Goal: Transaction & Acquisition: Download file/media

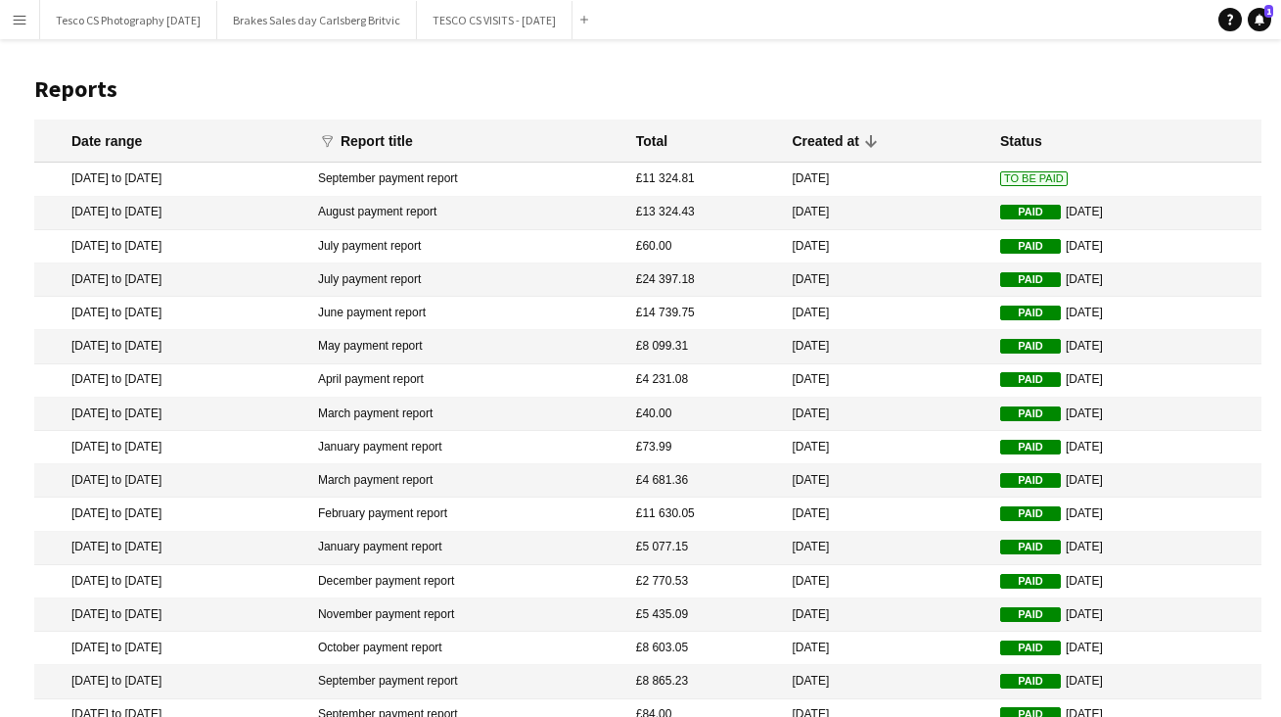
click at [495, 208] on mat-cell "August payment report" at bounding box center [467, 213] width 318 height 33
click at [396, 241] on mat-cell "July payment report" at bounding box center [467, 246] width 318 height 33
click at [437, 278] on mat-cell "July payment report" at bounding box center [467, 279] width 318 height 33
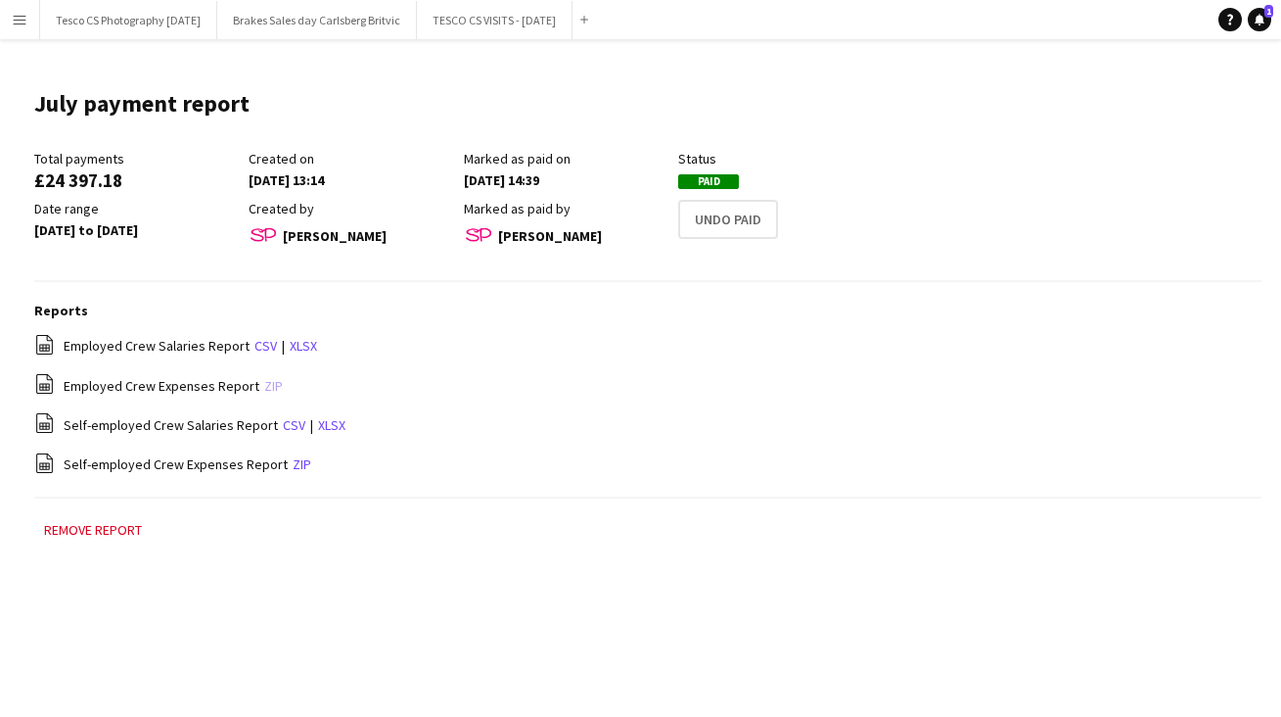
click at [264, 381] on link "zip" at bounding box center [273, 386] width 19 height 18
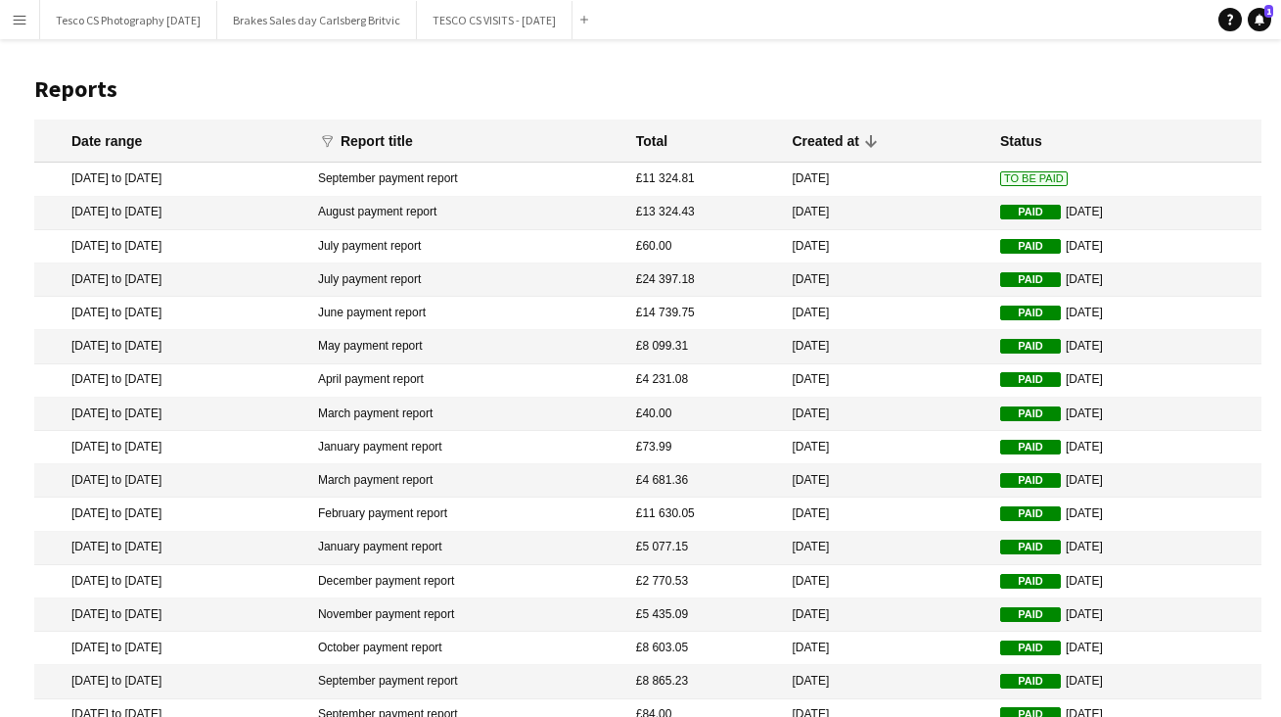
click at [420, 309] on mat-cell "June payment report" at bounding box center [467, 313] width 318 height 33
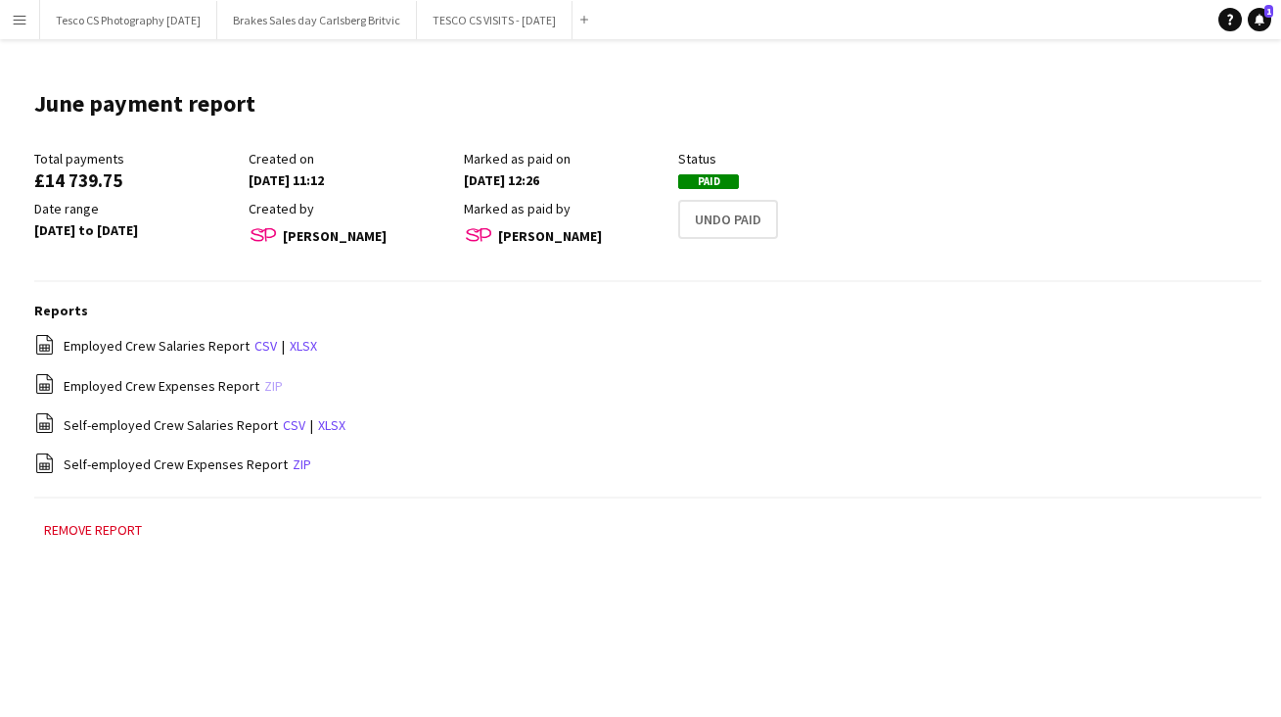
click at [264, 383] on link "zip" at bounding box center [273, 386] width 19 height 18
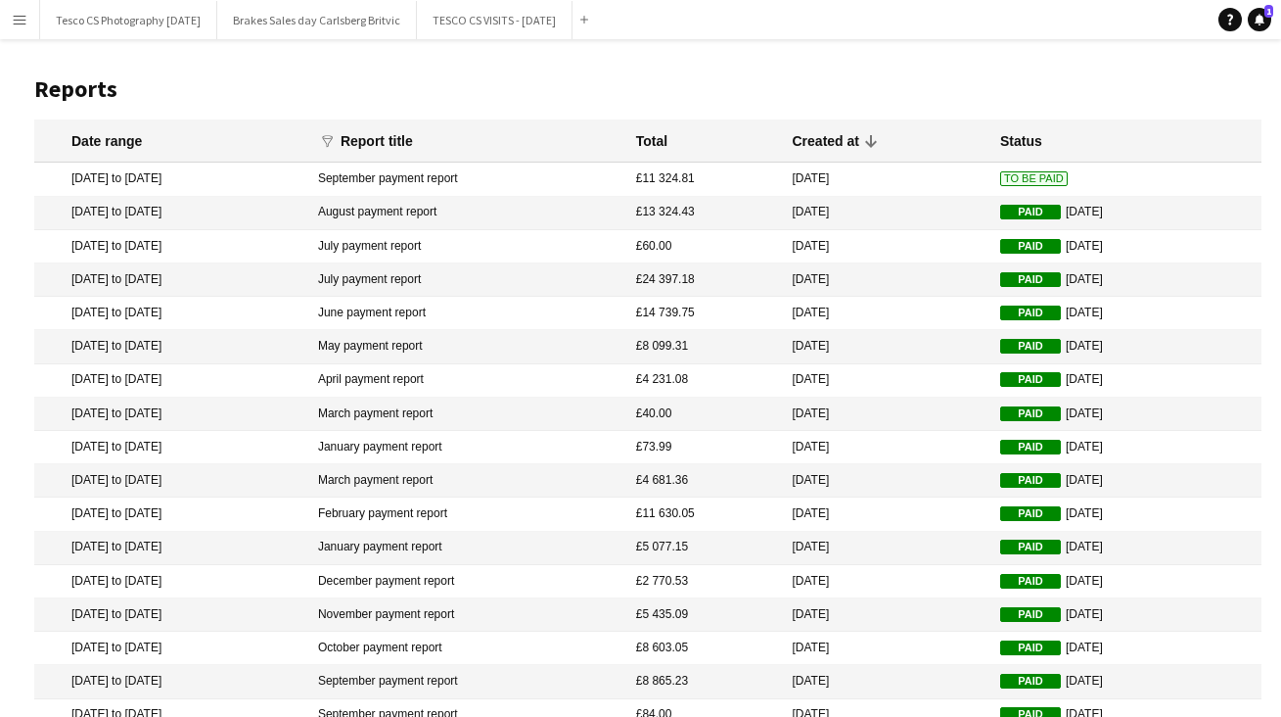
click at [471, 344] on mat-cell "May payment report" at bounding box center [467, 346] width 318 height 33
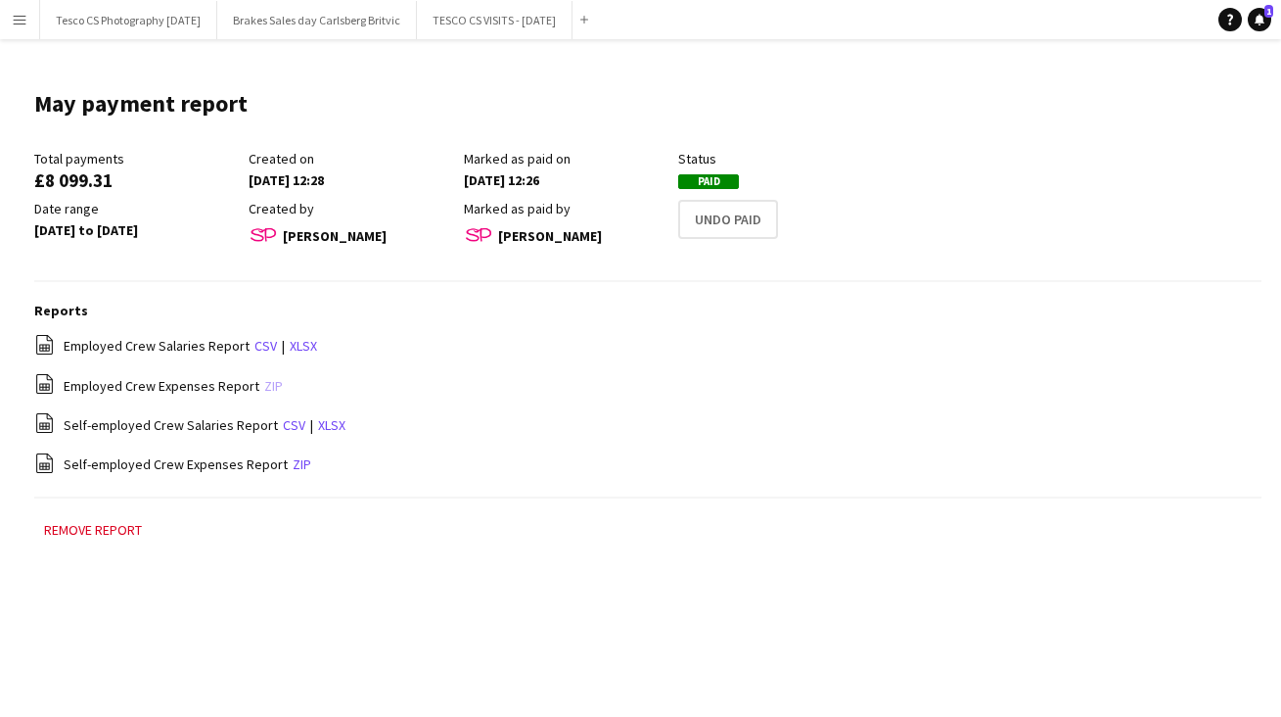
click at [264, 382] on link "zip" at bounding box center [273, 386] width 19 height 18
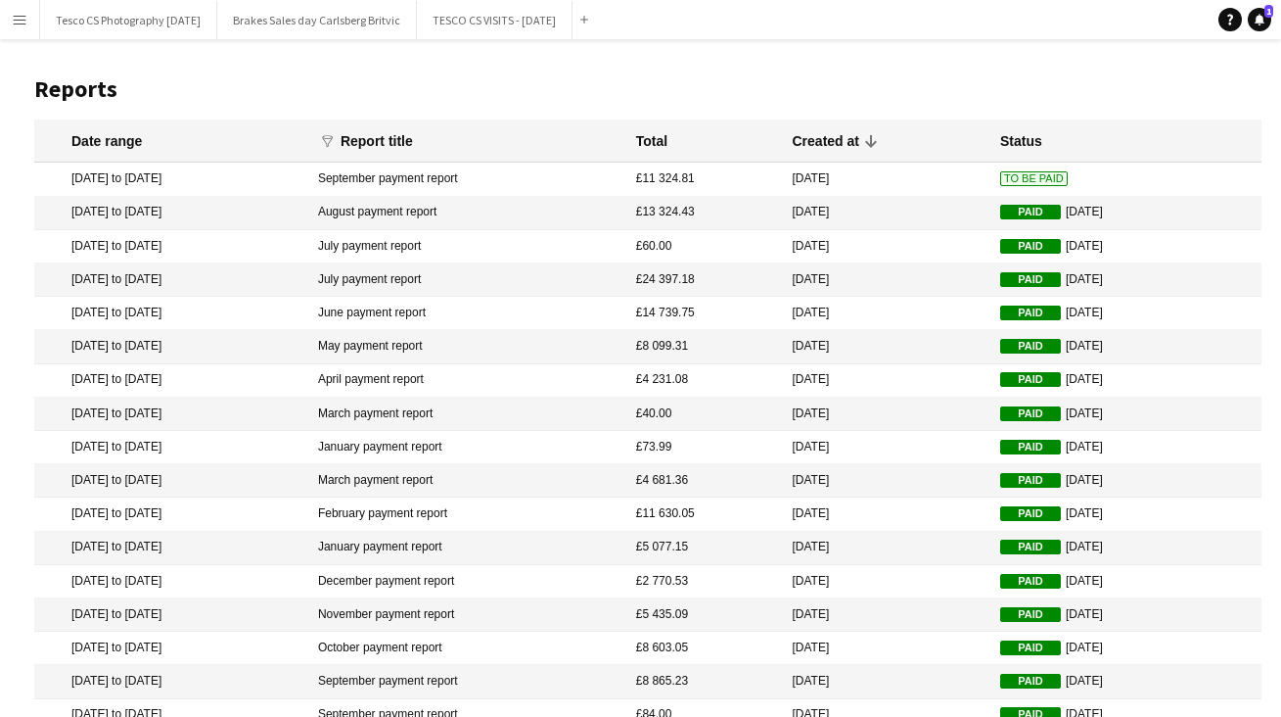
click at [433, 377] on mat-cell "April payment report" at bounding box center [467, 380] width 318 height 33
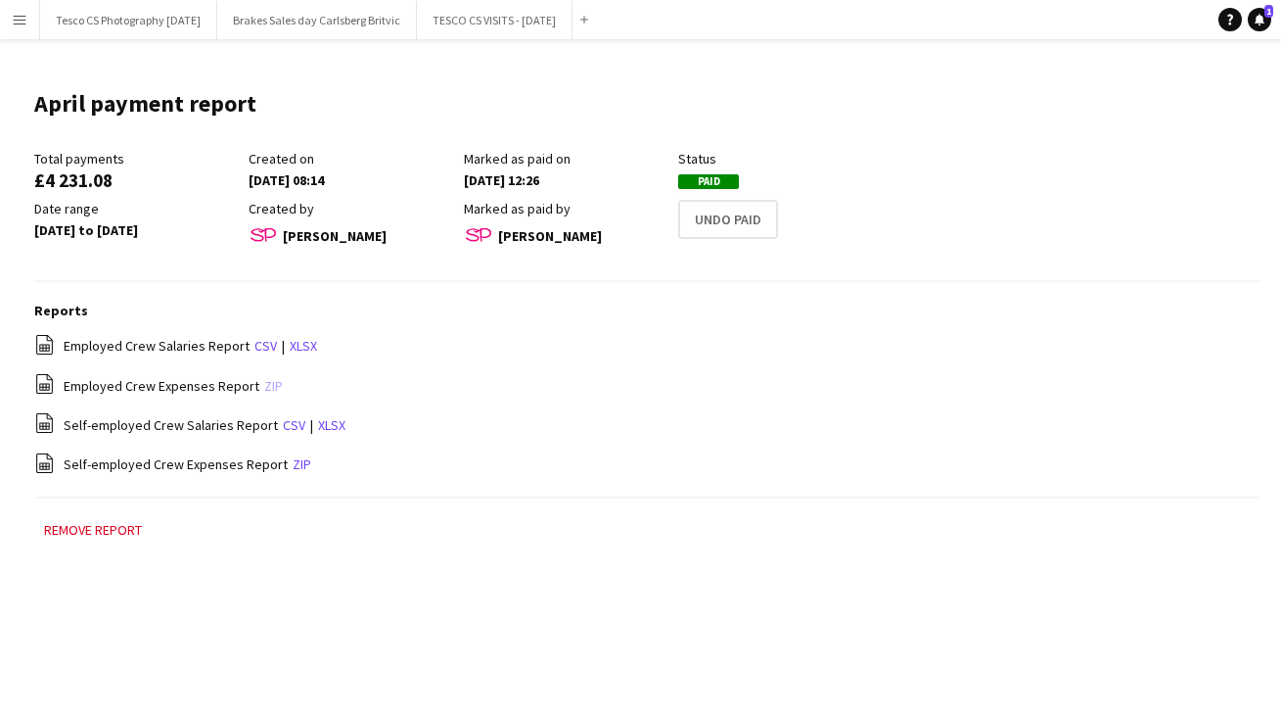
click at [264, 381] on link "zip" at bounding box center [273, 386] width 19 height 18
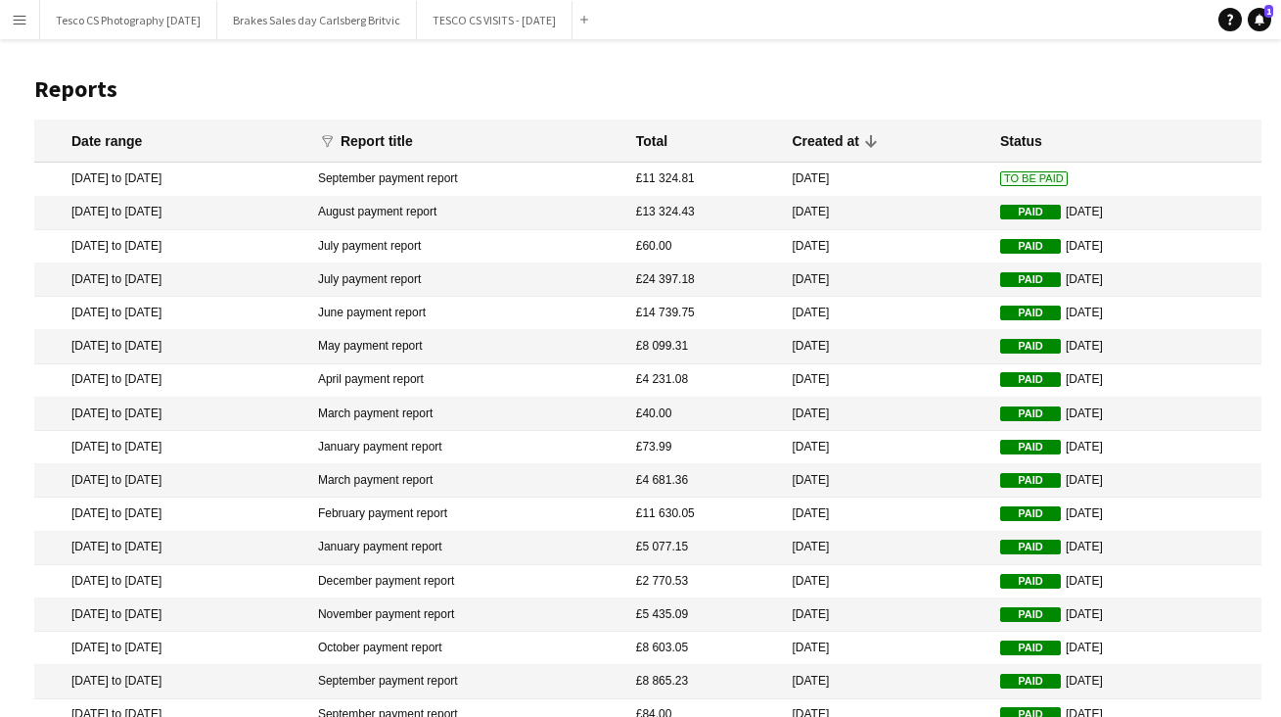
click at [434, 415] on mat-cell "March payment report" at bounding box center [467, 413] width 318 height 33
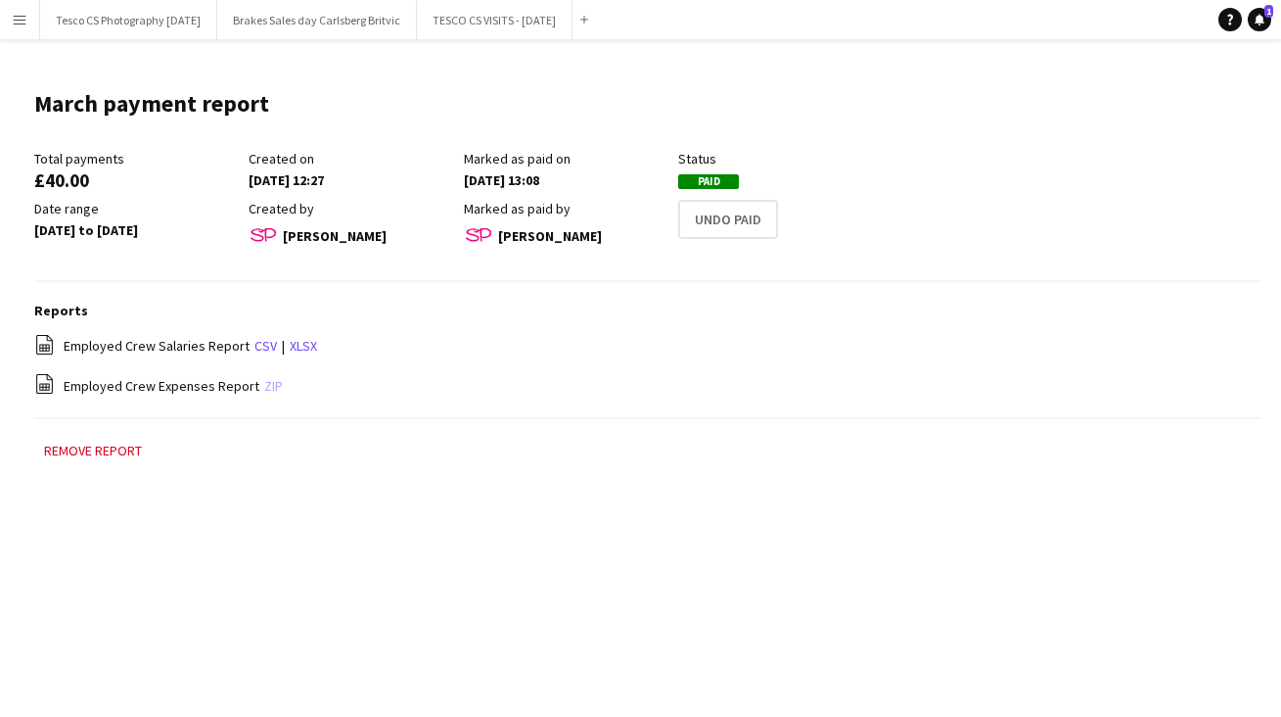
click at [264, 384] on link "zip" at bounding box center [273, 386] width 19 height 18
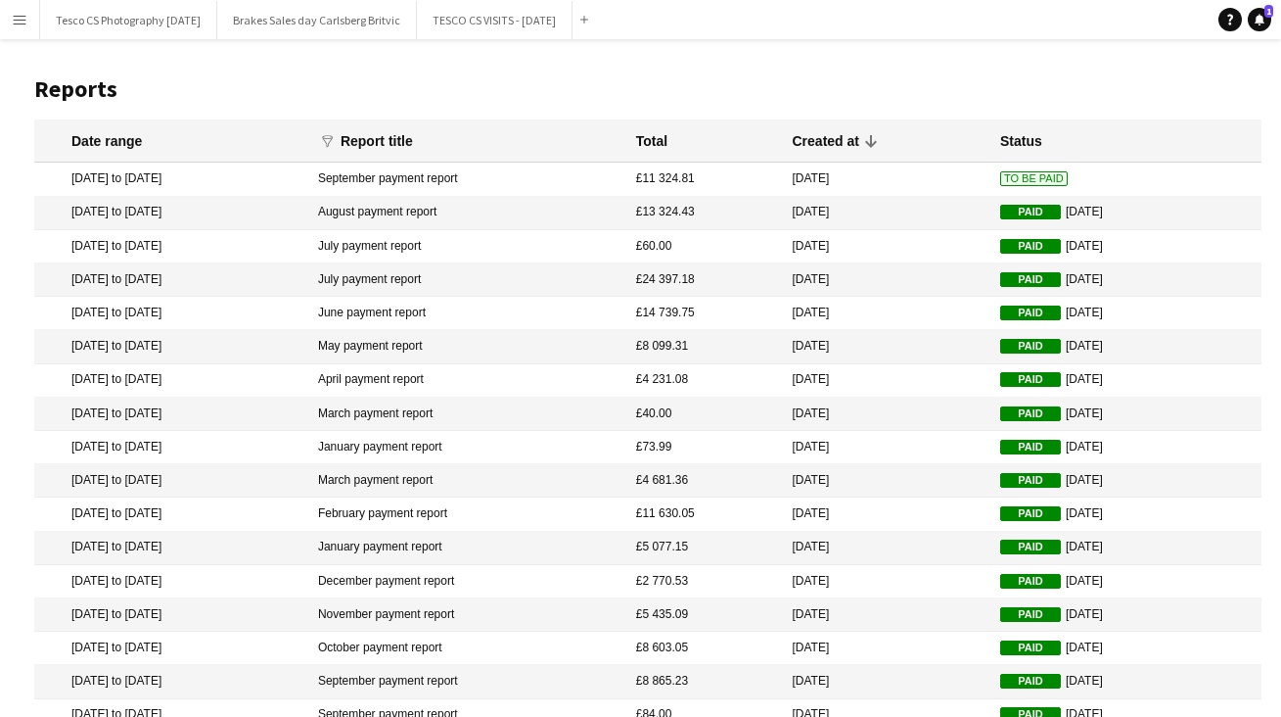
click at [456, 441] on mat-cell "January payment report" at bounding box center [467, 447] width 318 height 33
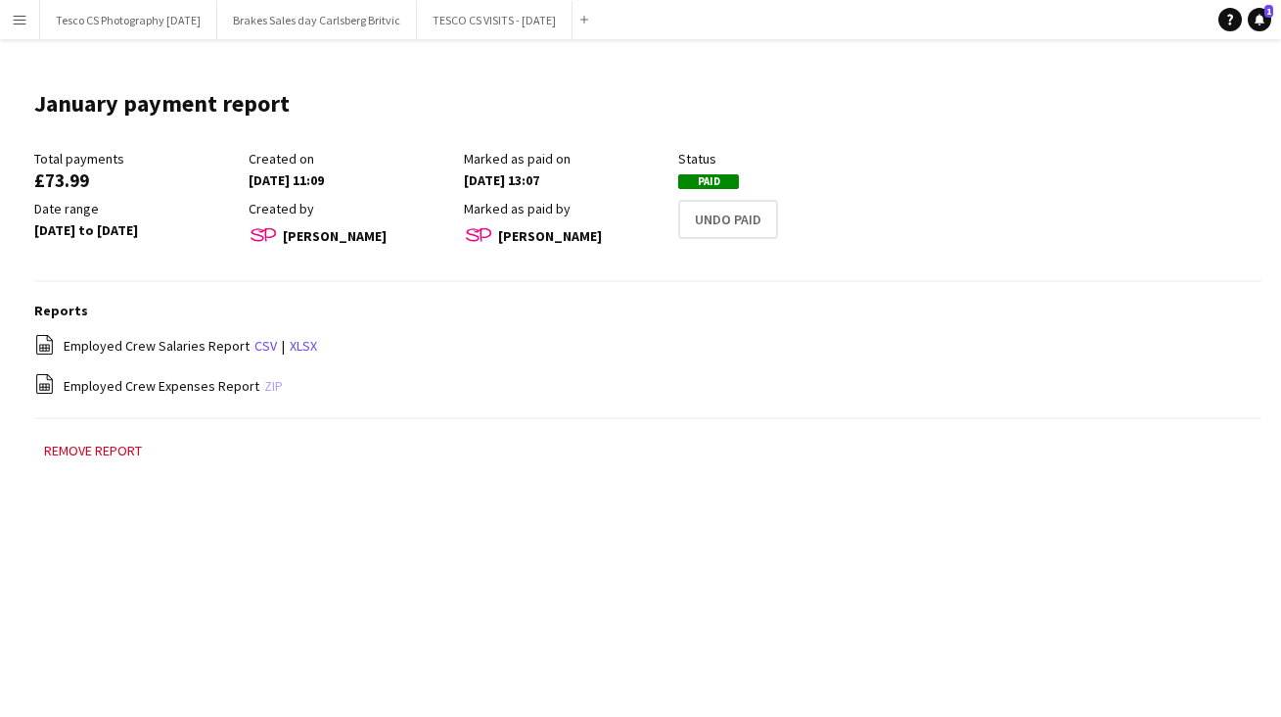
click at [265, 383] on link "zip" at bounding box center [273, 386] width 19 height 18
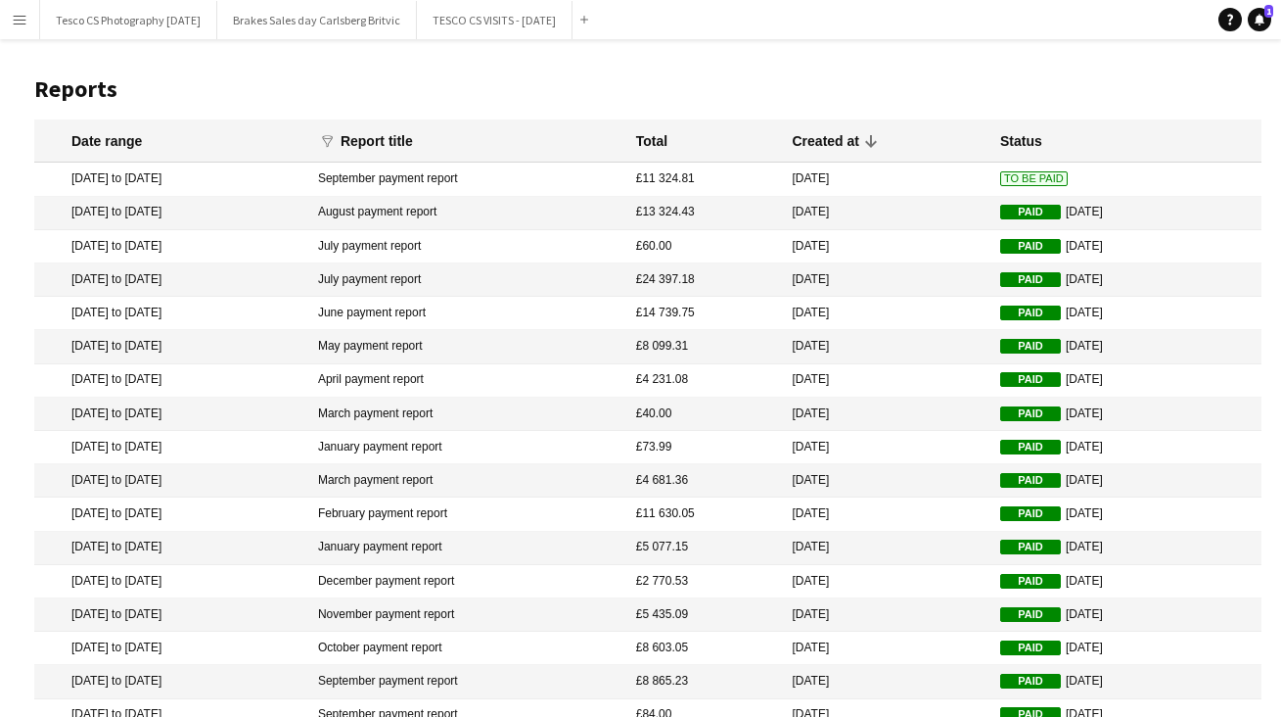
click at [439, 509] on mat-cell "February payment report" at bounding box center [467, 513] width 318 height 33
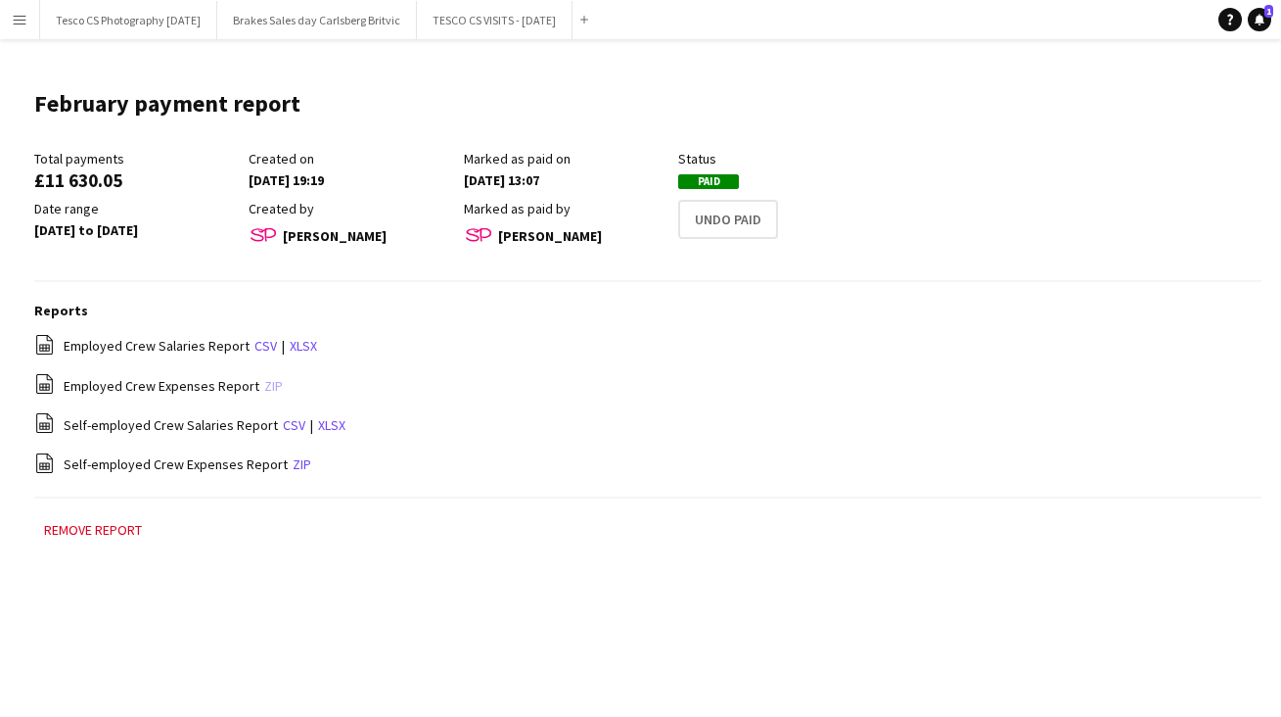
click at [266, 380] on link "zip" at bounding box center [273, 386] width 19 height 18
click at [264, 384] on link "zip" at bounding box center [273, 386] width 19 height 18
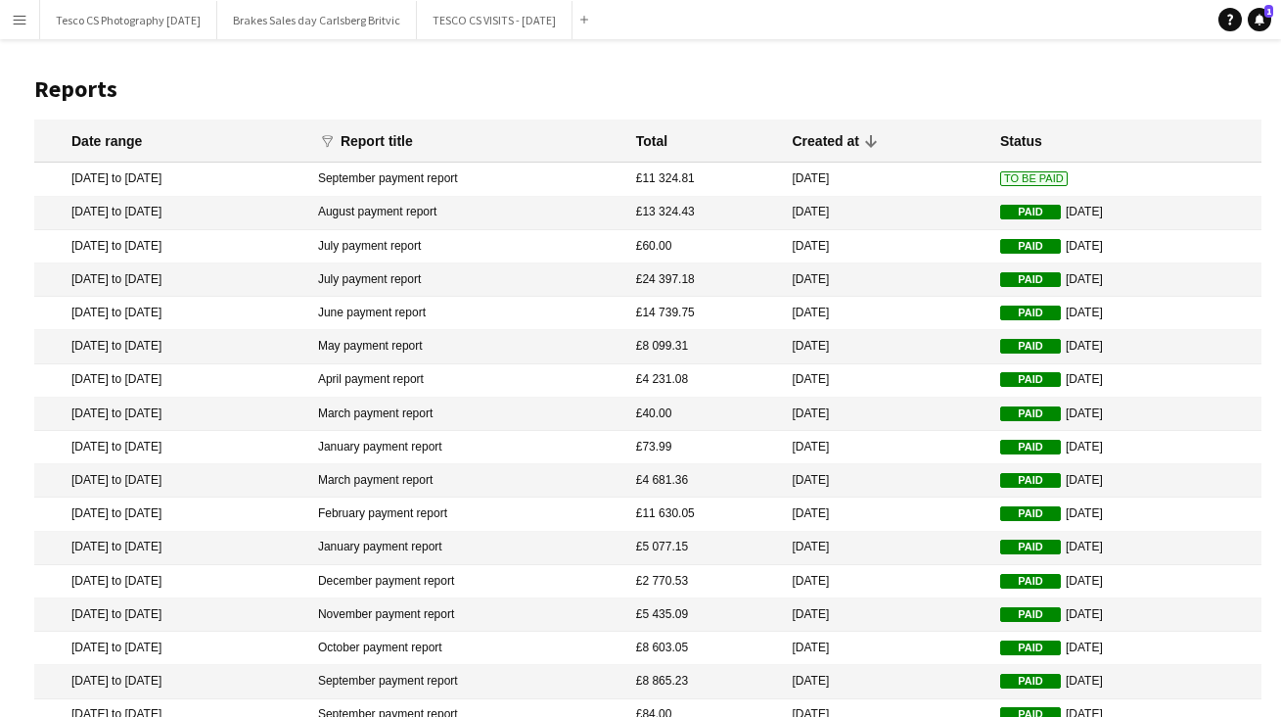
click at [449, 542] on mat-cell "January payment report" at bounding box center [467, 548] width 318 height 33
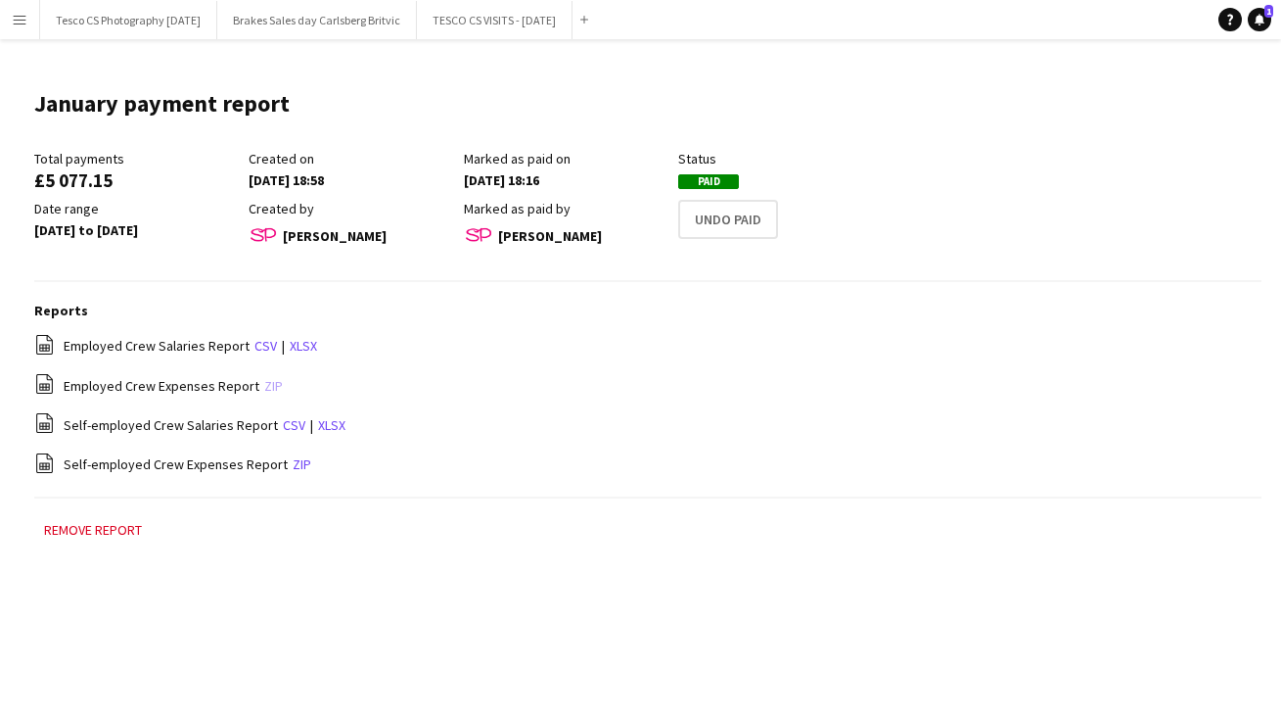
click at [264, 382] on link "zip" at bounding box center [273, 386] width 19 height 18
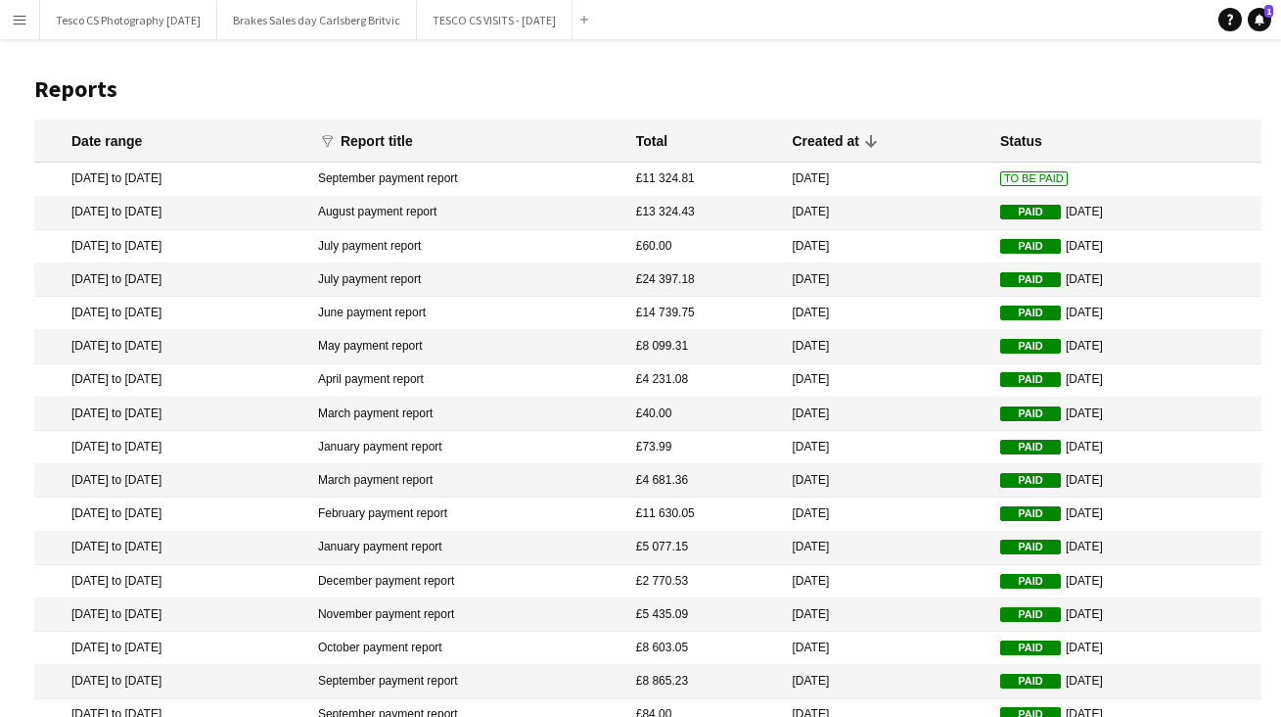
click at [461, 575] on mat-cell "December payment report" at bounding box center [467, 581] width 318 height 33
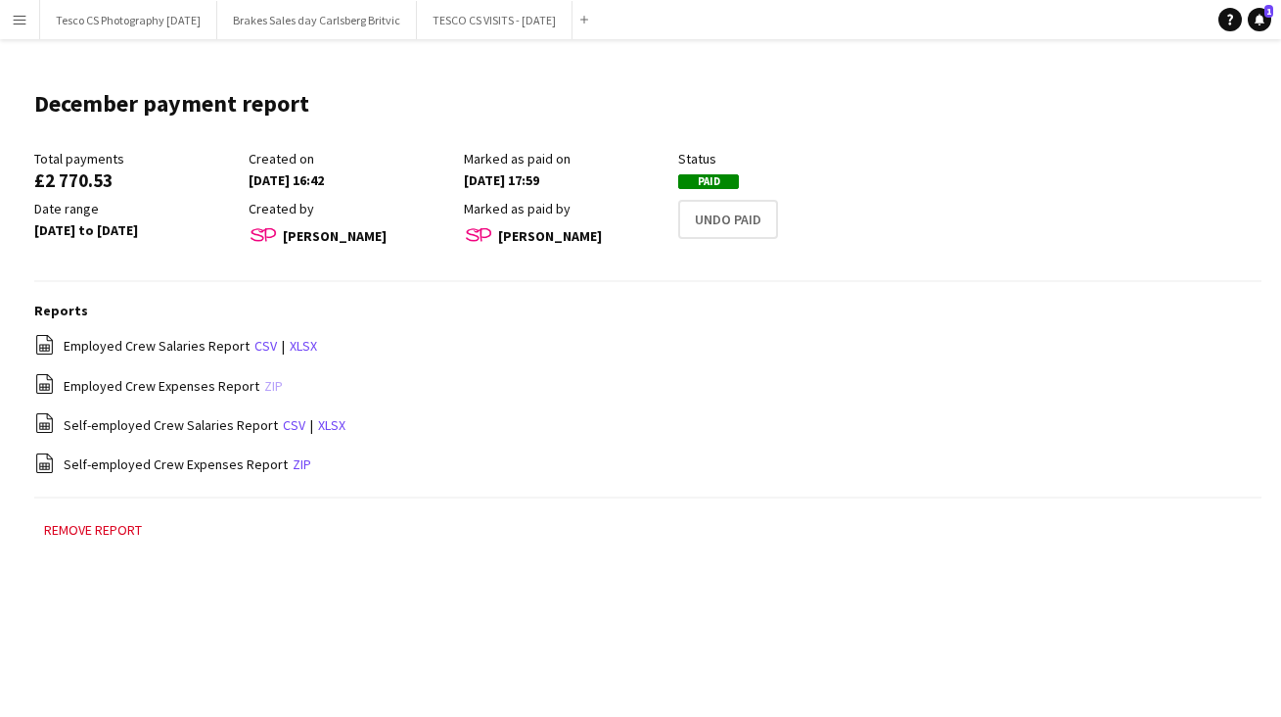
click at [264, 384] on link "zip" at bounding box center [273, 386] width 19 height 18
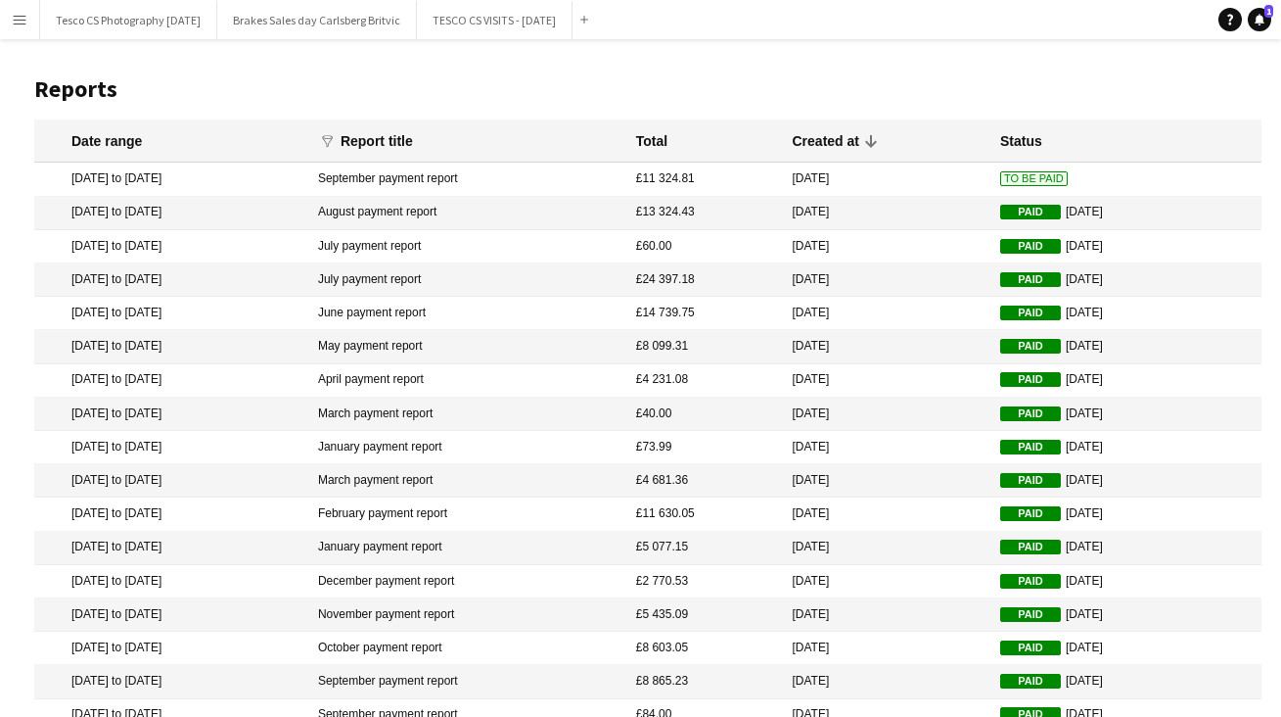
click at [453, 608] on mat-cell "November payment report" at bounding box center [467, 614] width 318 height 33
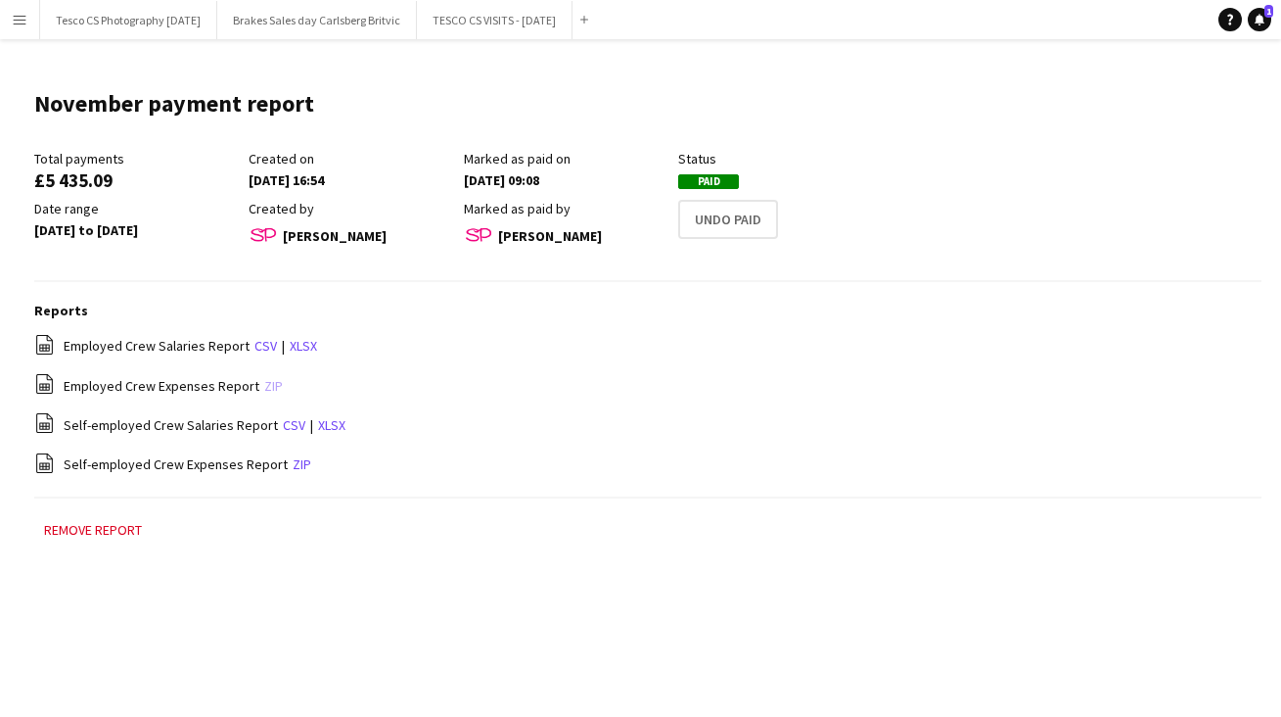
click at [266, 384] on link "zip" at bounding box center [273, 386] width 19 height 18
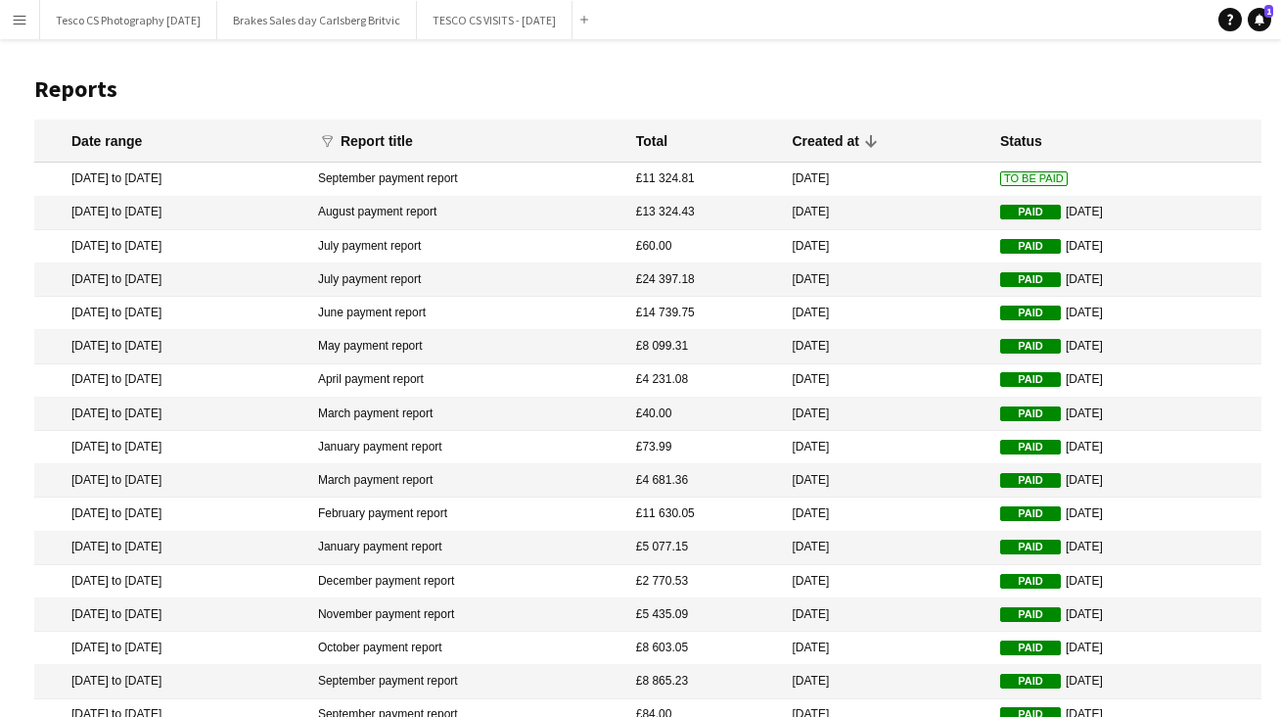
click at [438, 644] on mat-cell "October payment report" at bounding box center [467, 647] width 318 height 33
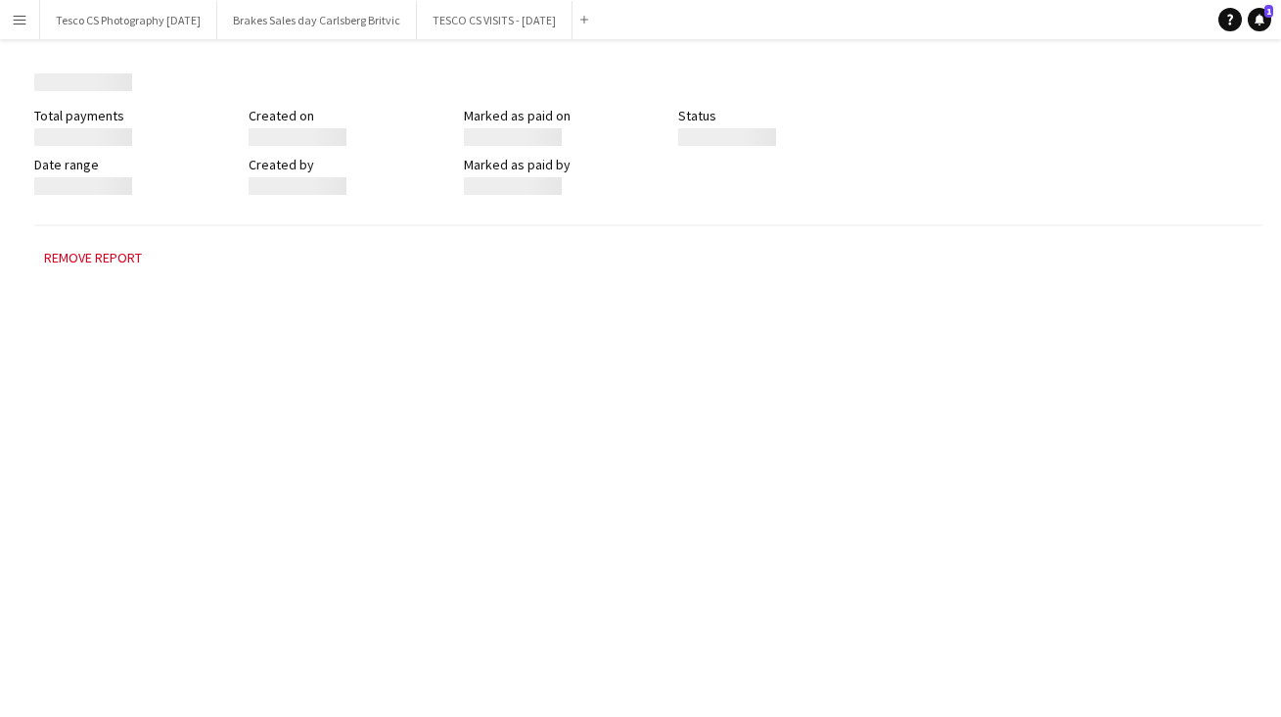
click at [438, 644] on div "Menu Boards Boards Boards All jobs Status Workforce Workforce My Workforce Recr…" at bounding box center [640, 358] width 1281 height 717
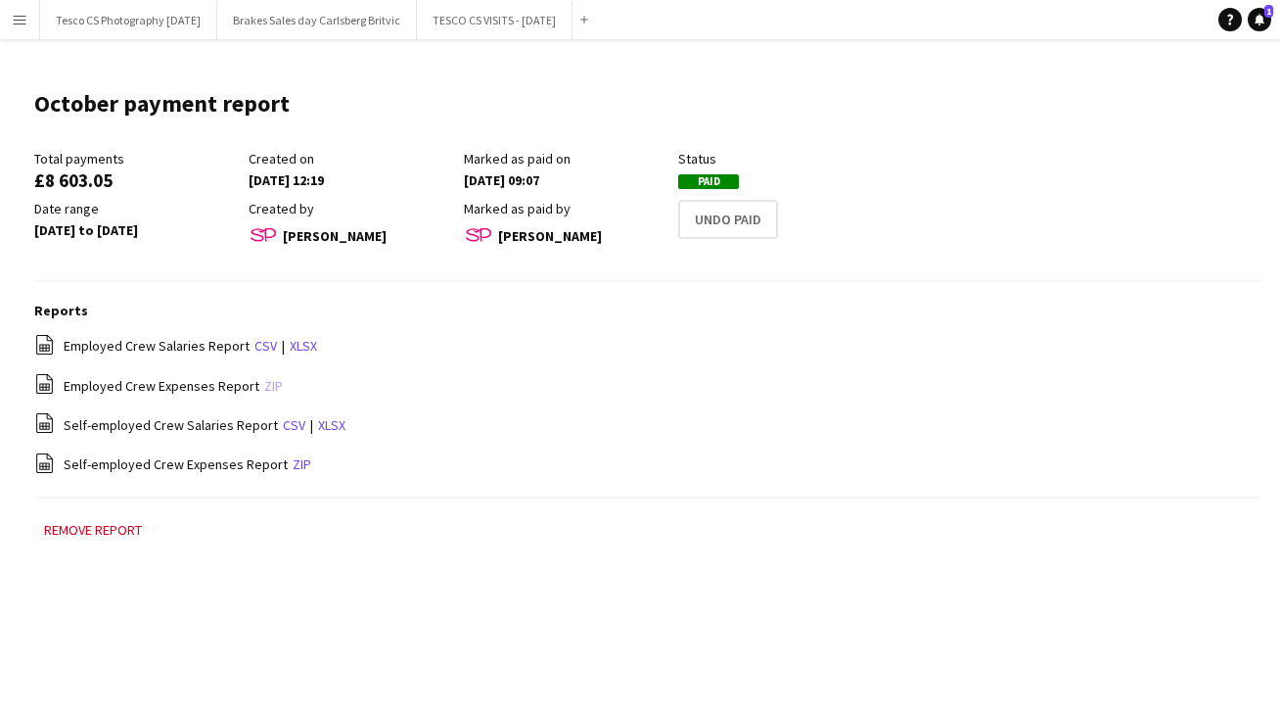
click at [264, 382] on link "zip" at bounding box center [273, 386] width 19 height 18
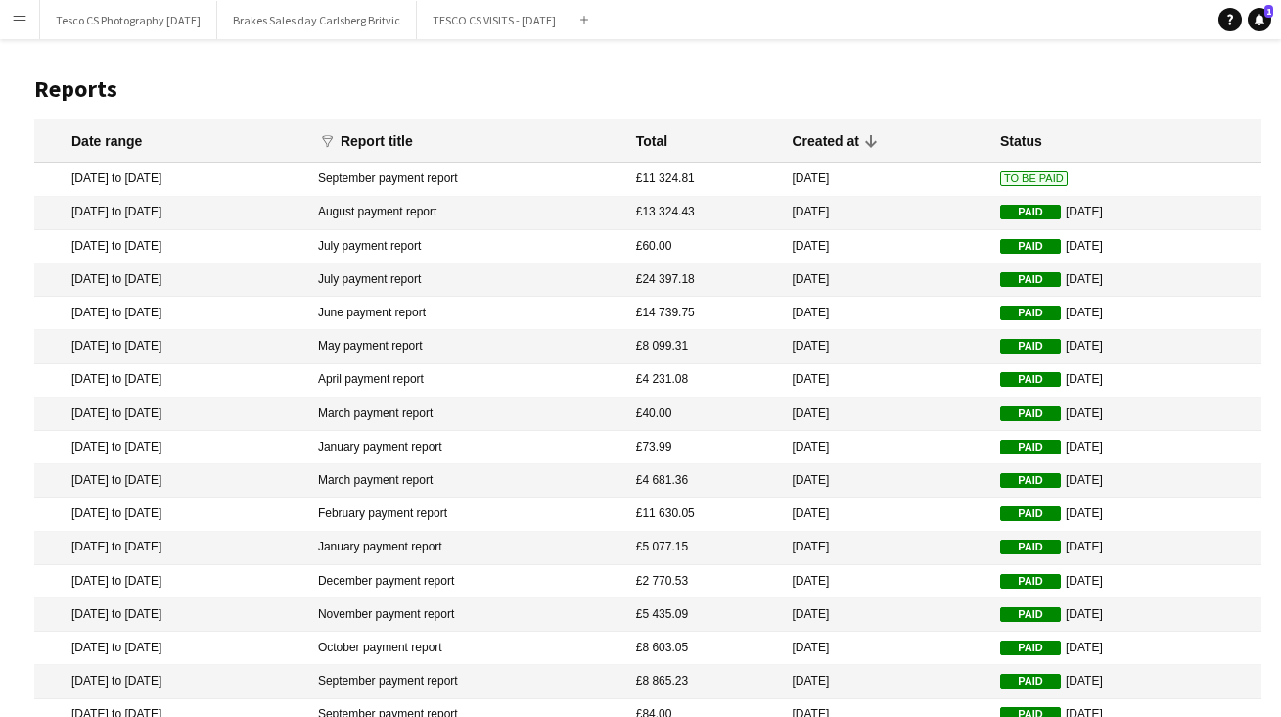
click at [461, 642] on mat-cell "October payment report" at bounding box center [467, 647] width 318 height 33
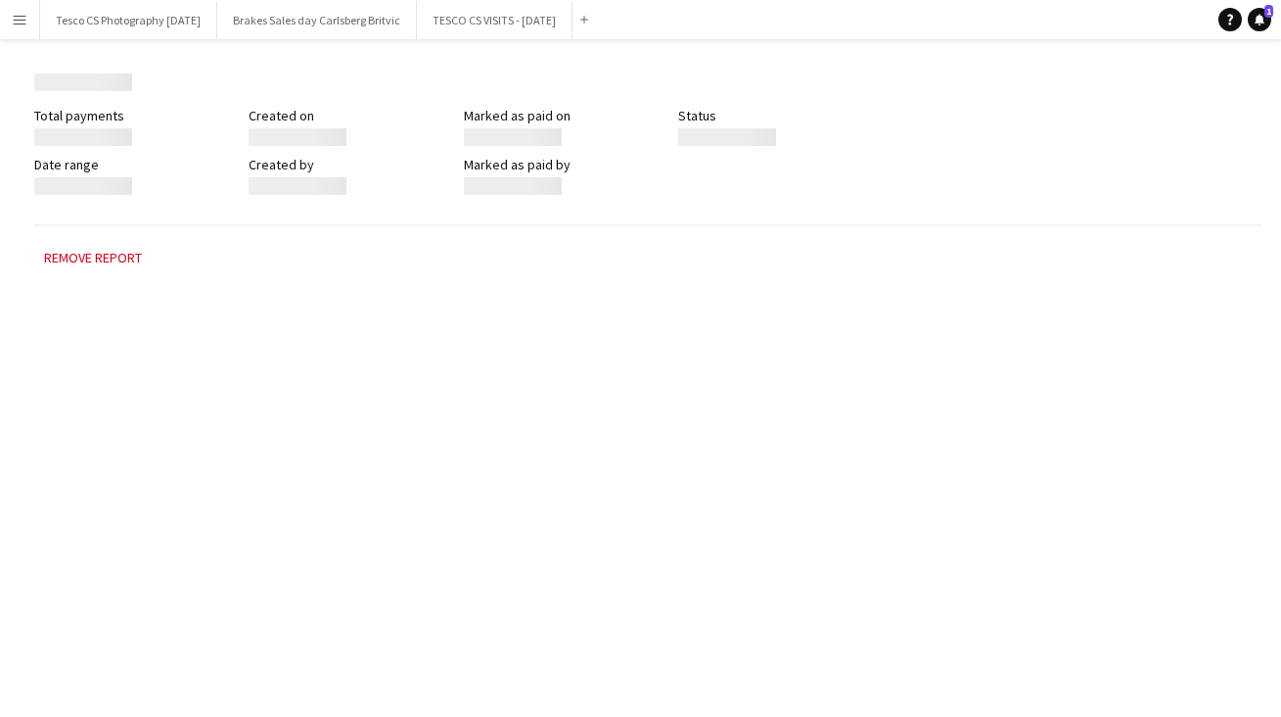
click at [461, 642] on div "Menu Boards Boards Boards All jobs Status Workforce Workforce My Workforce Recr…" at bounding box center [640, 358] width 1281 height 717
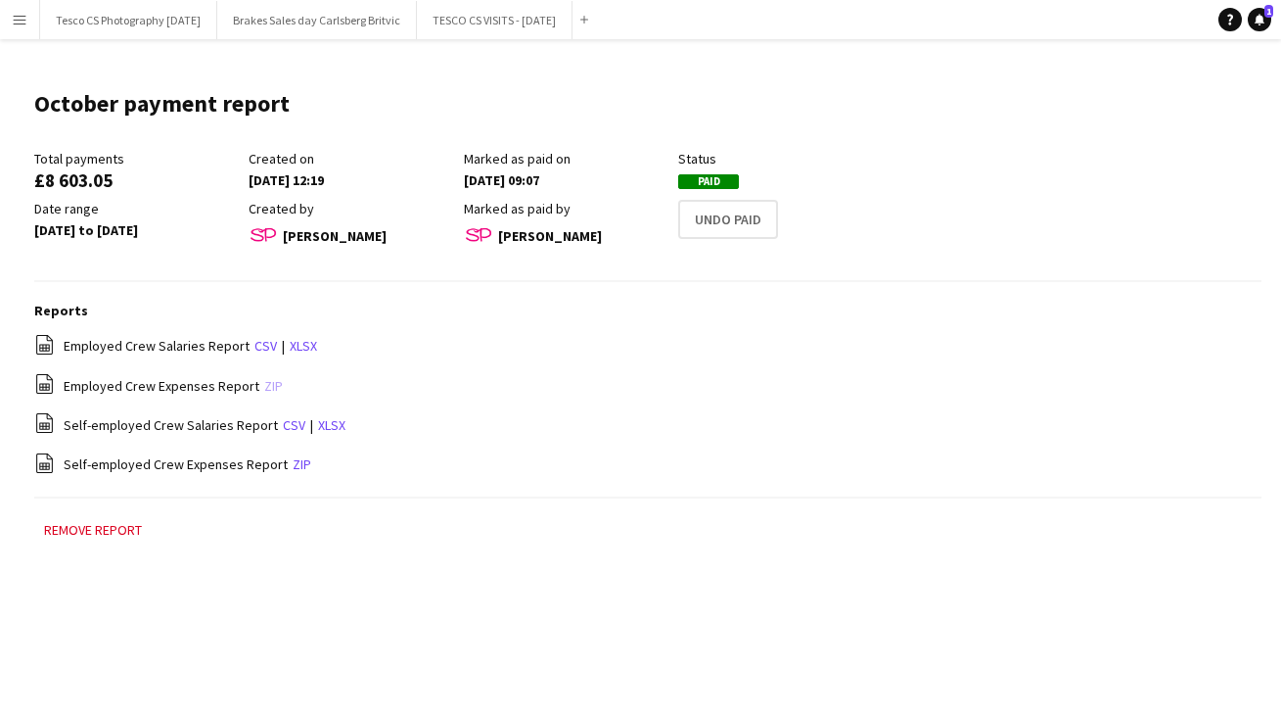
click at [265, 382] on link "zip" at bounding box center [273, 386] width 19 height 18
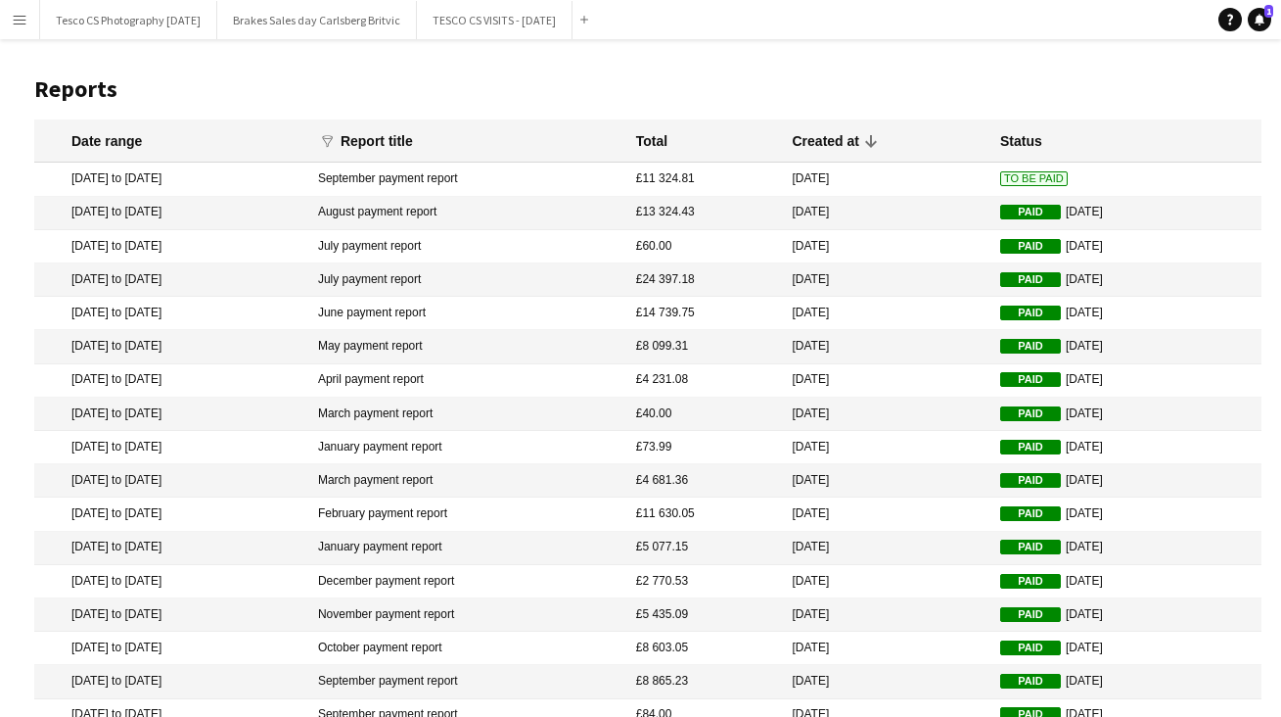
click at [473, 674] on mat-cell "September payment report" at bounding box center [467, 681] width 318 height 33
click at [473, 674] on div "Menu Boards Boards Boards All jobs Status Workforce Workforce My Workforce Recr…" at bounding box center [640, 447] width 1281 height 895
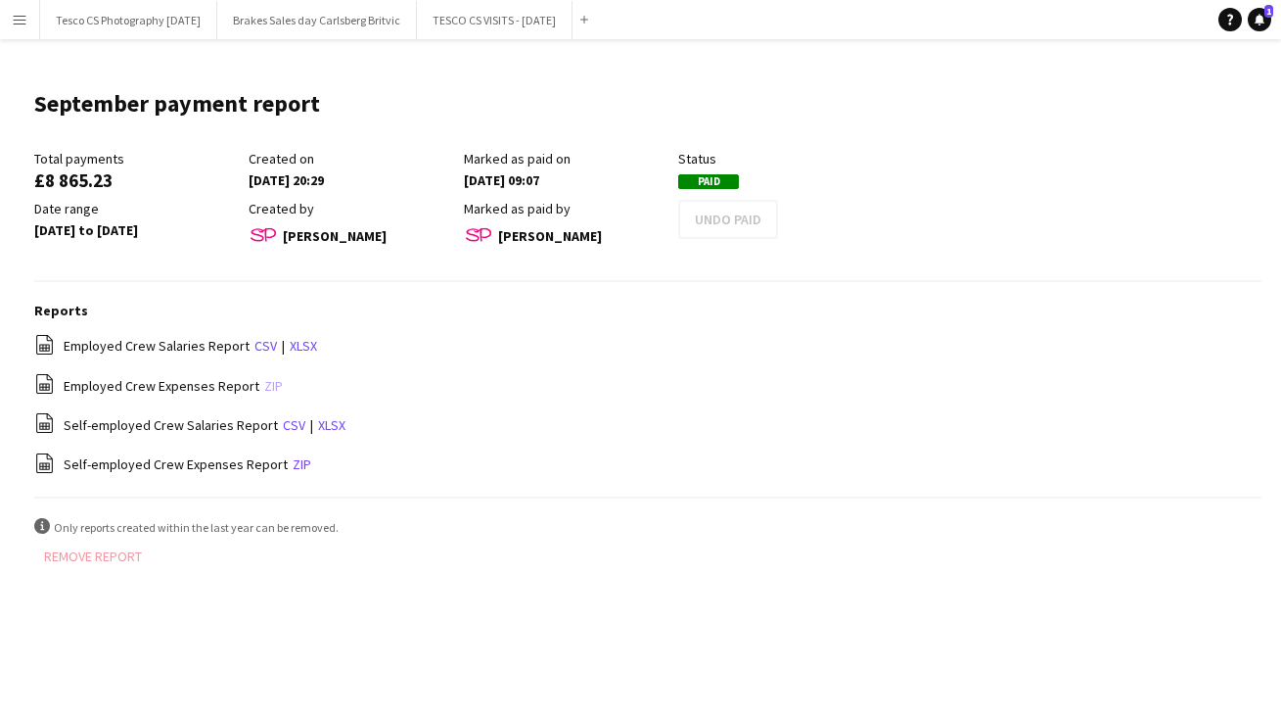
click at [266, 381] on link "zip" at bounding box center [273, 386] width 19 height 18
click at [266, 381] on div "file-spreadsheet Employed Crew Expenses Report zip" at bounding box center [647, 385] width 1227 height 24
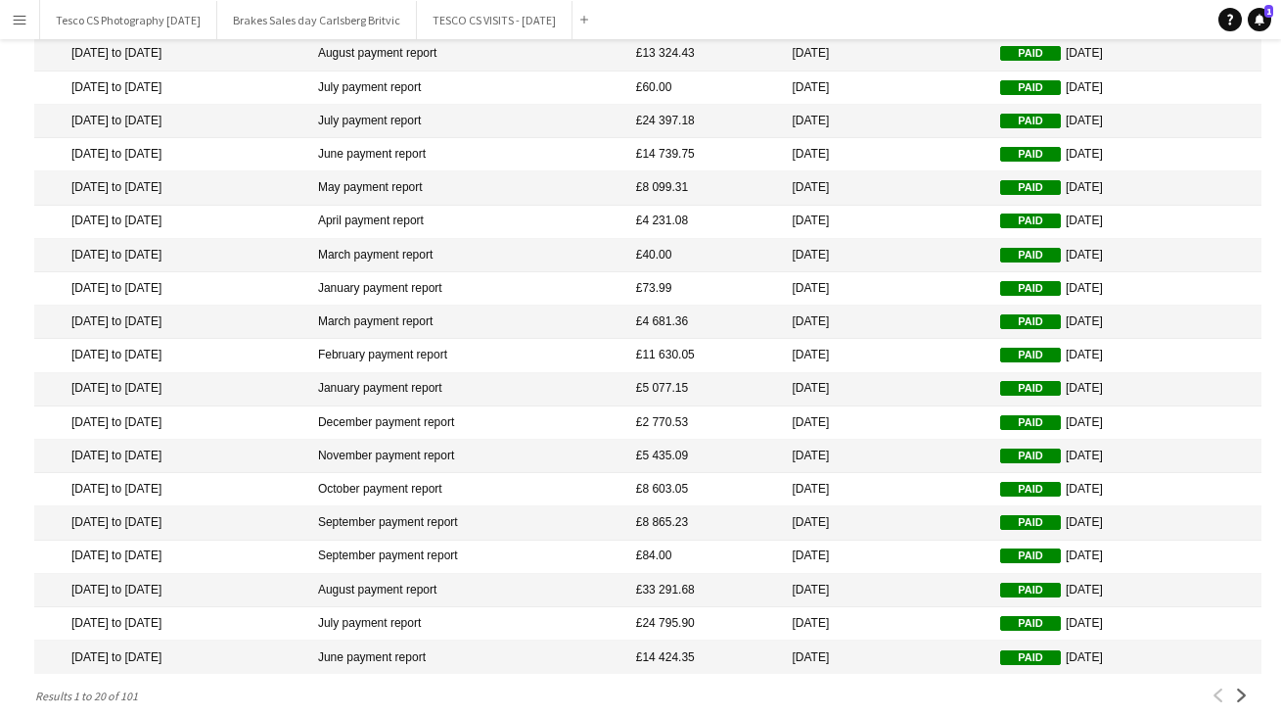
scroll to position [174, 0]
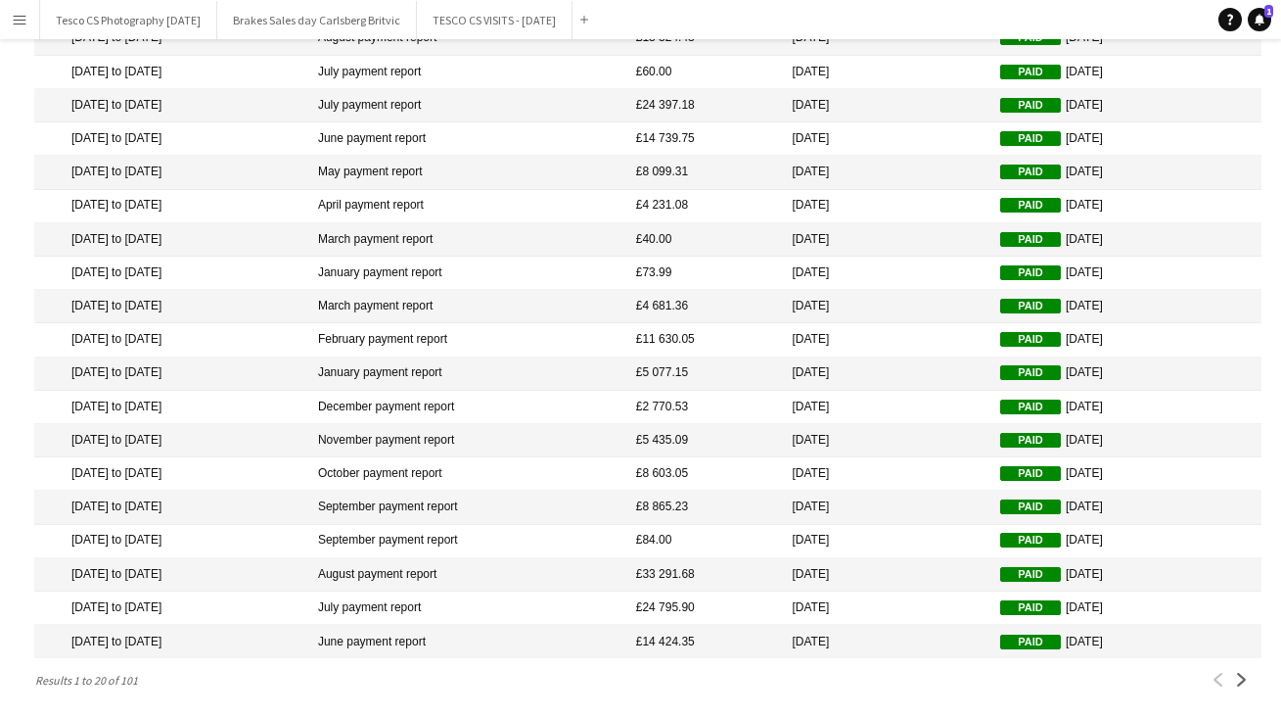
drag, startPoint x: 1273, startPoint y: 535, endPoint x: 1271, endPoint y: 725, distance: 189.9
click at [1271, 716] on html "Menu Boards Boards Boards All jobs Status Workforce Workforce My Workforce Recr…" at bounding box center [640, 273] width 1281 height 895
click at [466, 534] on mat-cell "September payment report" at bounding box center [467, 541] width 318 height 33
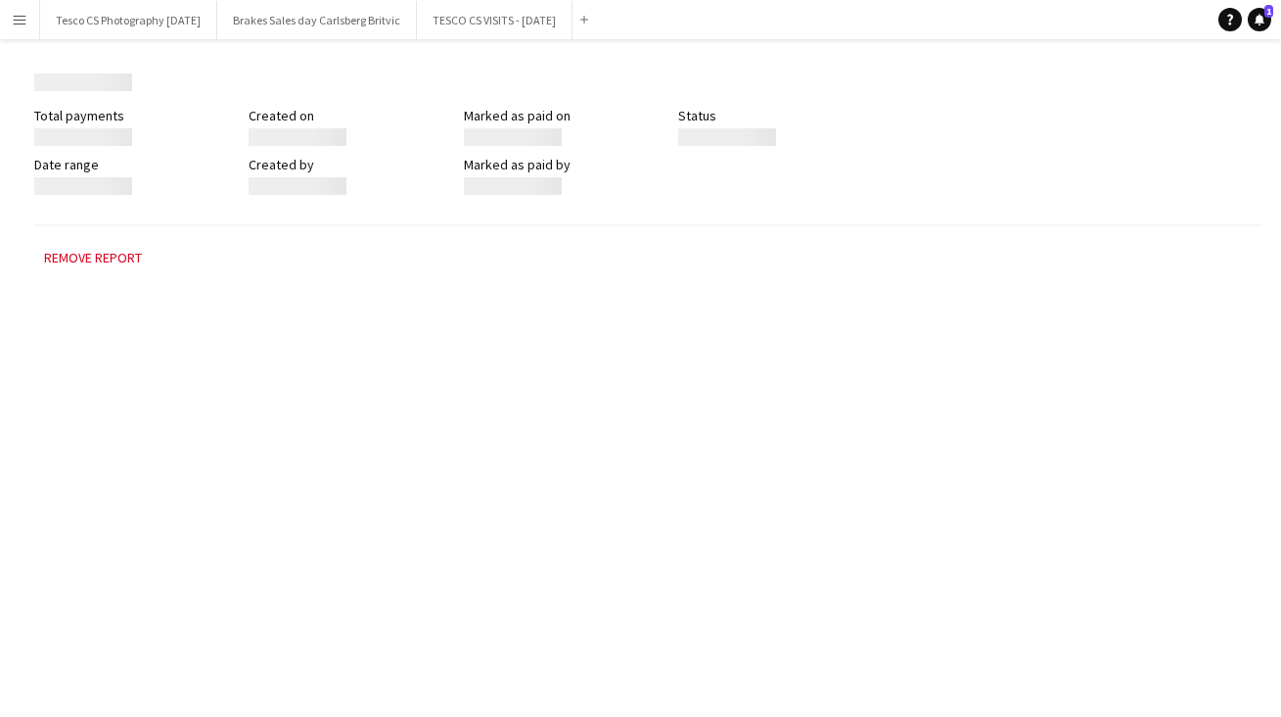
click at [466, 534] on div "Menu Boards Boards Boards All jobs Status Workforce Workforce My Workforce Recr…" at bounding box center [640, 358] width 1281 height 717
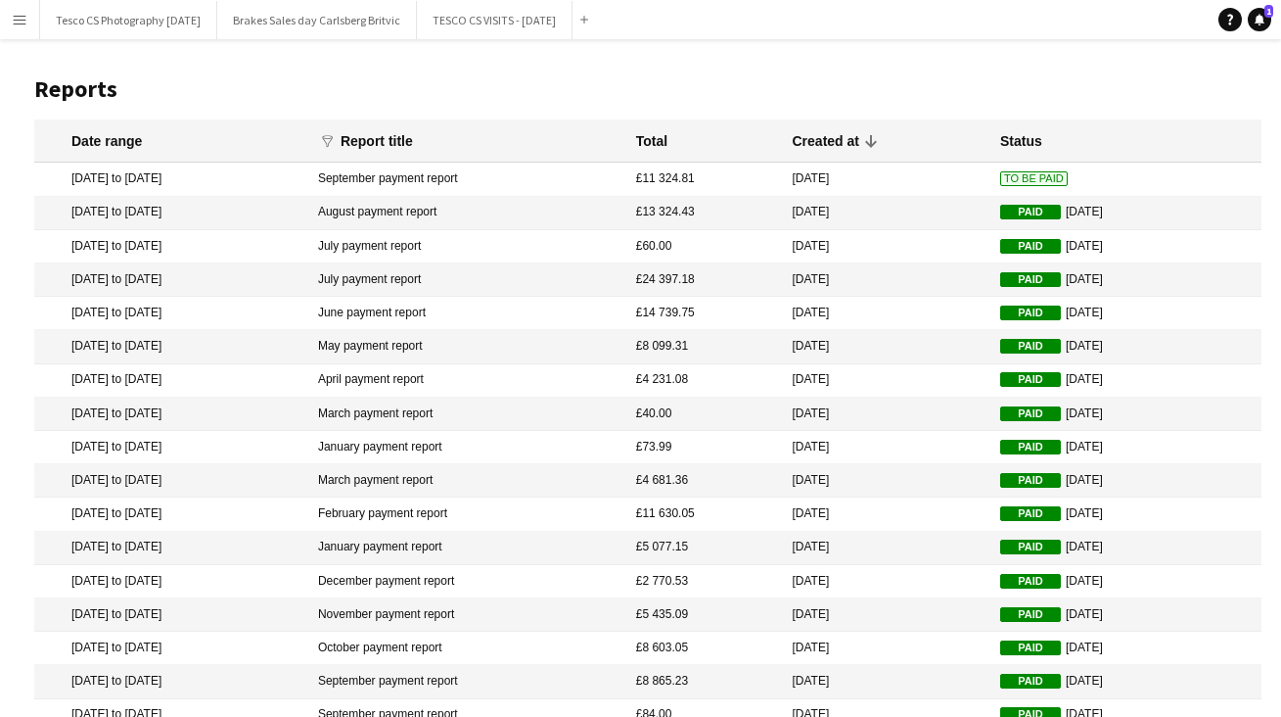
scroll to position [174, 0]
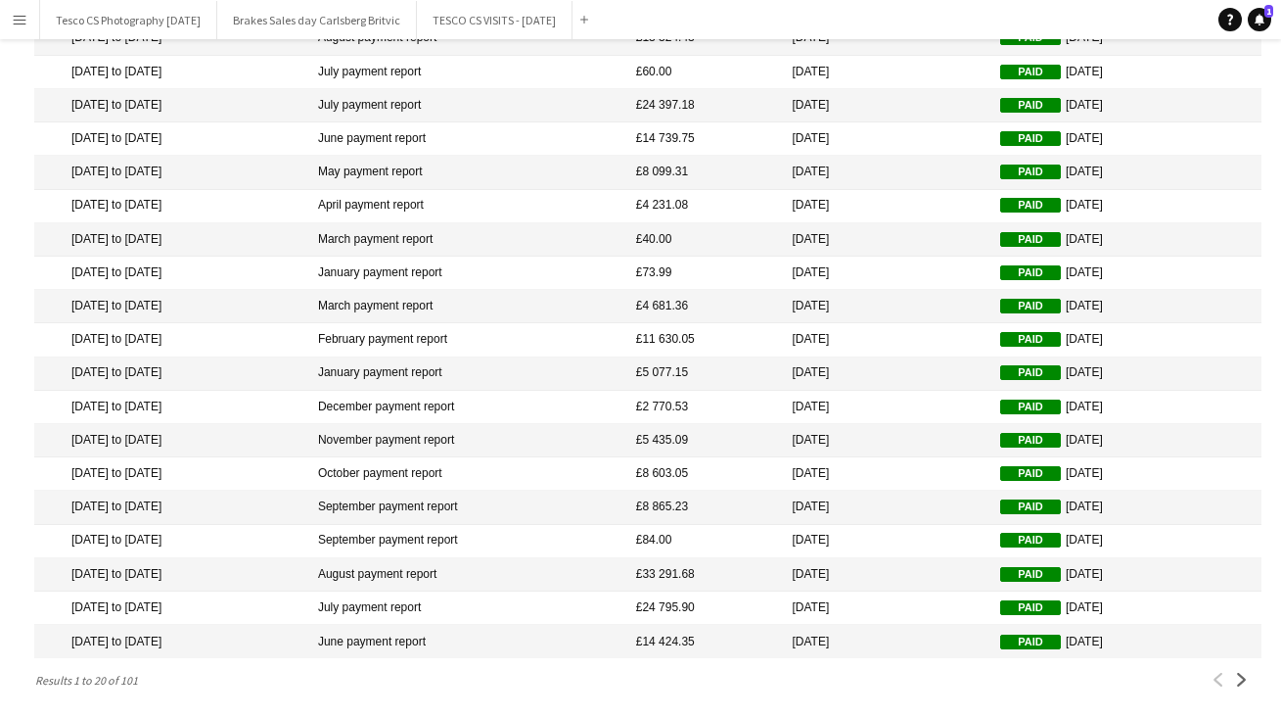
click at [444, 564] on mat-cell "August payment report" at bounding box center [467, 574] width 318 height 33
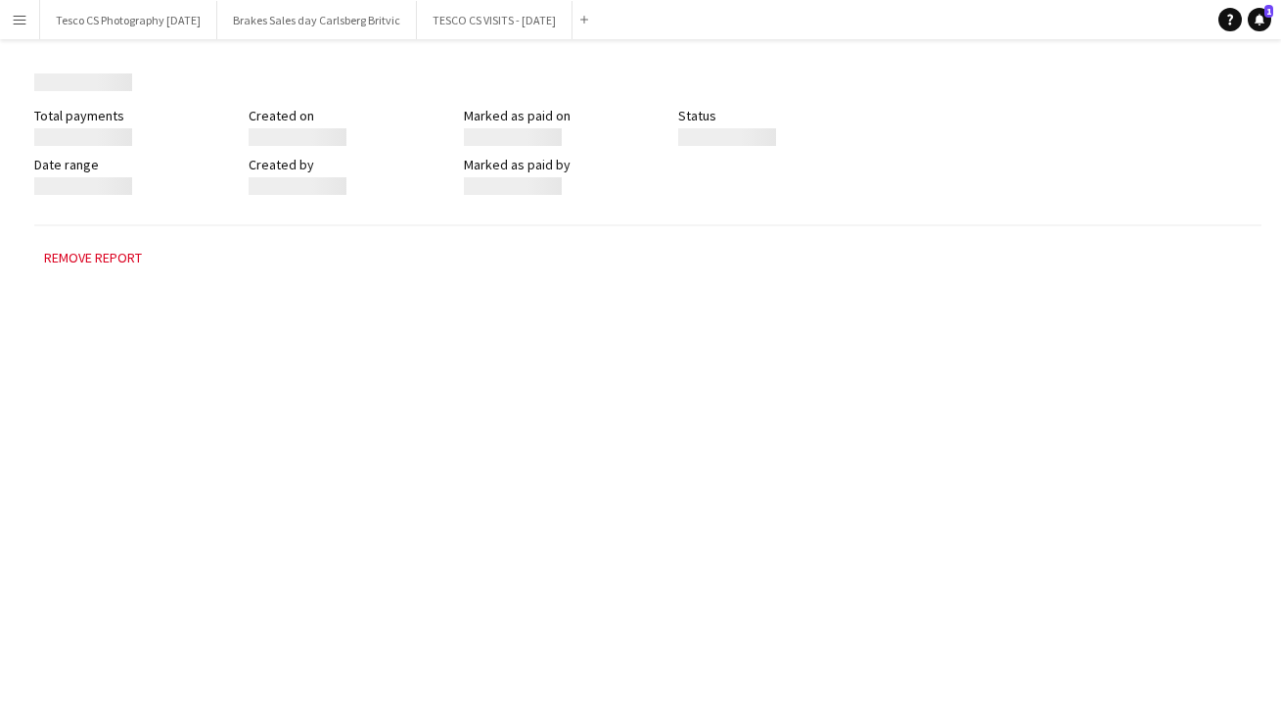
click at [444, 564] on div "Menu Boards Boards Boards All jobs Status Workforce Workforce My Workforce Recr…" at bounding box center [640, 358] width 1281 height 717
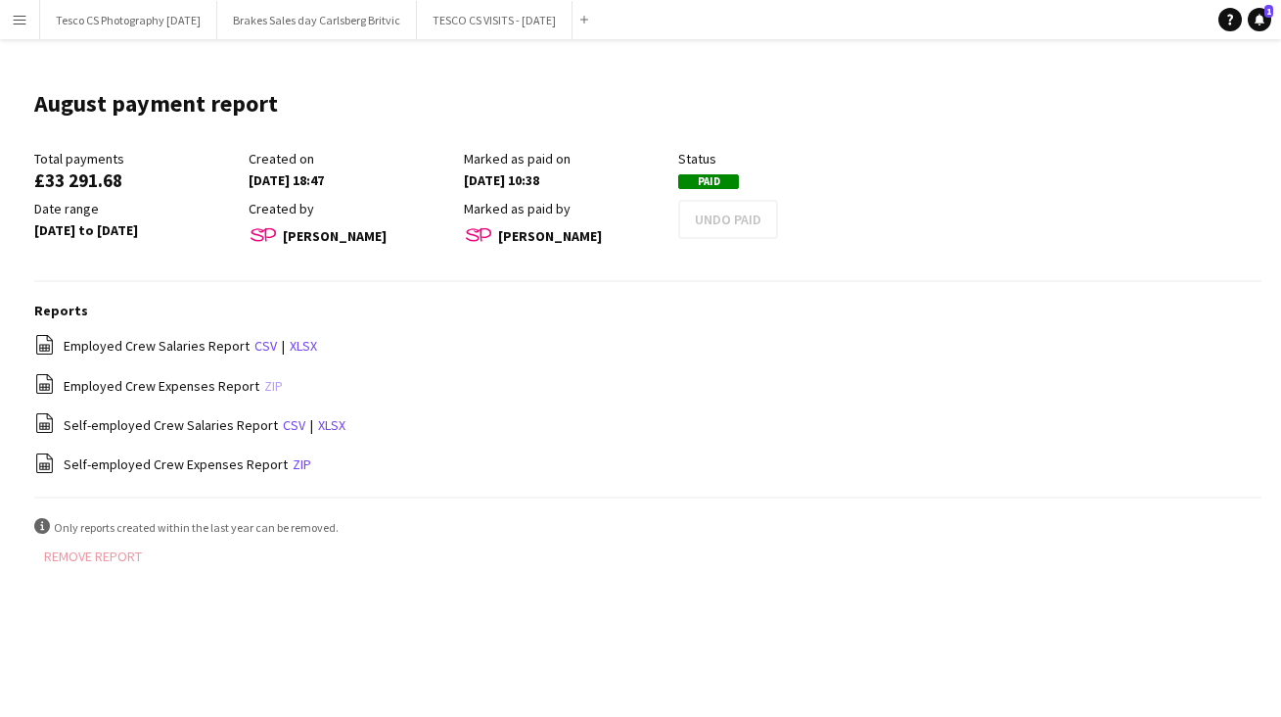
click at [265, 377] on link "zip" at bounding box center [273, 386] width 19 height 18
click at [264, 379] on link "zip" at bounding box center [273, 386] width 19 height 18
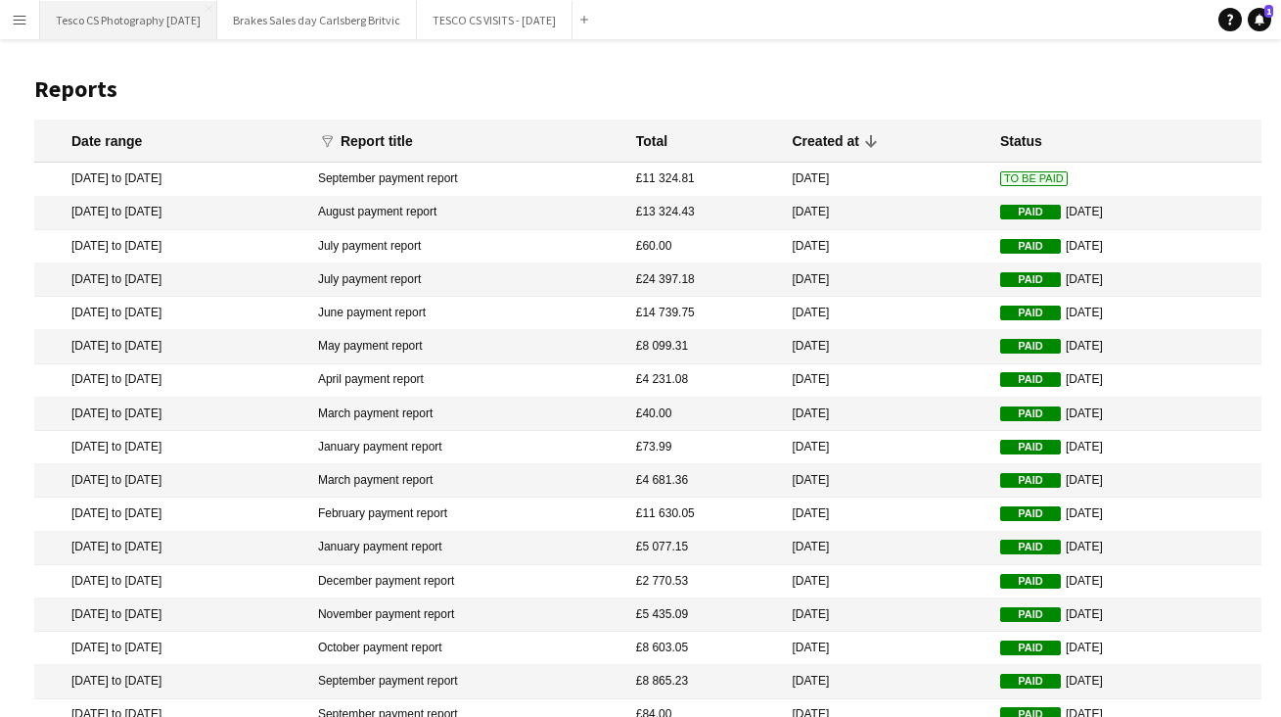
scroll to position [174, 0]
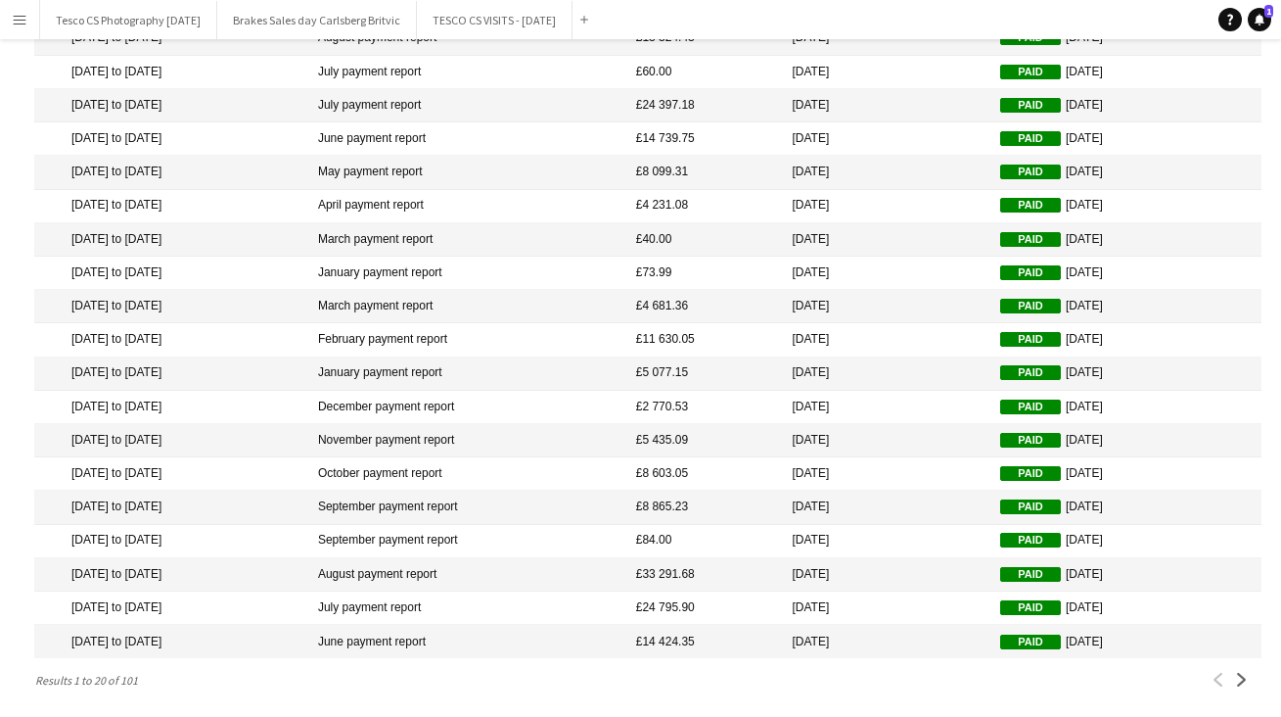
drag, startPoint x: 1273, startPoint y: 185, endPoint x: 1272, endPoint y: 48, distance: 137.1
click at [1272, 46] on main "Reports Date range funnel Filter magnifier Clear View Results Report title Tota…" at bounding box center [640, 293] width 1281 height 856
click at [1270, 15] on span "1" at bounding box center [1269, 11] width 9 height 13
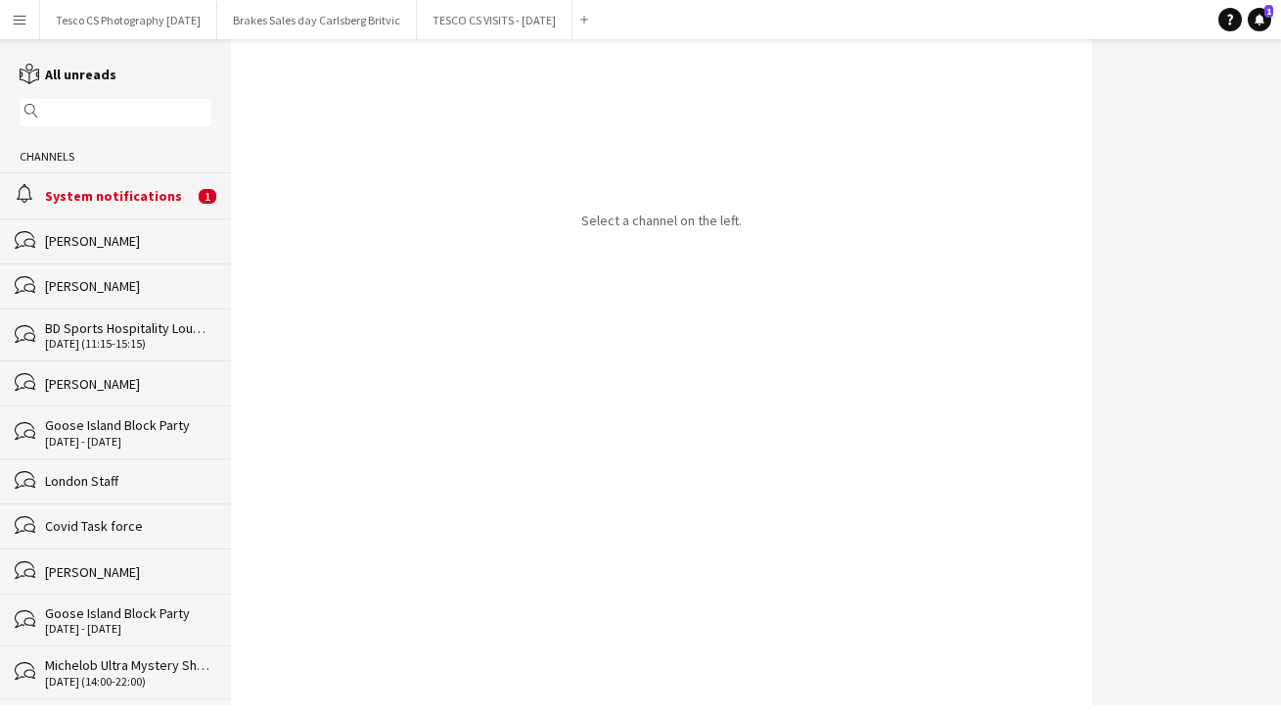
click at [22, 15] on app-icon "Menu" at bounding box center [20, 20] width 16 height 16
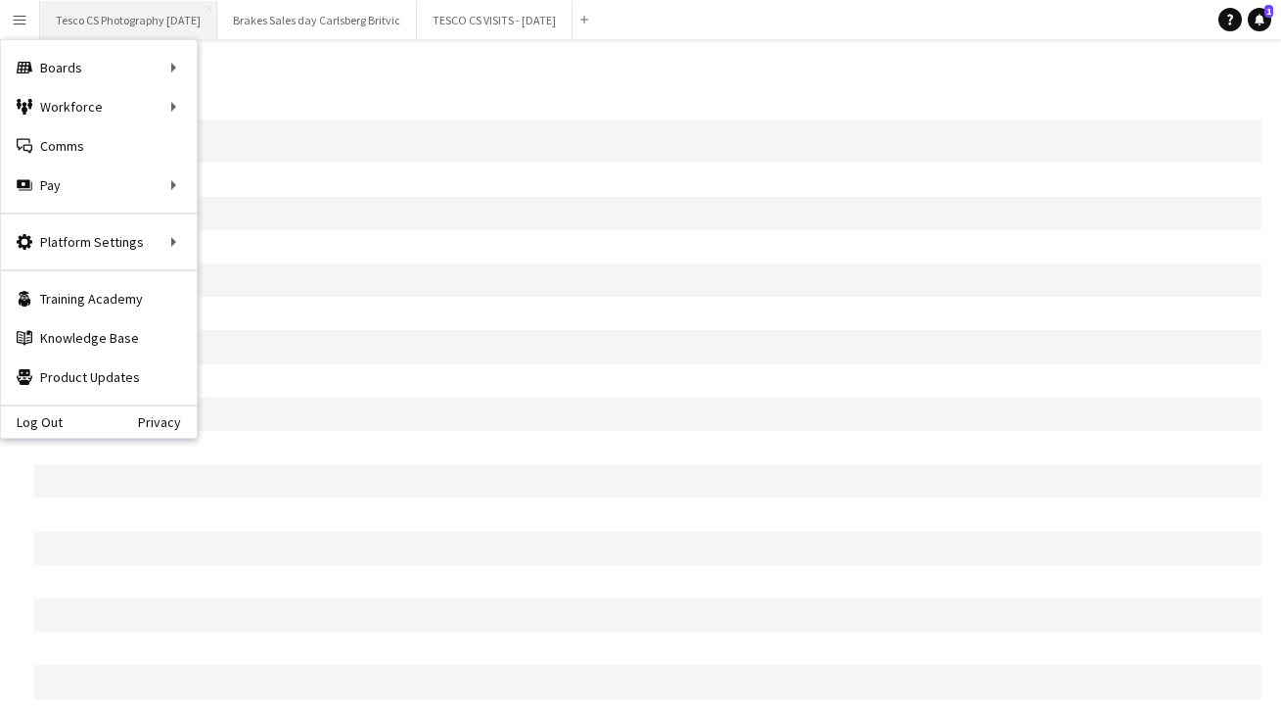
scroll to position [174, 0]
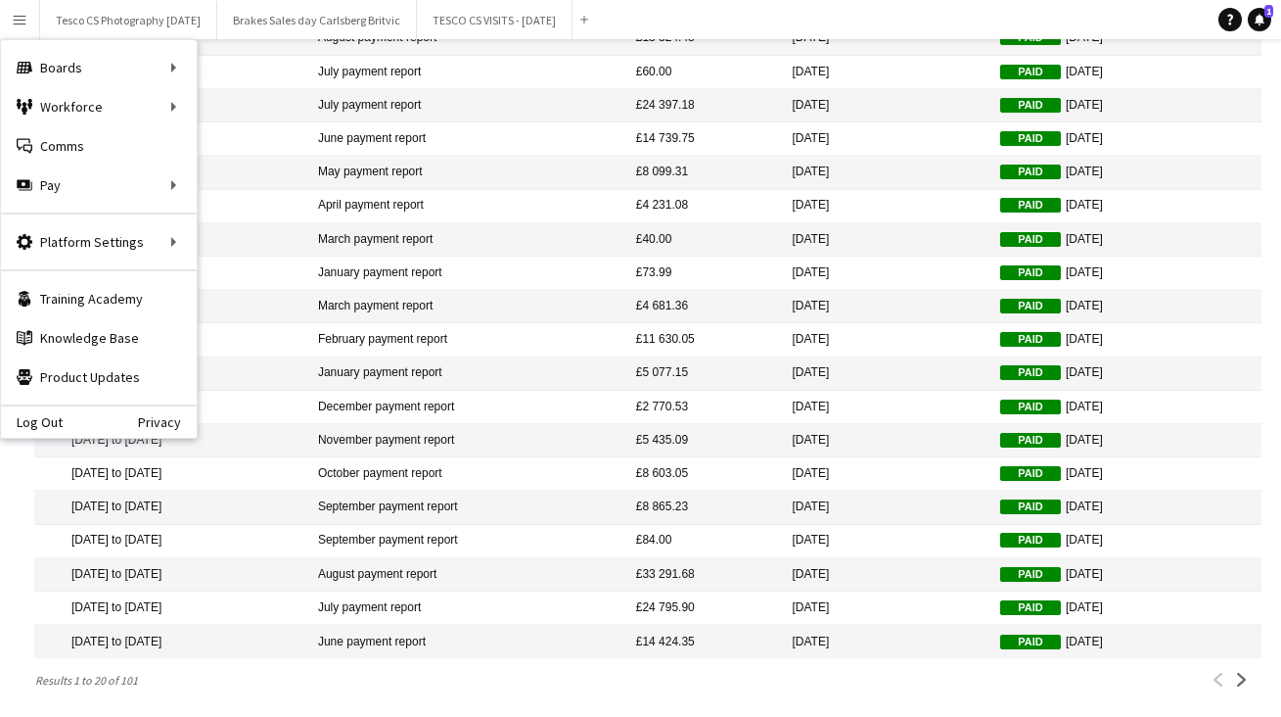
click at [1274, 151] on main "Reports Date range funnel Filter magnifier Clear View Results Report title Tota…" at bounding box center [640, 293] width 1281 height 856
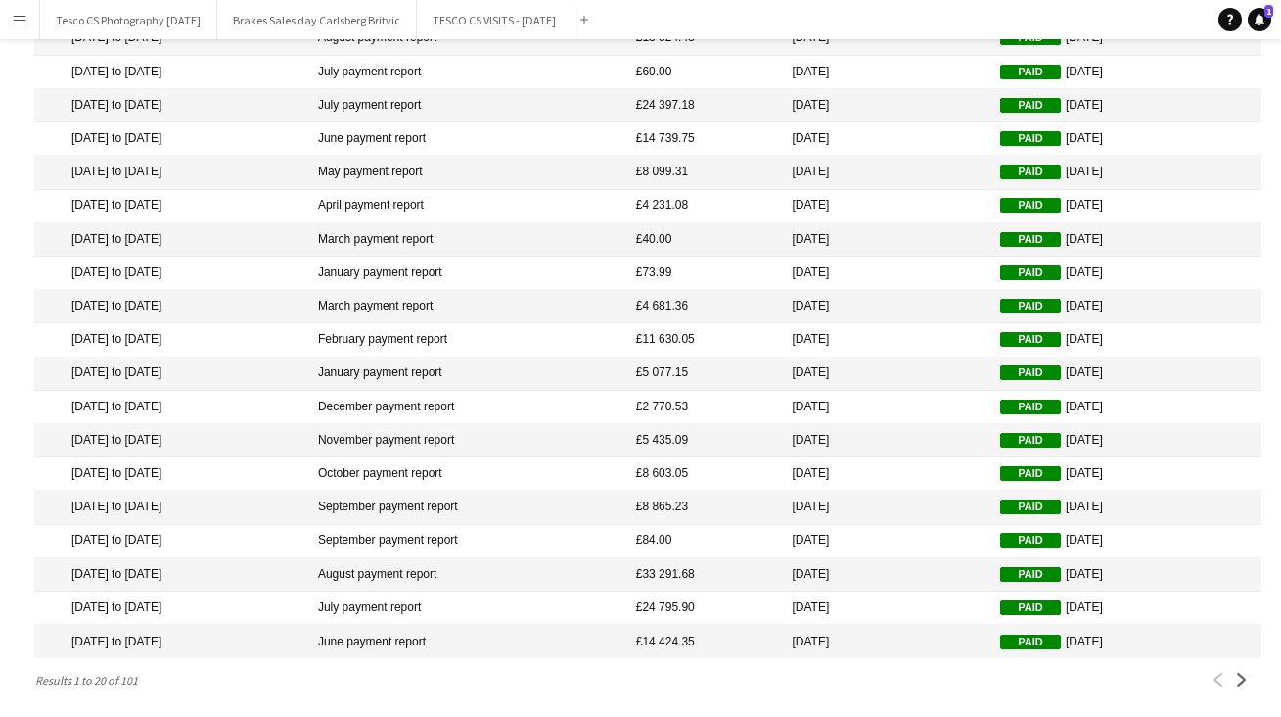
click at [414, 433] on mat-cell "November payment report" at bounding box center [467, 440] width 318 height 33
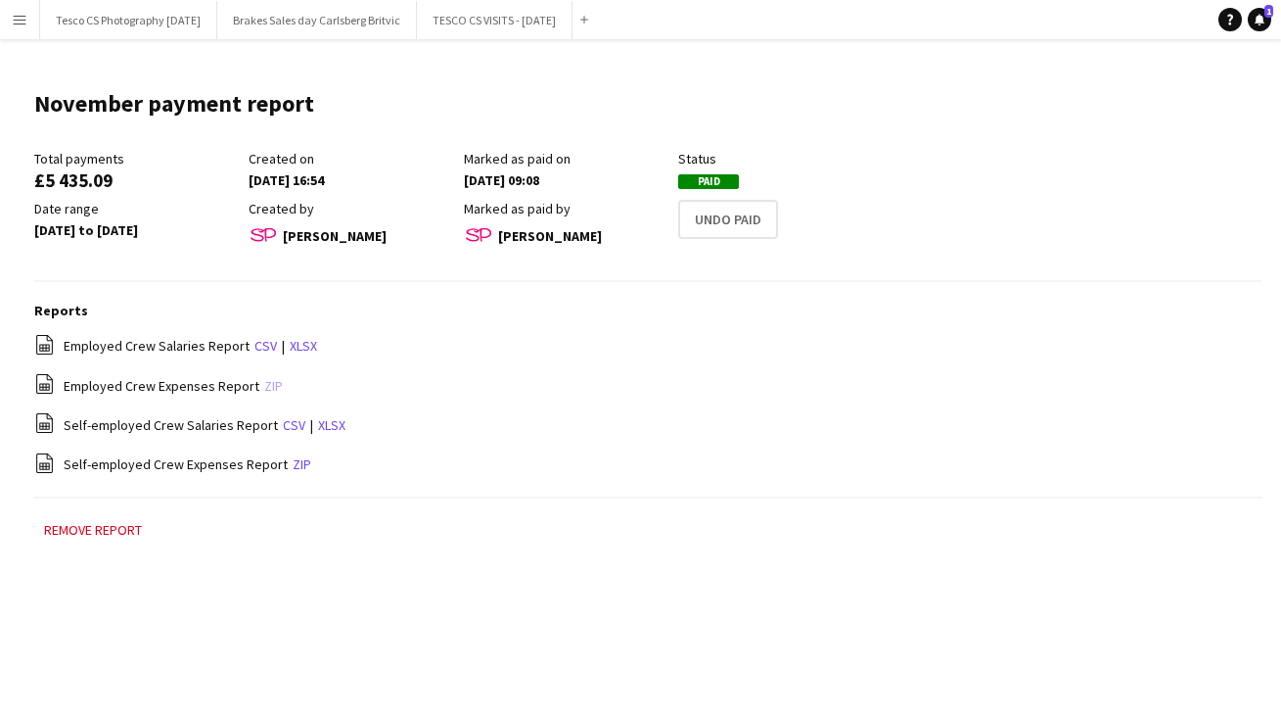
click at [264, 383] on link "zip" at bounding box center [273, 386] width 19 height 18
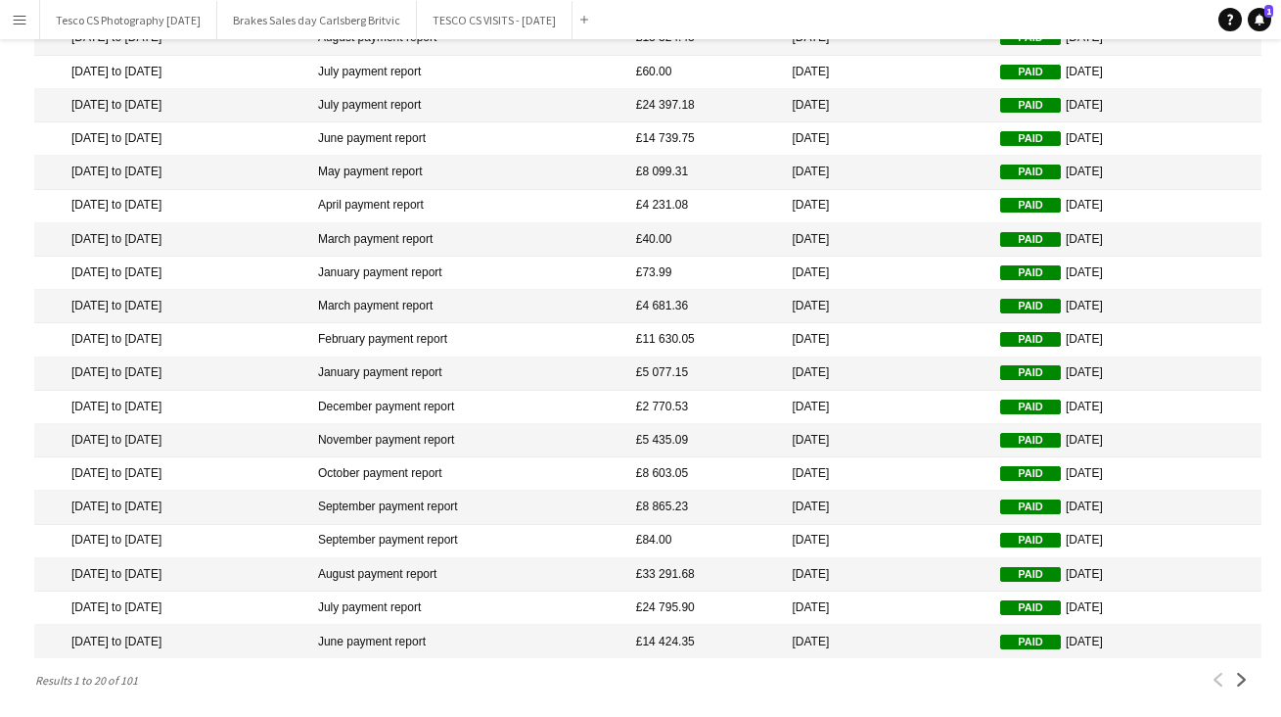
click at [459, 469] on mat-cell "October payment report" at bounding box center [467, 473] width 318 height 33
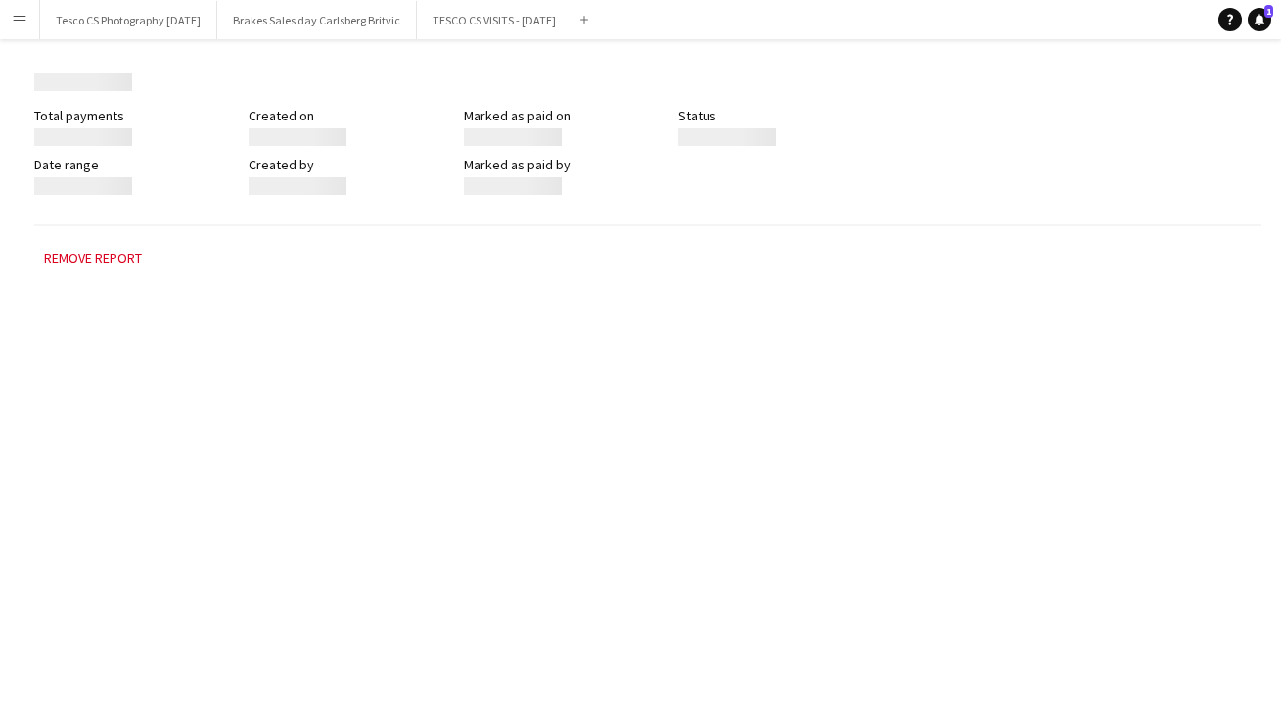
click at [459, 469] on div "Menu Boards Boards Boards All jobs Status Workforce Workforce My Workforce Recr…" at bounding box center [640, 358] width 1281 height 717
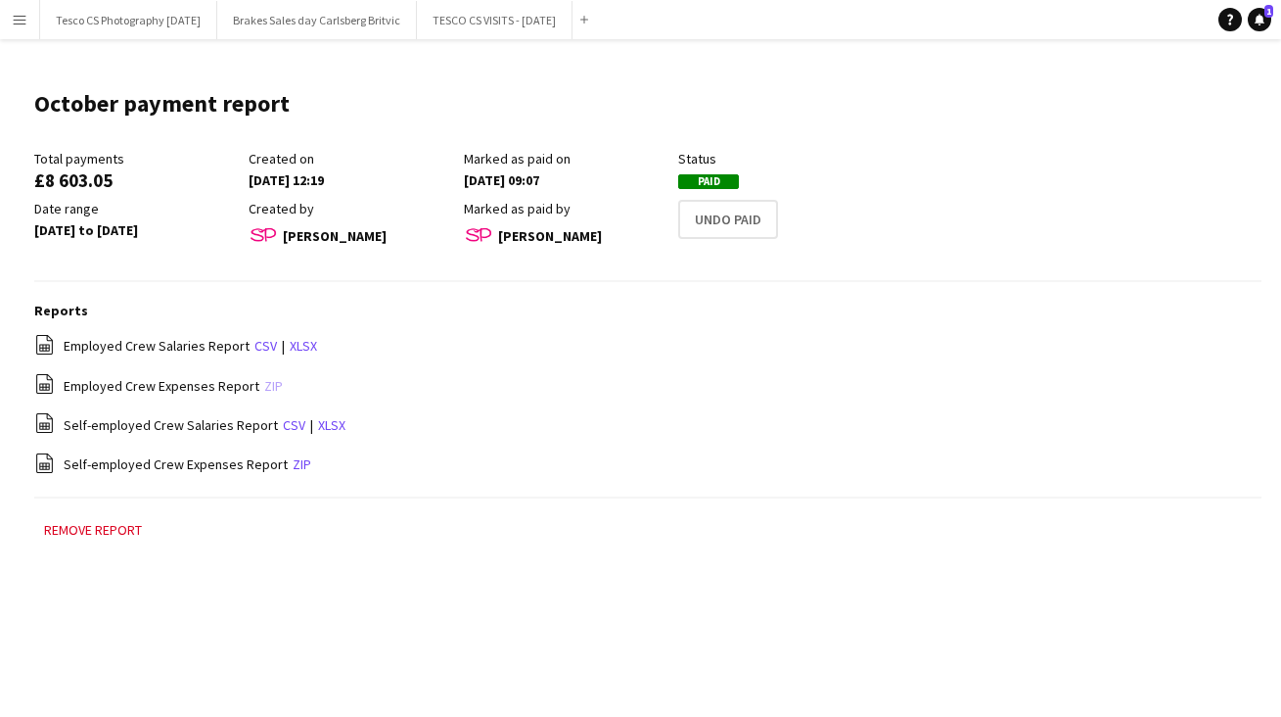
click at [264, 379] on link "zip" at bounding box center [273, 386] width 19 height 18
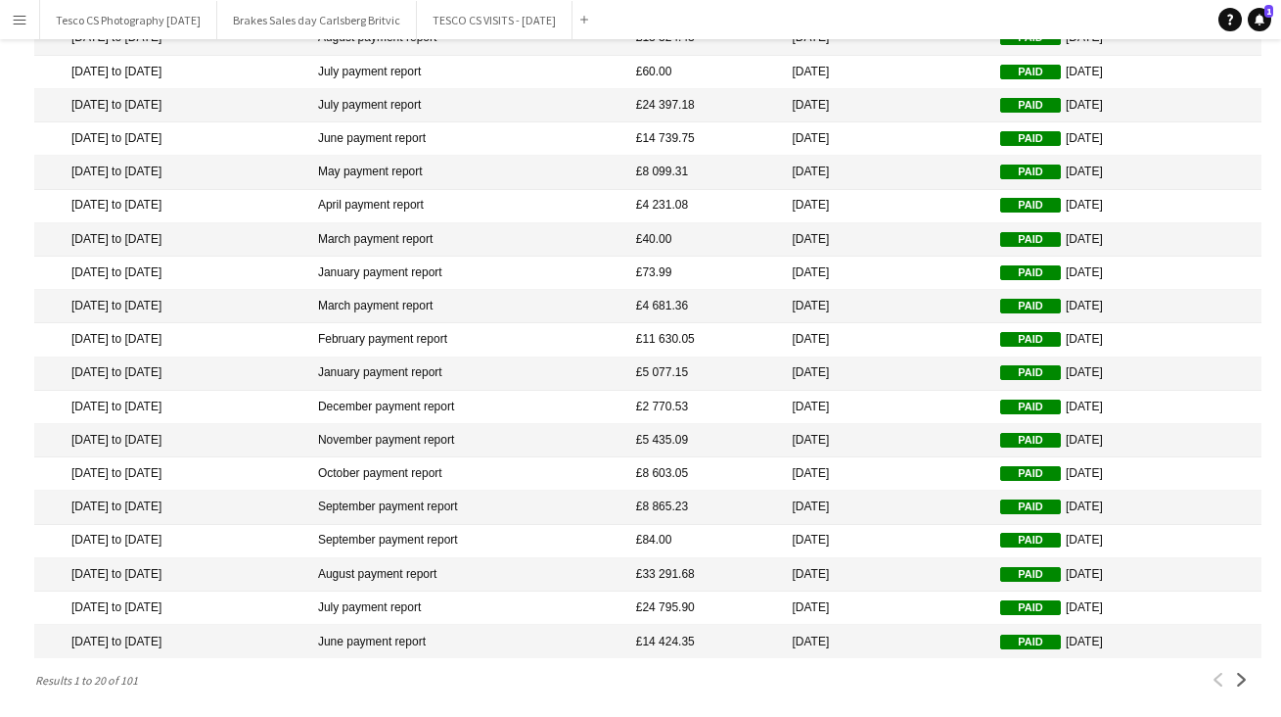
click at [462, 501] on mat-cell "September payment report" at bounding box center [467, 506] width 318 height 33
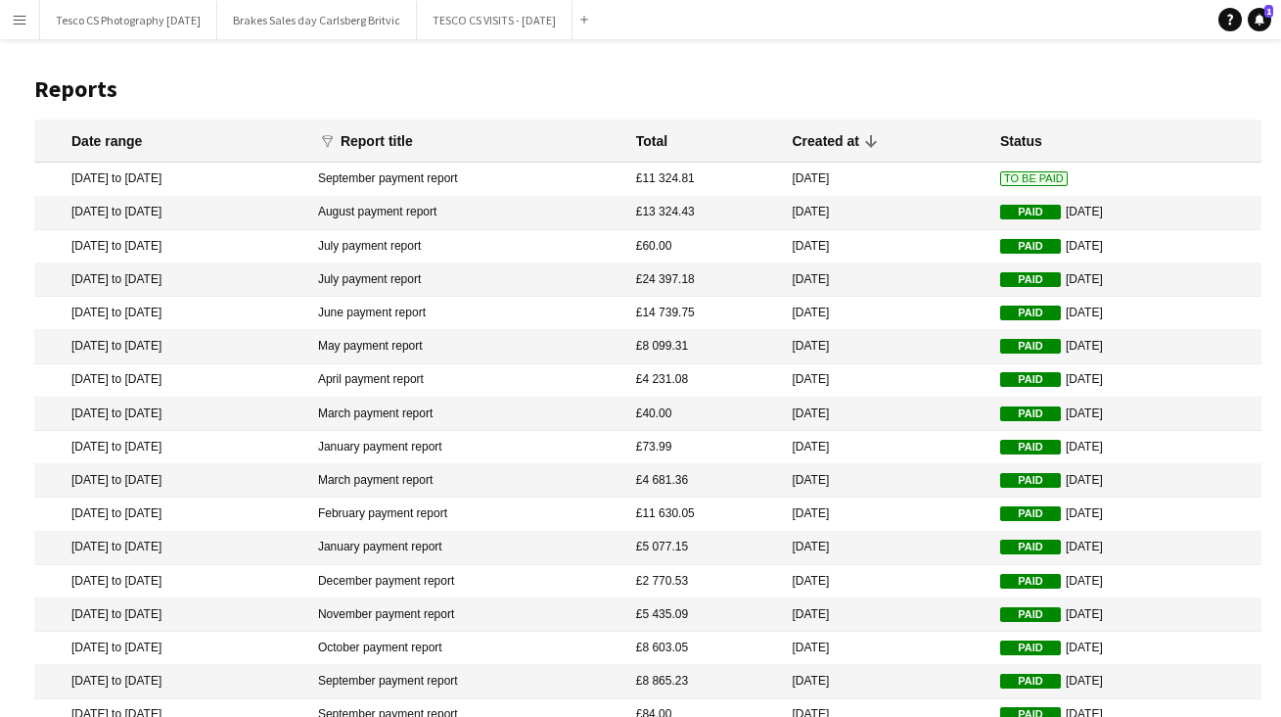
click at [462, 501] on div "Menu Boards Boards Boards All jobs Status Workforce Workforce My Workforce Recr…" at bounding box center [640, 447] width 1281 height 895
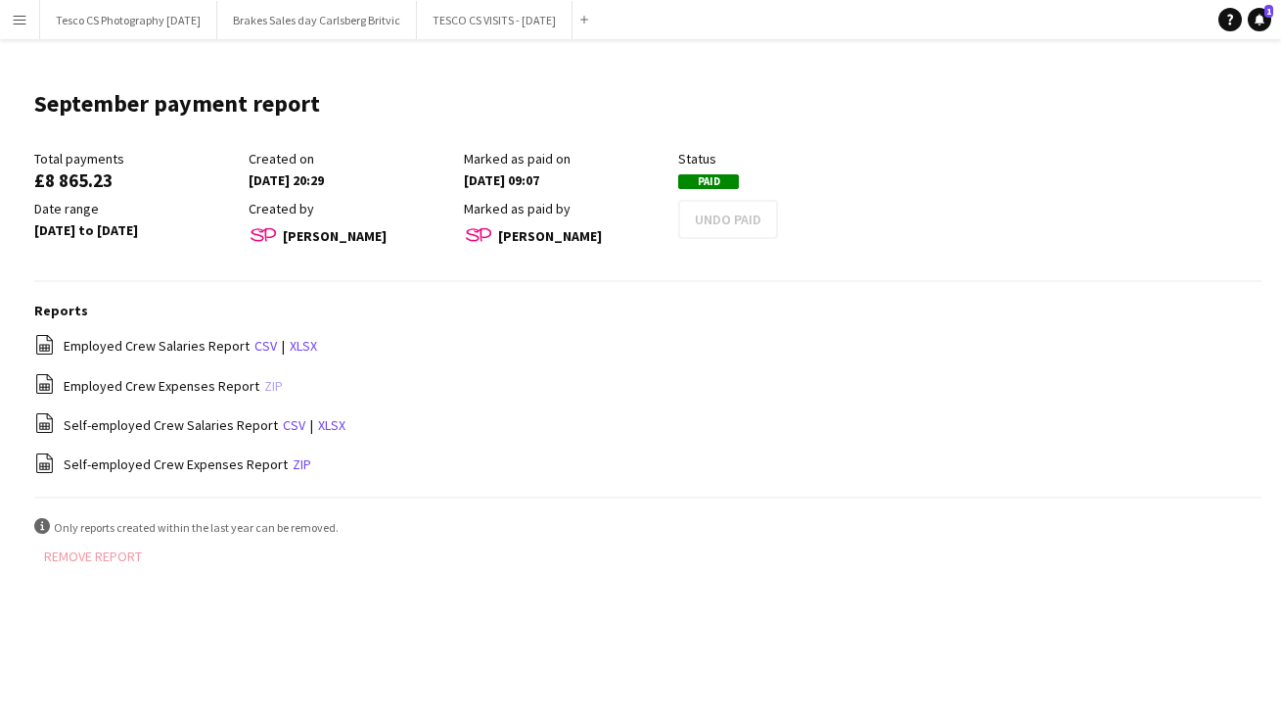
click at [267, 379] on link "zip" at bounding box center [273, 386] width 19 height 18
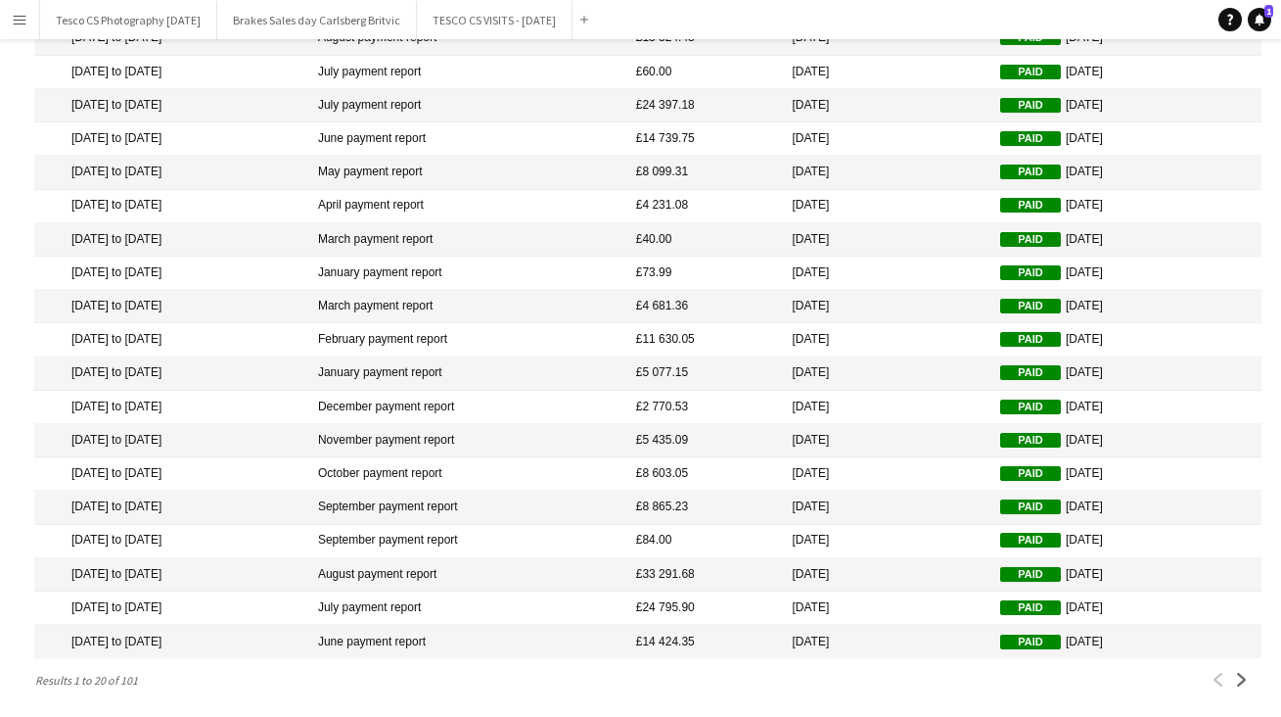
click at [431, 567] on mat-cell "August payment report" at bounding box center [467, 574] width 318 height 33
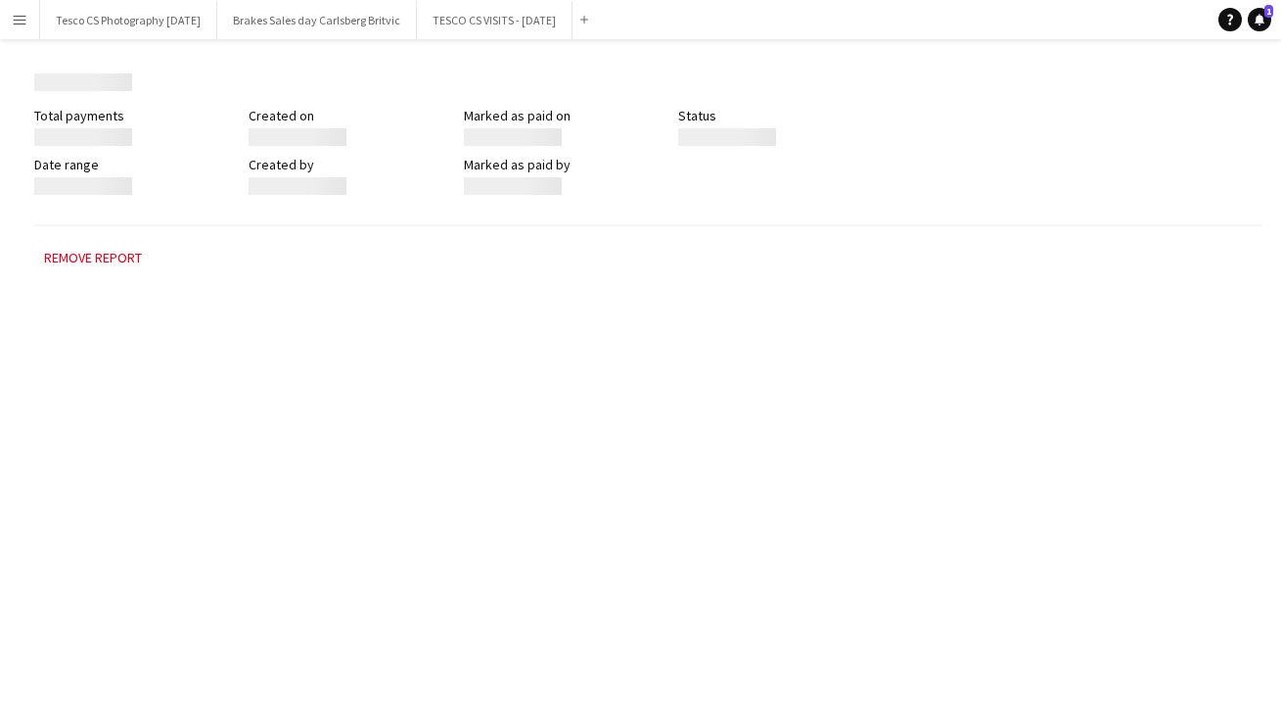
click at [431, 567] on div "Menu Boards Boards Boards All jobs Status Workforce Workforce My Workforce Recr…" at bounding box center [640, 358] width 1281 height 717
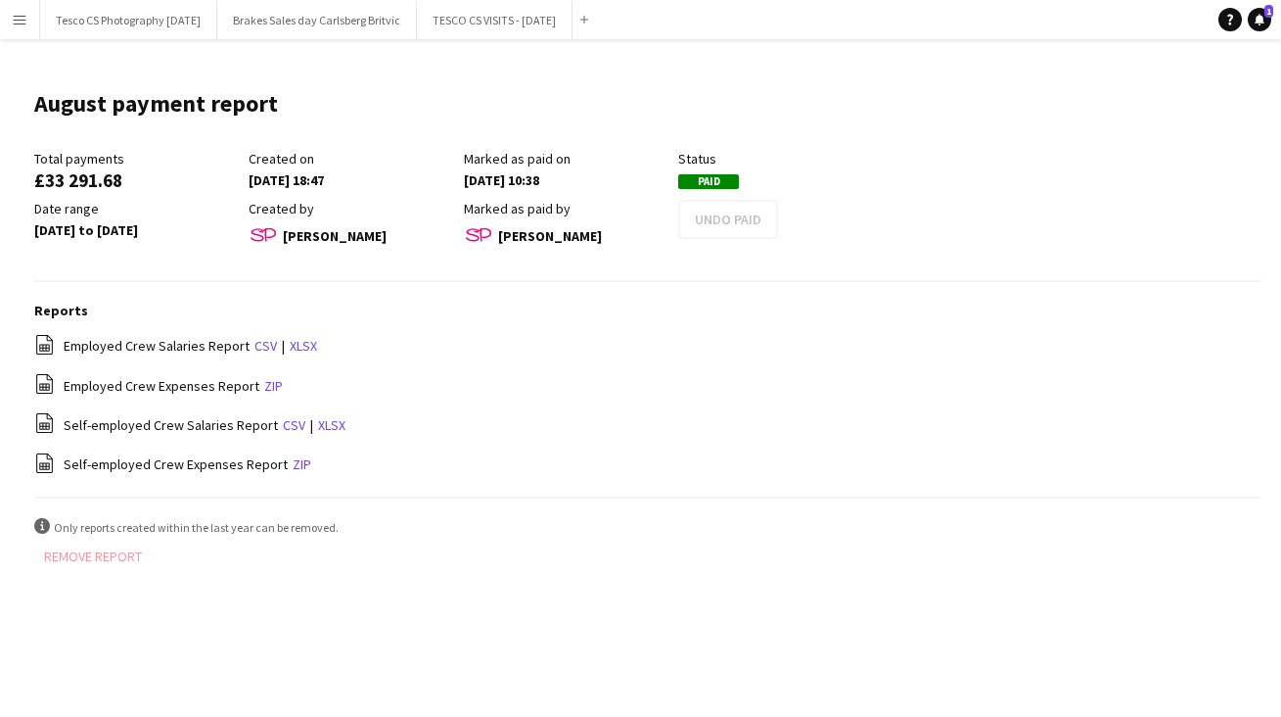
click at [264, 384] on link "zip" at bounding box center [273, 386] width 19 height 18
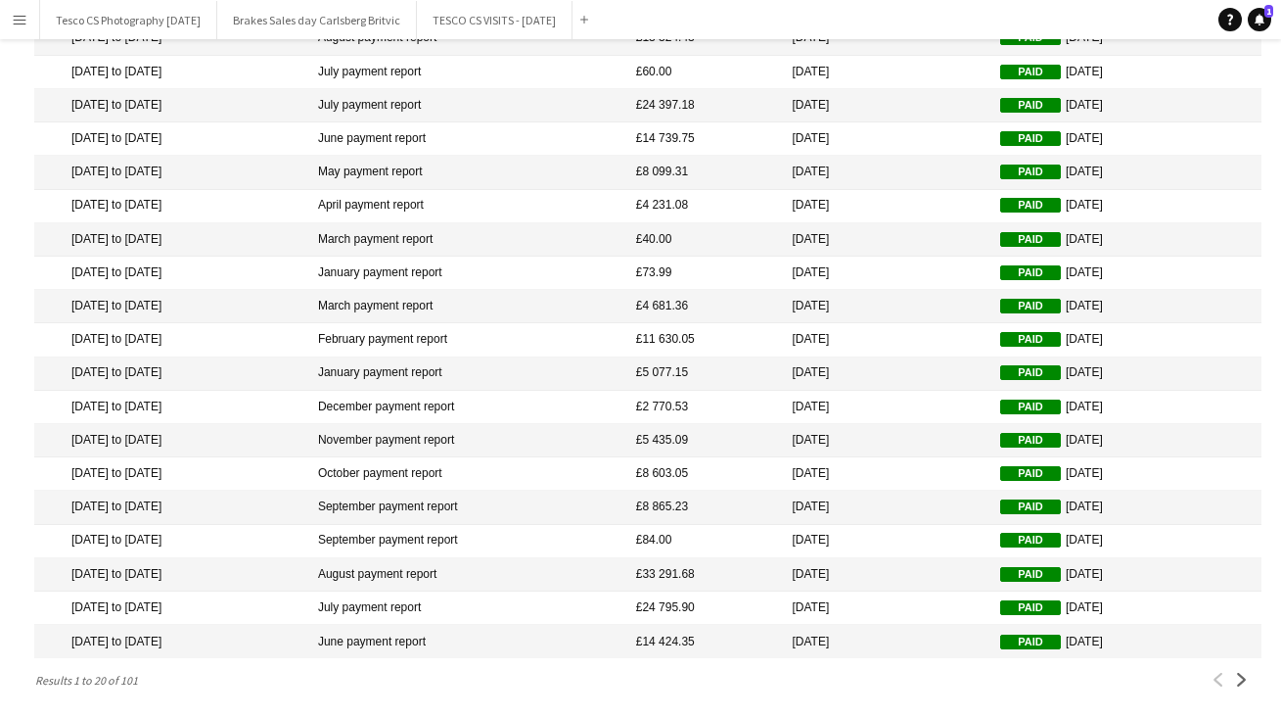
click at [440, 602] on mat-cell "July payment report" at bounding box center [467, 607] width 318 height 33
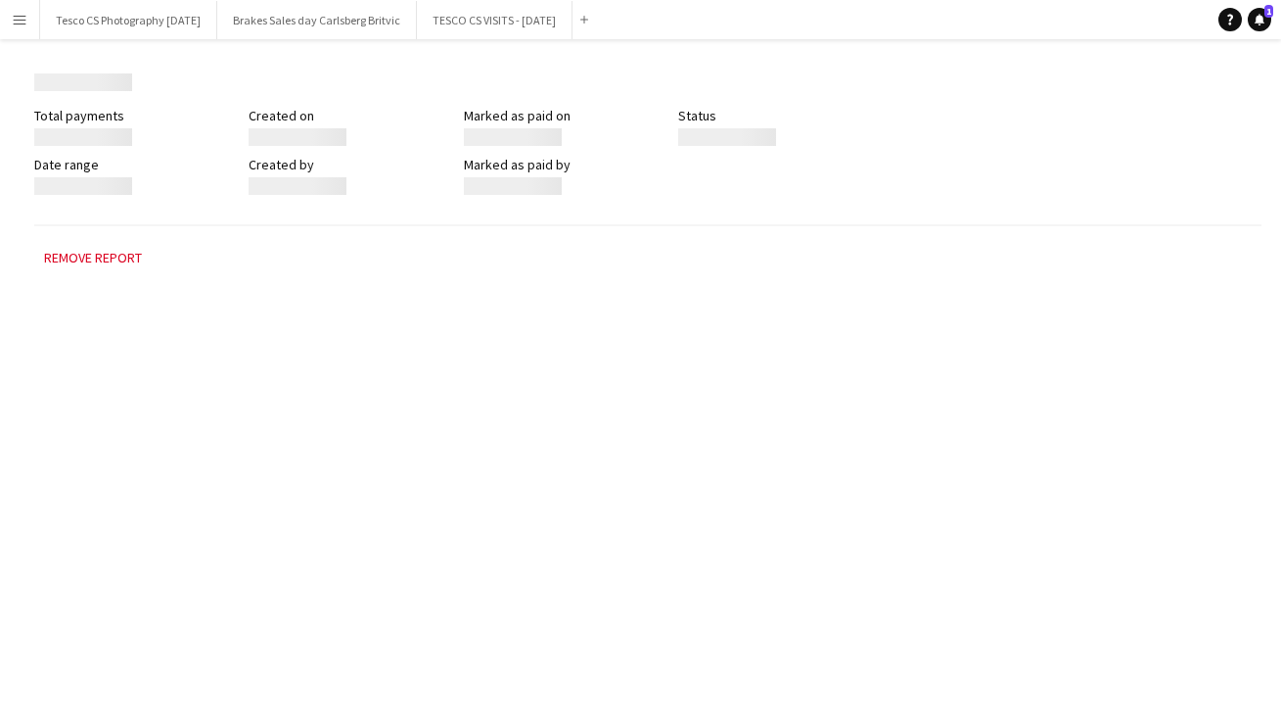
click at [440, 602] on div "Menu Boards Boards Boards All jobs Status Workforce Workforce My Workforce Recr…" at bounding box center [640, 358] width 1281 height 717
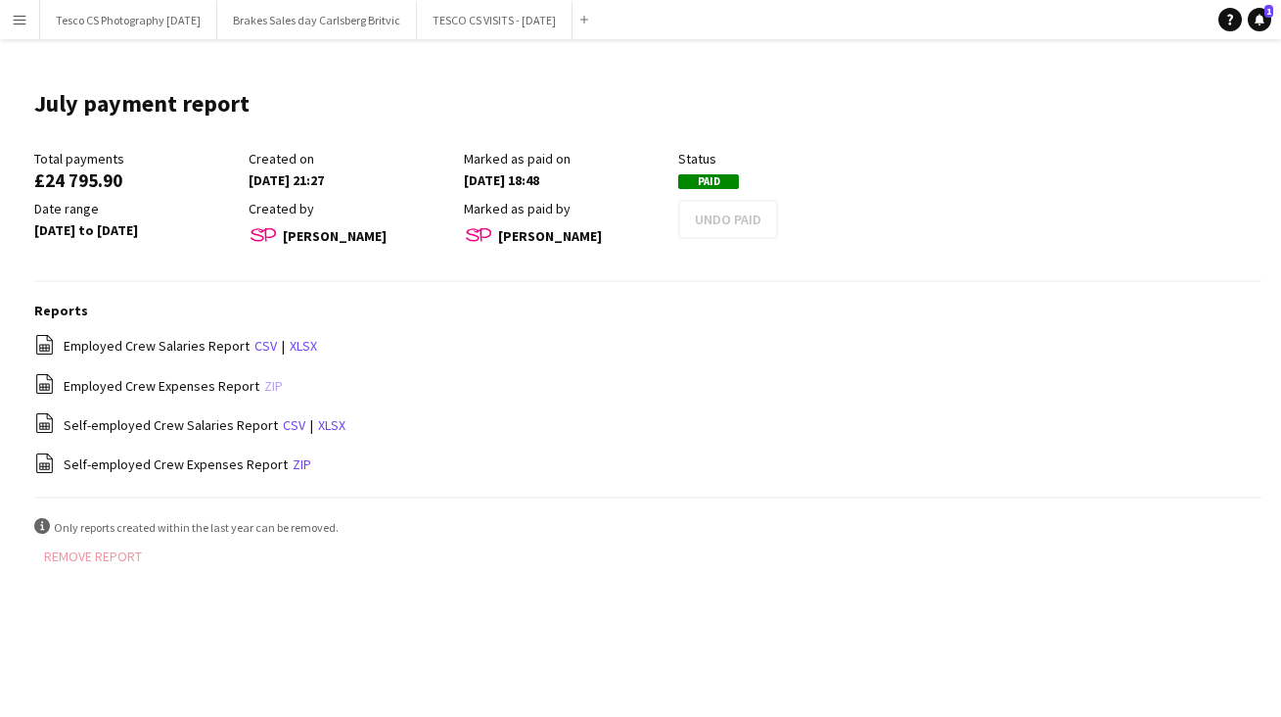
click at [265, 377] on link "zip" at bounding box center [273, 386] width 19 height 18
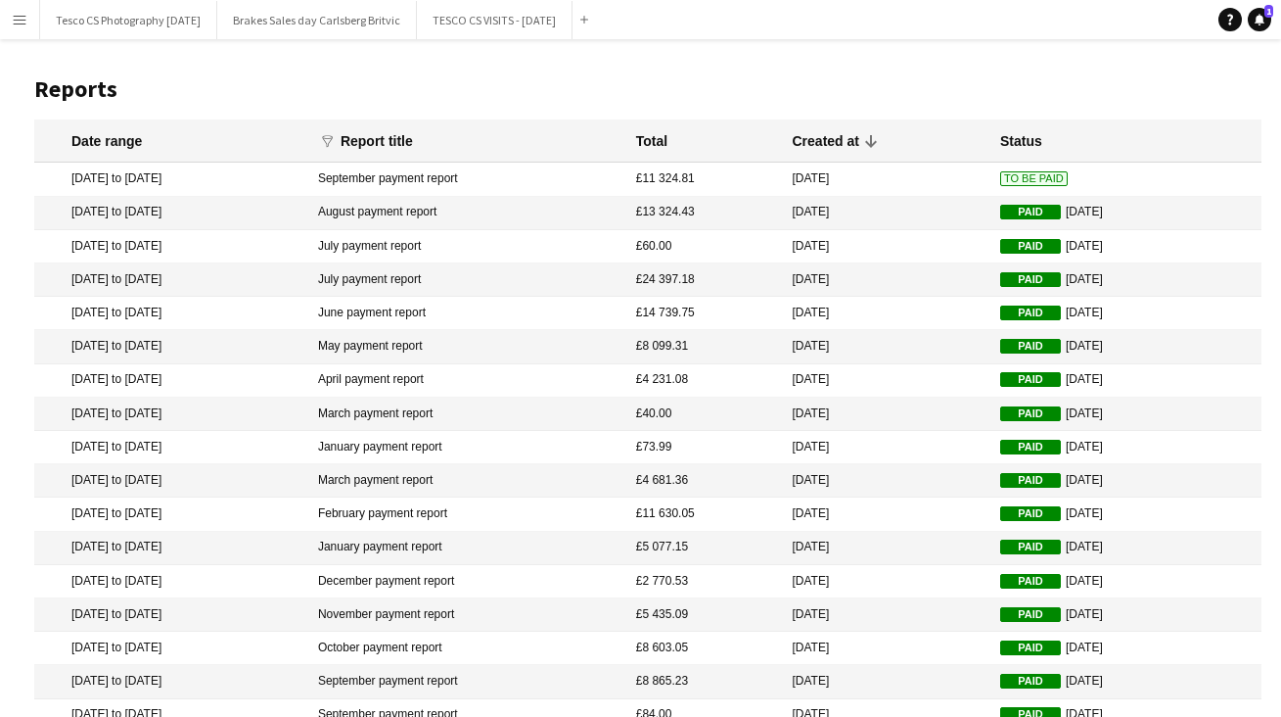
scroll to position [174, 0]
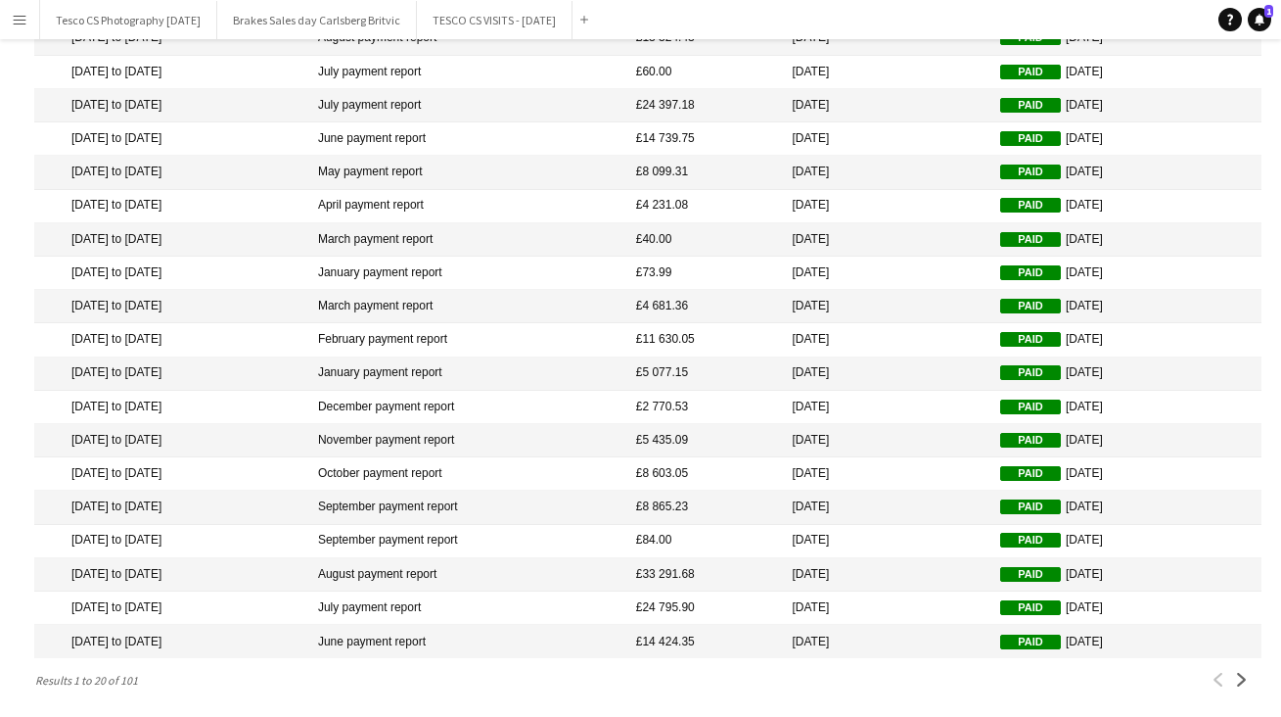
click at [454, 636] on mat-cell "June payment report" at bounding box center [467, 641] width 318 height 33
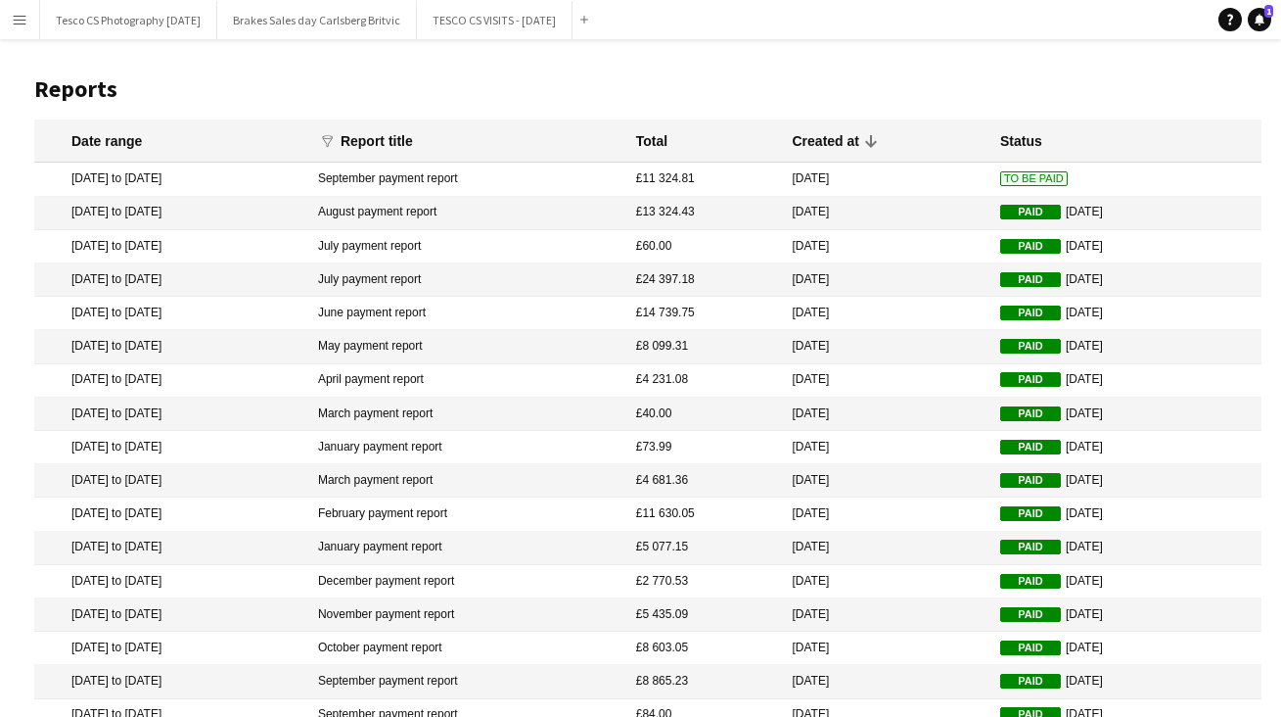
click at [454, 636] on div "Menu Boards Boards Boards All jobs Status Workforce Workforce My Workforce Recr…" at bounding box center [640, 447] width 1281 height 895
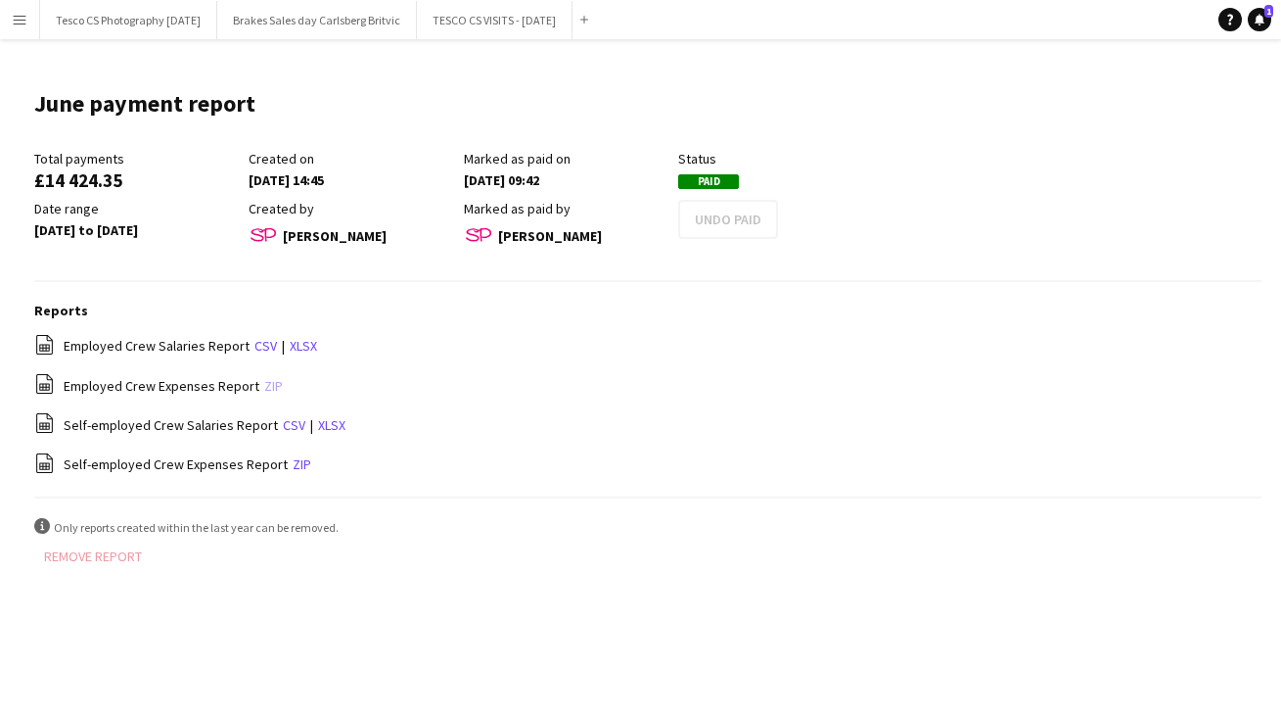
click at [264, 389] on link "zip" at bounding box center [273, 386] width 19 height 18
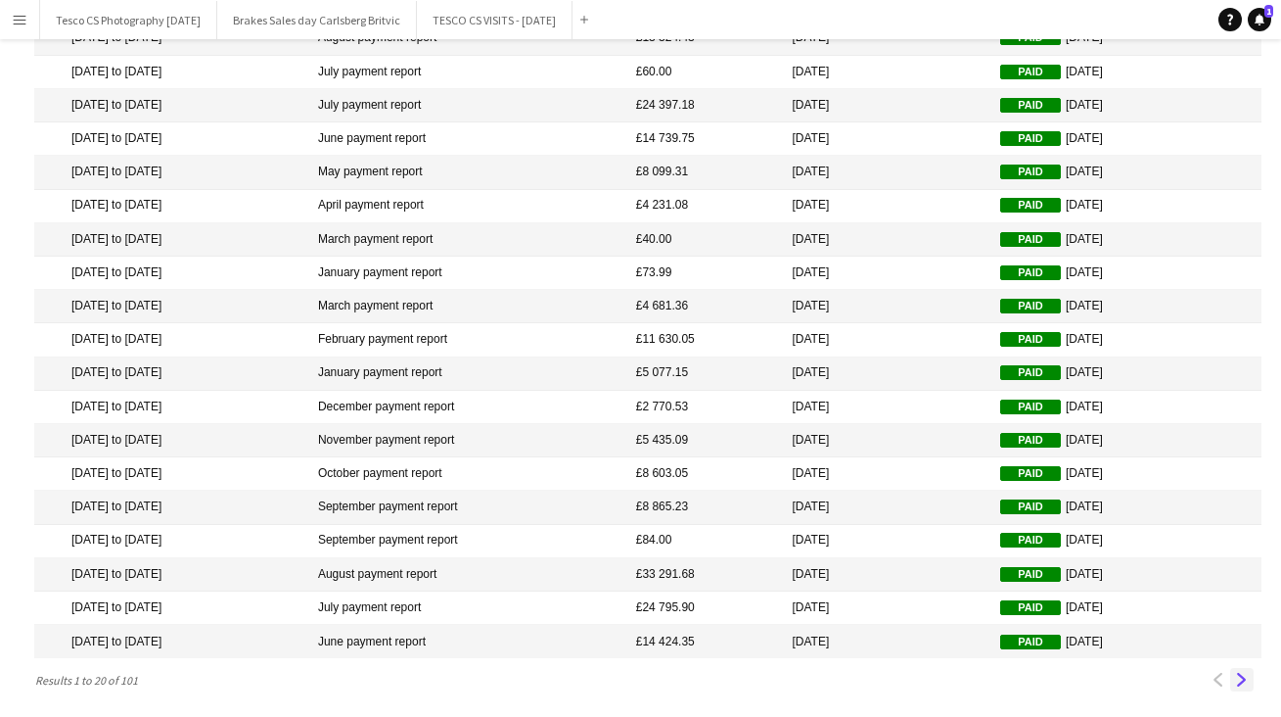
click at [1242, 673] on app-icon "Next" at bounding box center [1242, 679] width 14 height 14
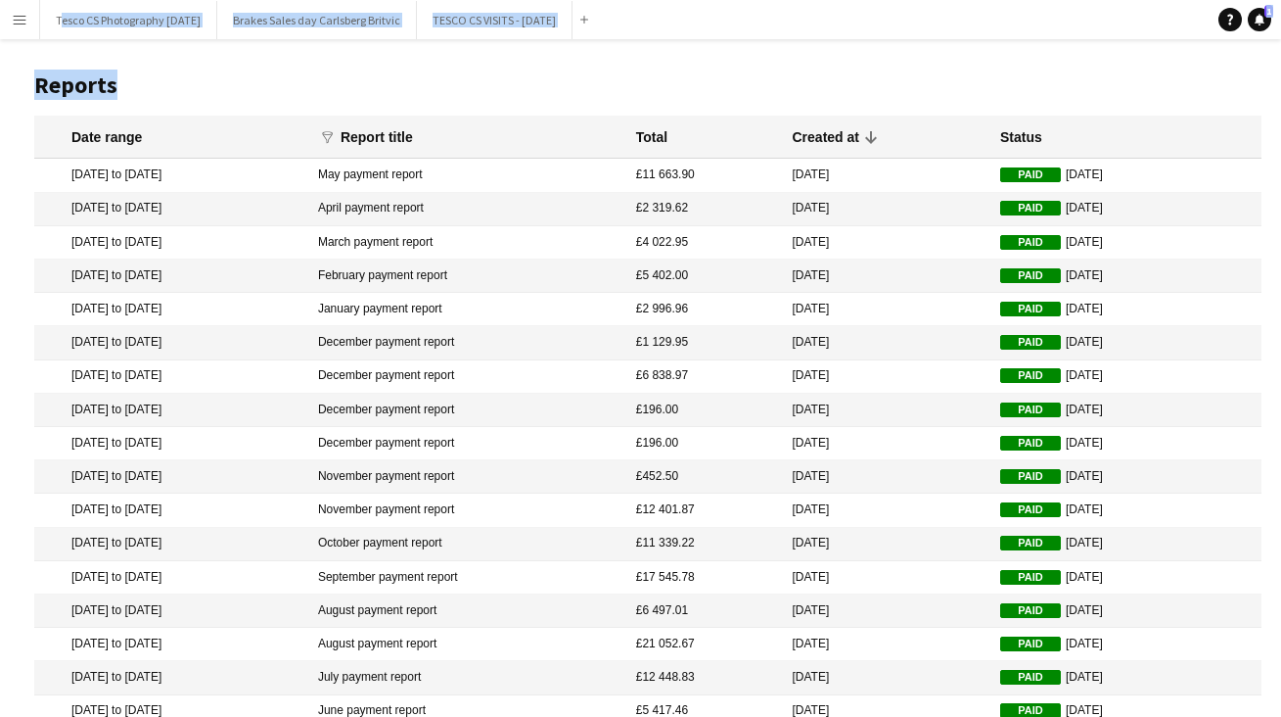
scroll to position [0, 0]
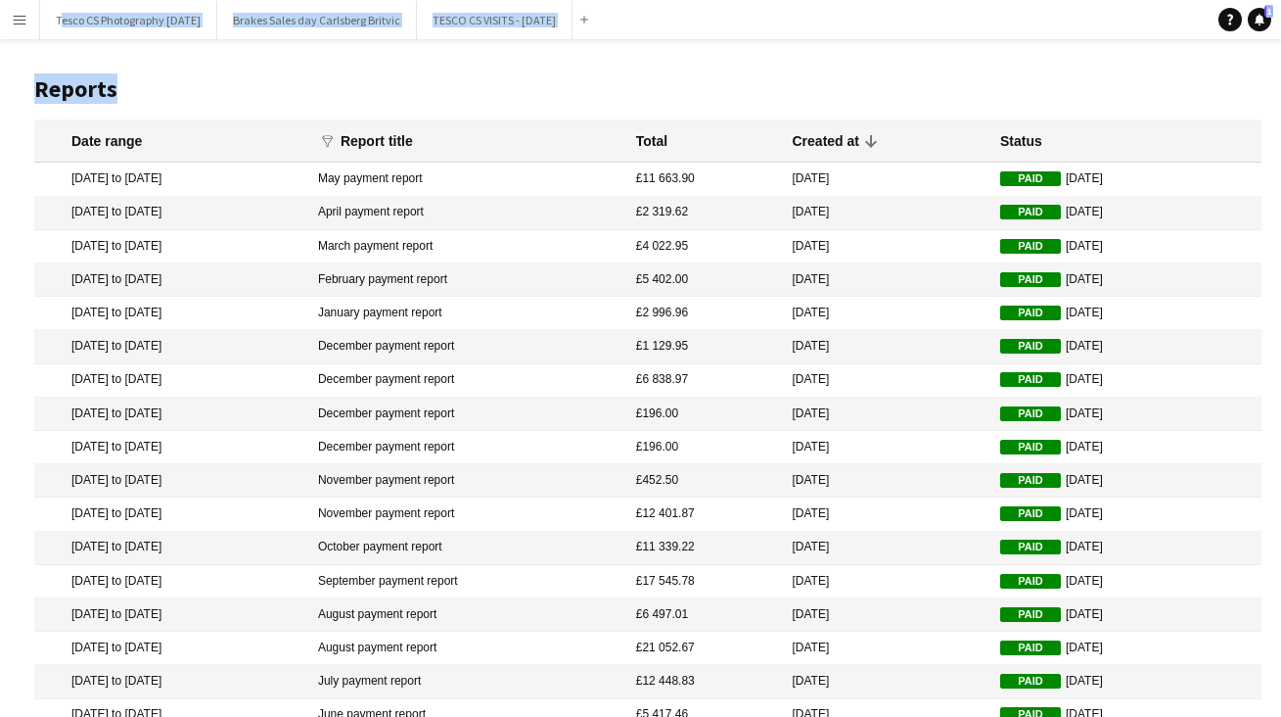
drag, startPoint x: 1273, startPoint y: 166, endPoint x: 1273, endPoint y: -16, distance: 182.1
click at [1273, 0] on html "Menu Boards Boards Boards All jobs Status Workforce Workforce My Workforce Recr…" at bounding box center [640, 447] width 1281 height 895
click at [468, 175] on mat-cell "May payment report" at bounding box center [467, 178] width 318 height 33
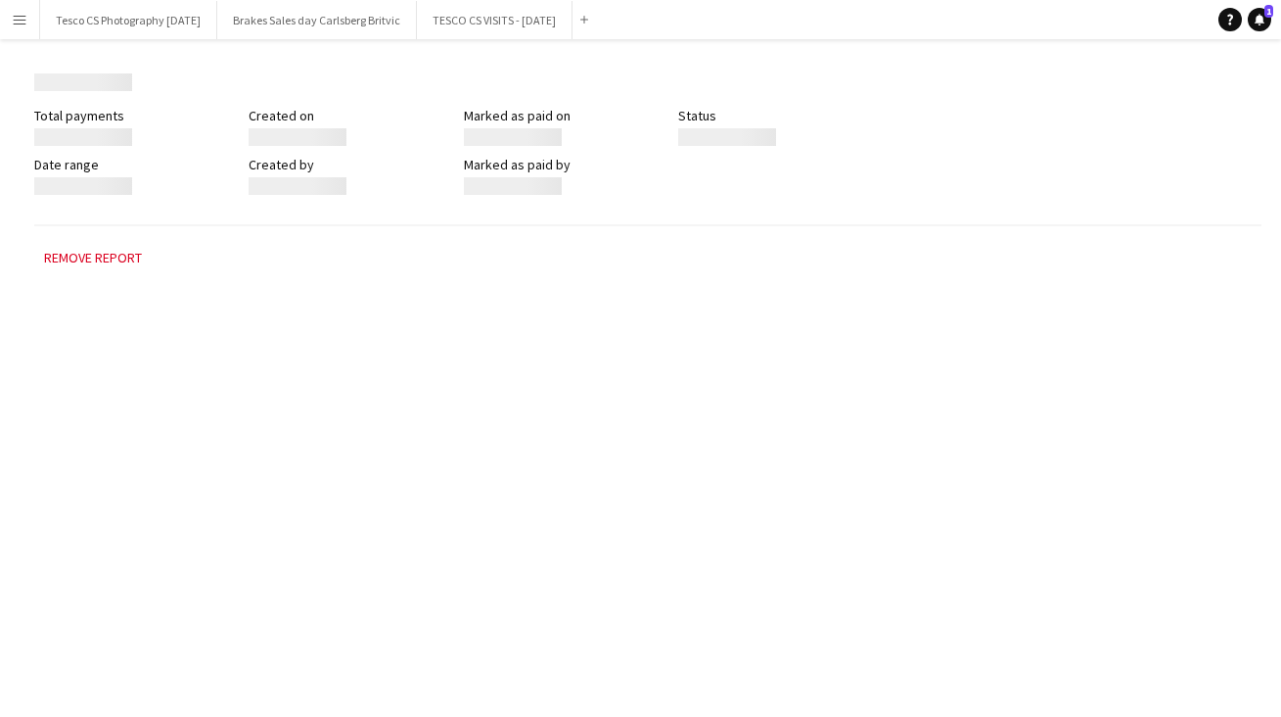
click at [468, 175] on div "Marked as paid by" at bounding box center [571, 175] width 214 height 39
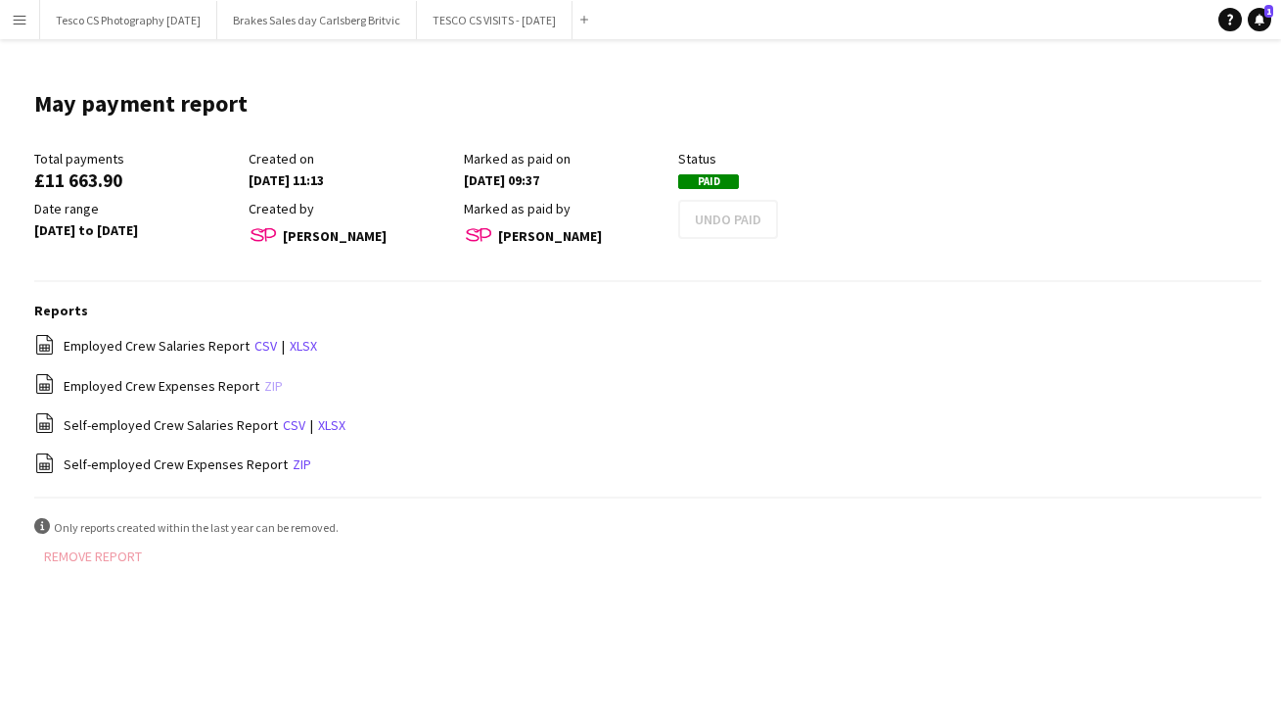
click at [264, 384] on link "zip" at bounding box center [273, 386] width 19 height 18
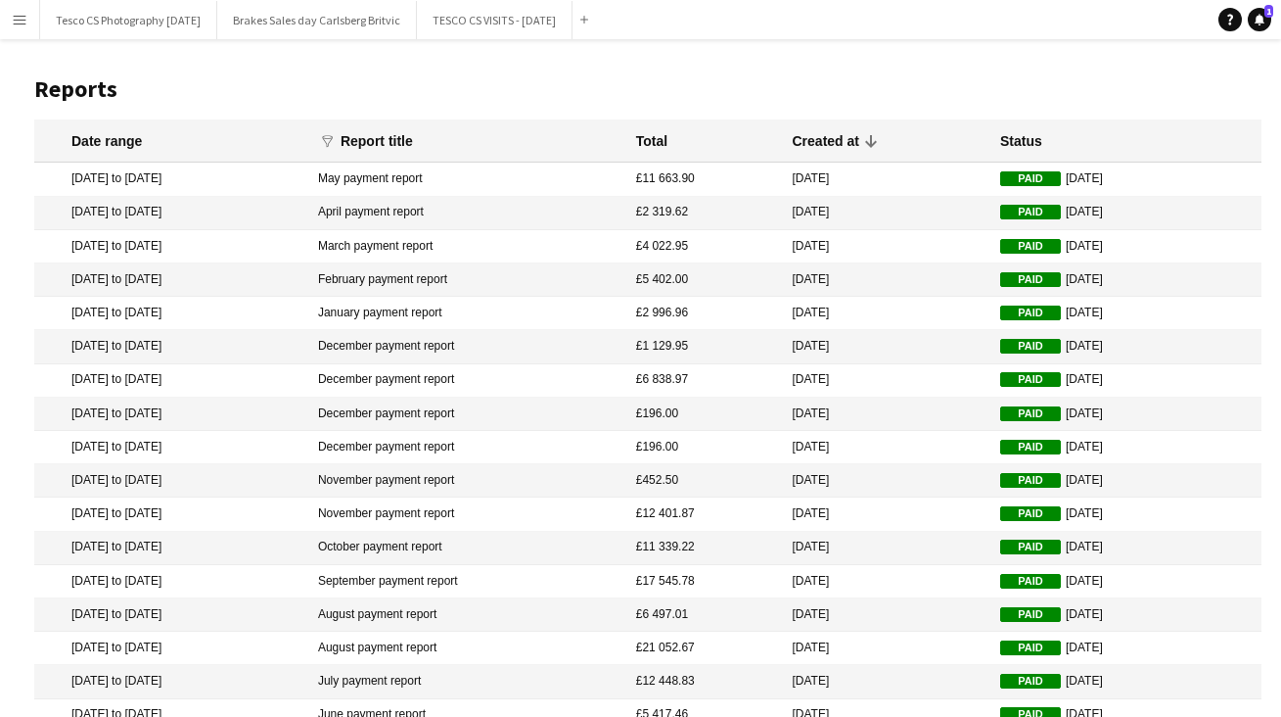
click at [436, 213] on mat-cell "April payment report" at bounding box center [467, 213] width 318 height 33
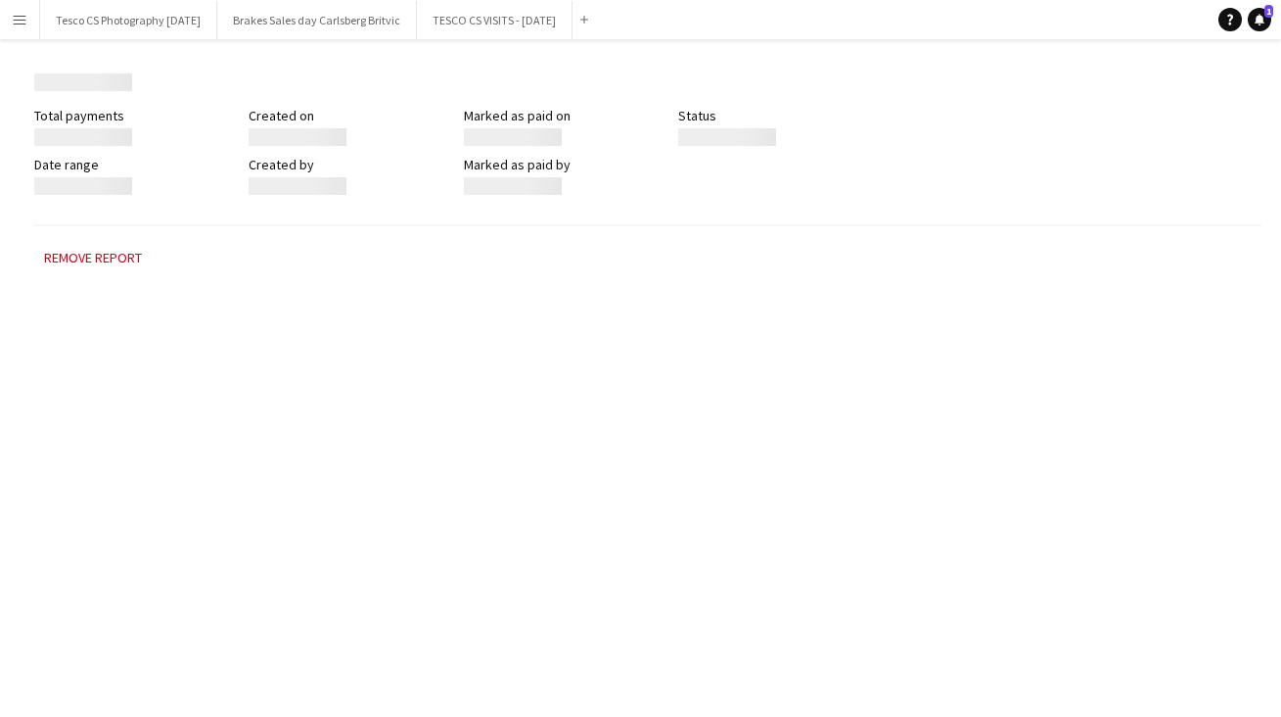
click at [436, 213] on div "Total payments Created on Marked as paid on Status Date range Created by Marked…" at bounding box center [647, 166] width 1227 height 119
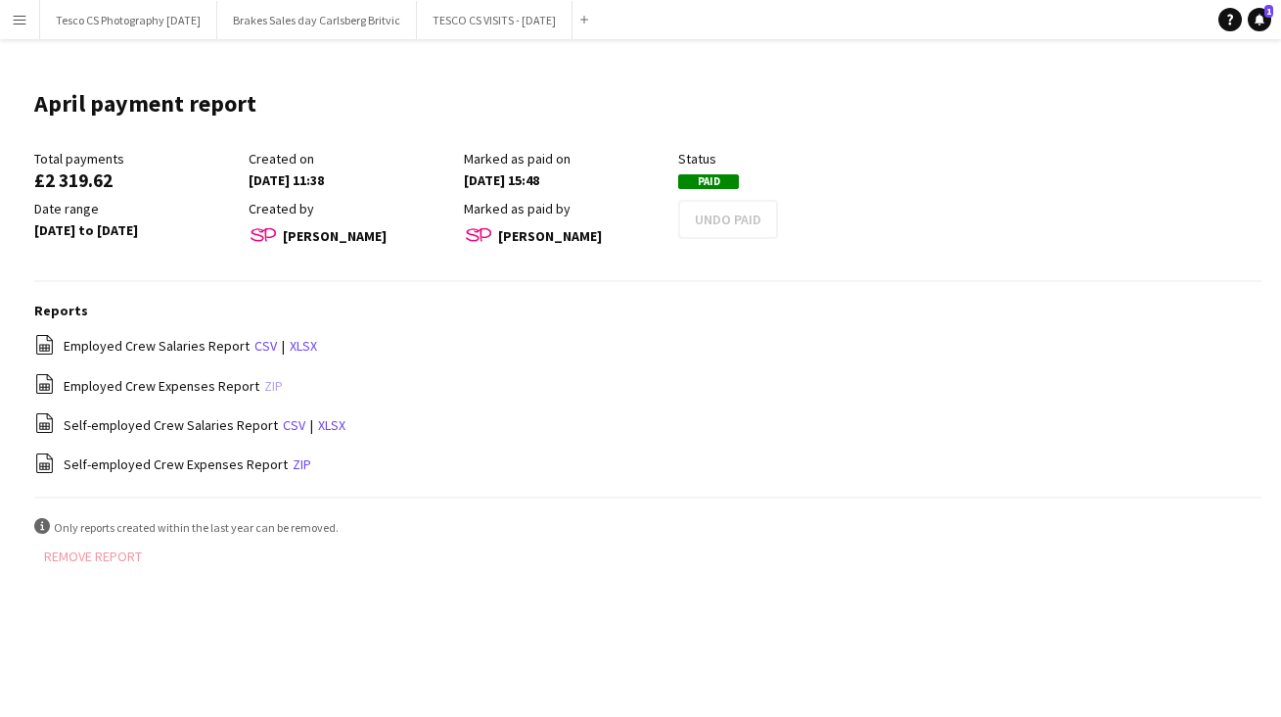
click at [264, 381] on link "zip" at bounding box center [273, 386] width 19 height 18
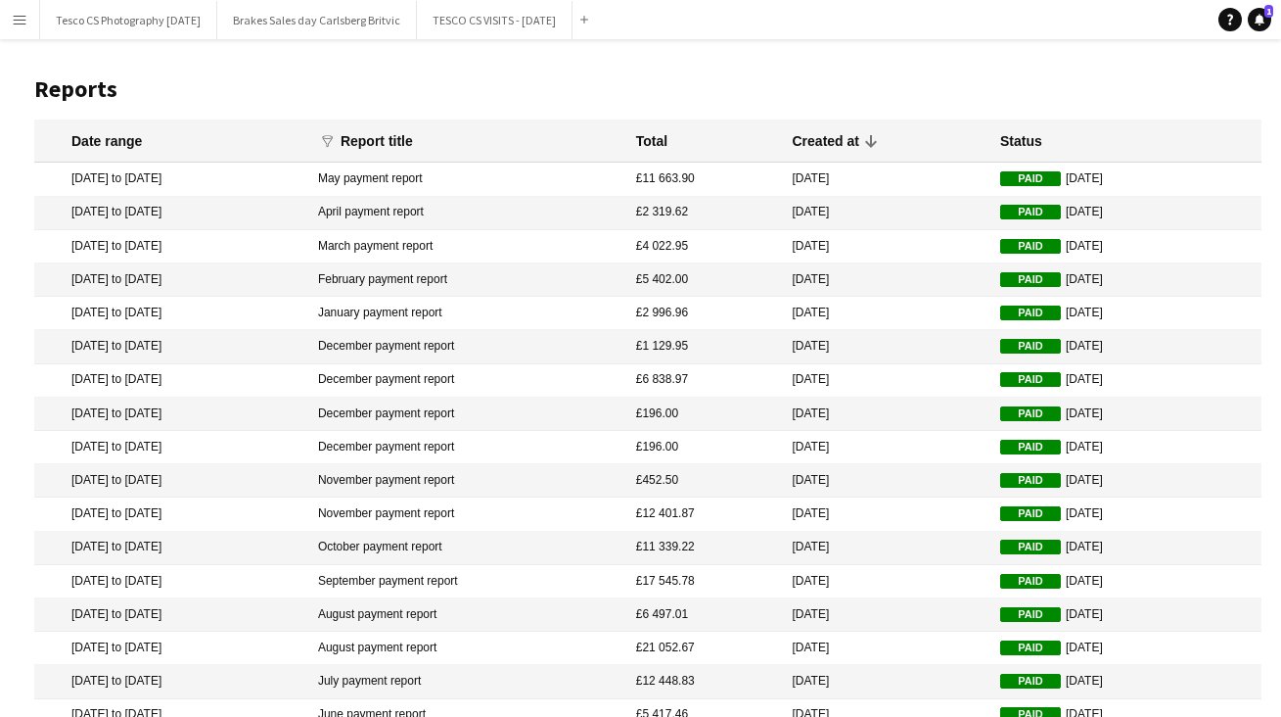
click at [451, 248] on mat-cell "March payment report" at bounding box center [467, 246] width 318 height 33
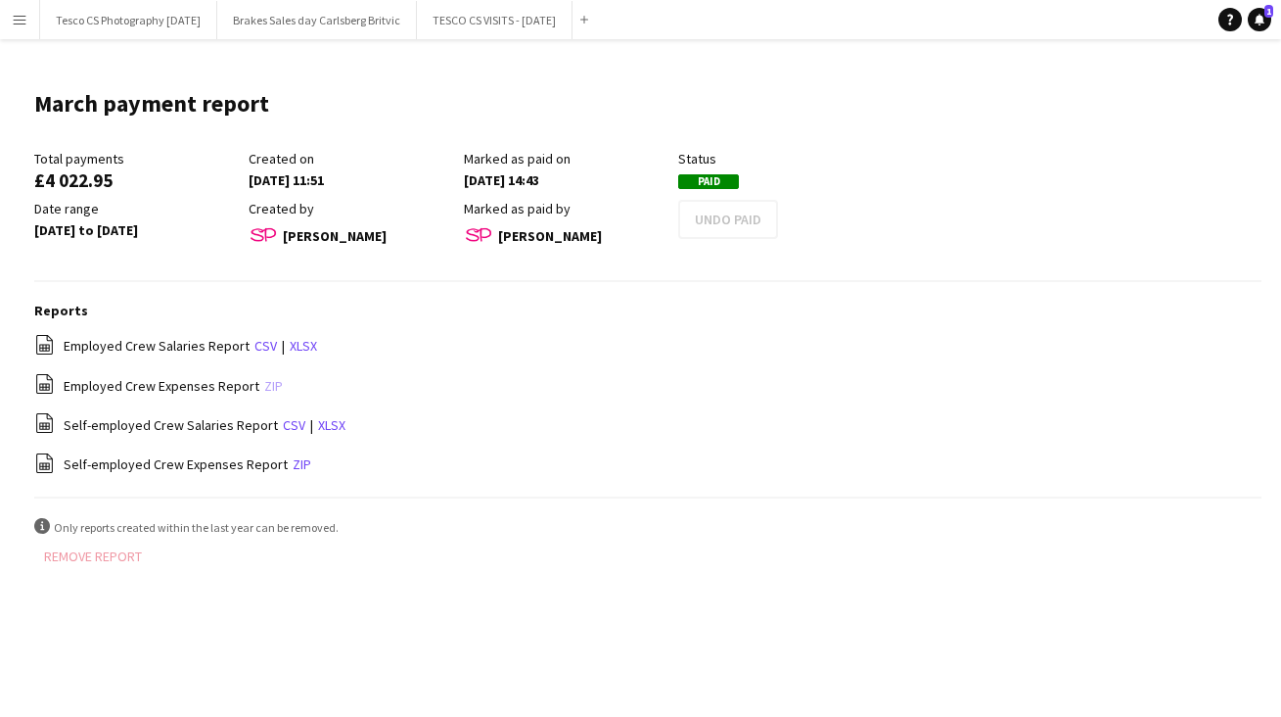
click at [264, 384] on link "zip" at bounding box center [273, 386] width 19 height 18
click at [264, 380] on link "zip" at bounding box center [273, 386] width 19 height 18
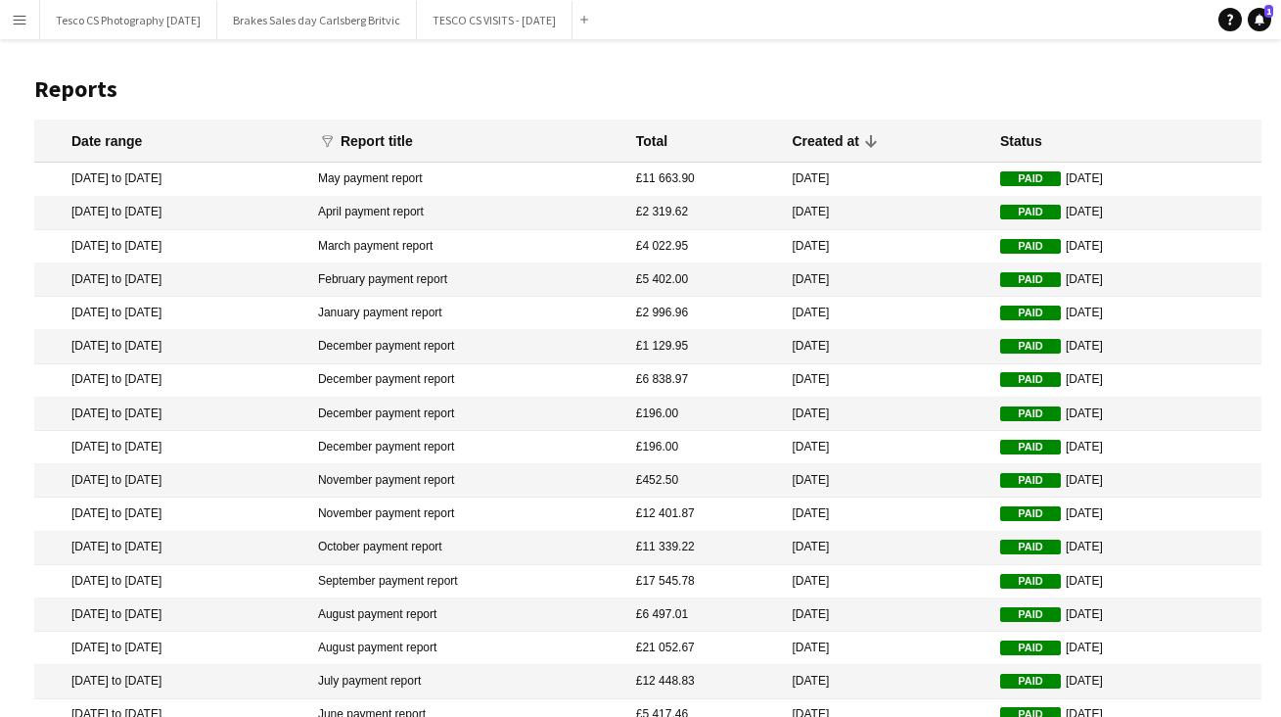
click at [458, 377] on mat-cell "December payment report" at bounding box center [467, 380] width 318 height 33
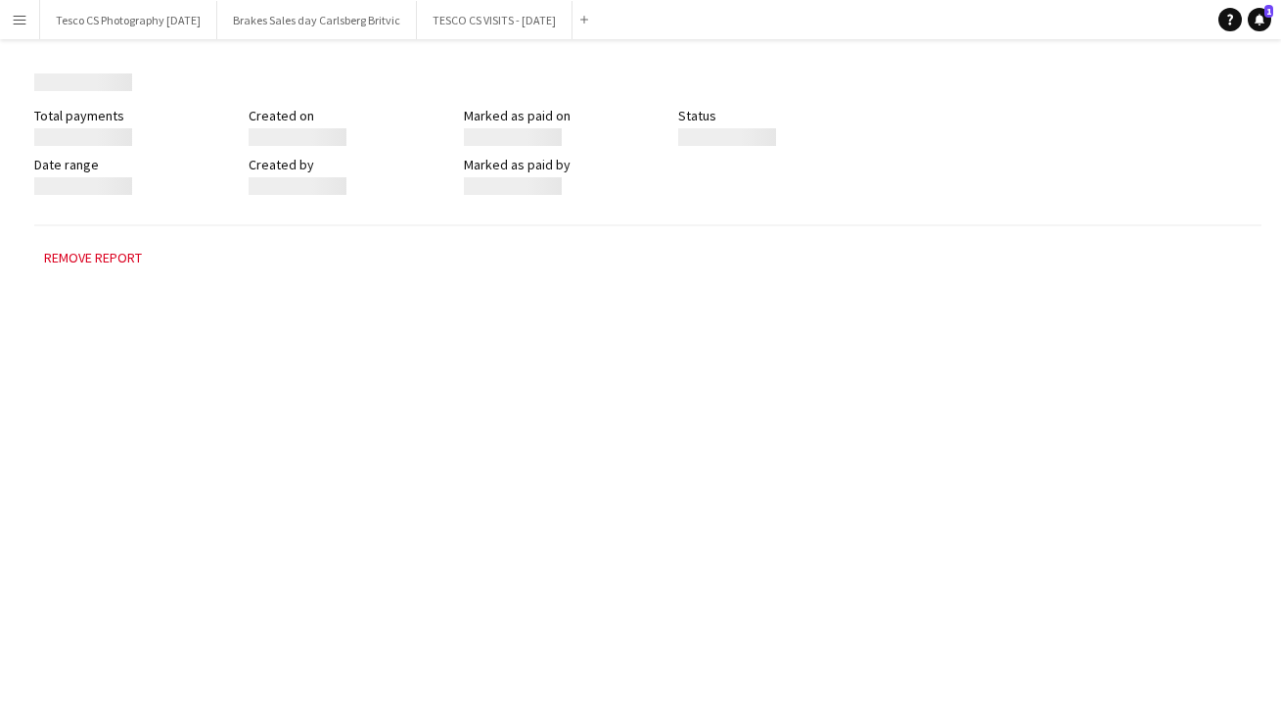
click at [458, 377] on div "Menu Boards Boards Boards All jobs Status Workforce Workforce My Workforce Recr…" at bounding box center [640, 358] width 1281 height 717
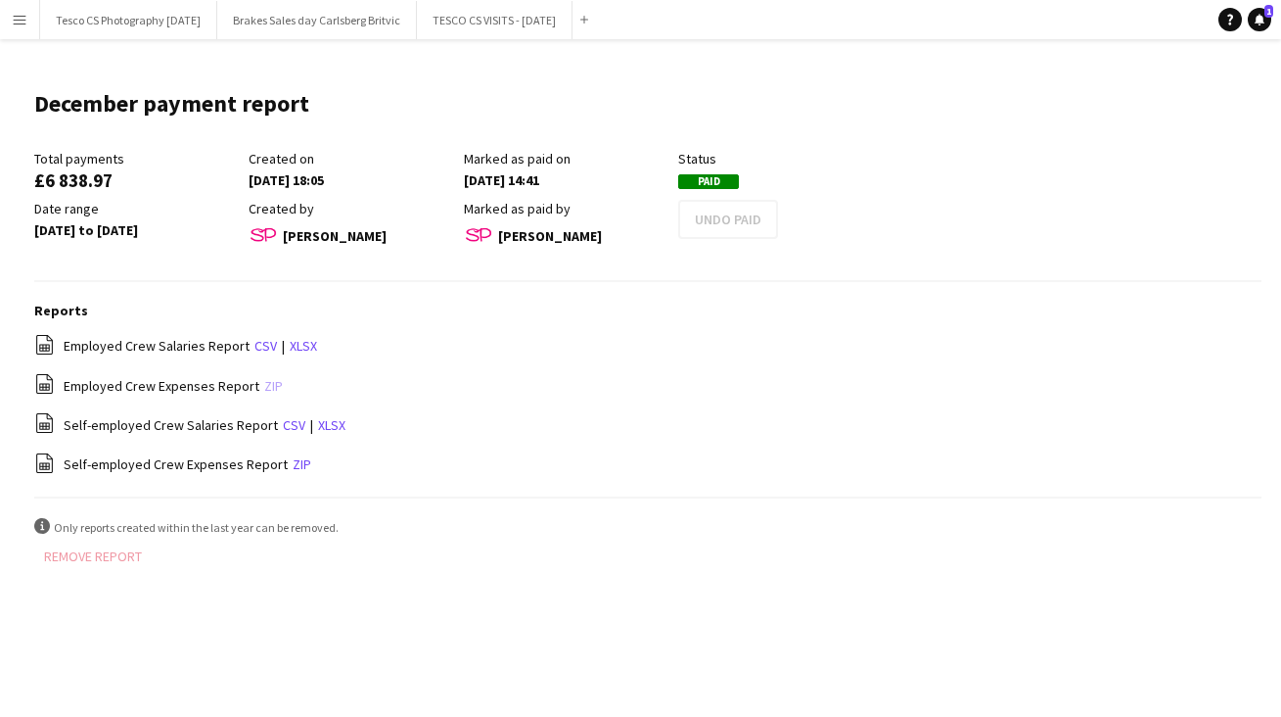
click at [264, 384] on link "zip" at bounding box center [273, 386] width 19 height 18
click at [256, 384] on div "file-spreadsheet Employed Crew Expenses Report zip" at bounding box center [647, 385] width 1227 height 24
click at [818, 113] on header "December payment report Edit this field" at bounding box center [647, 111] width 1227 height 76
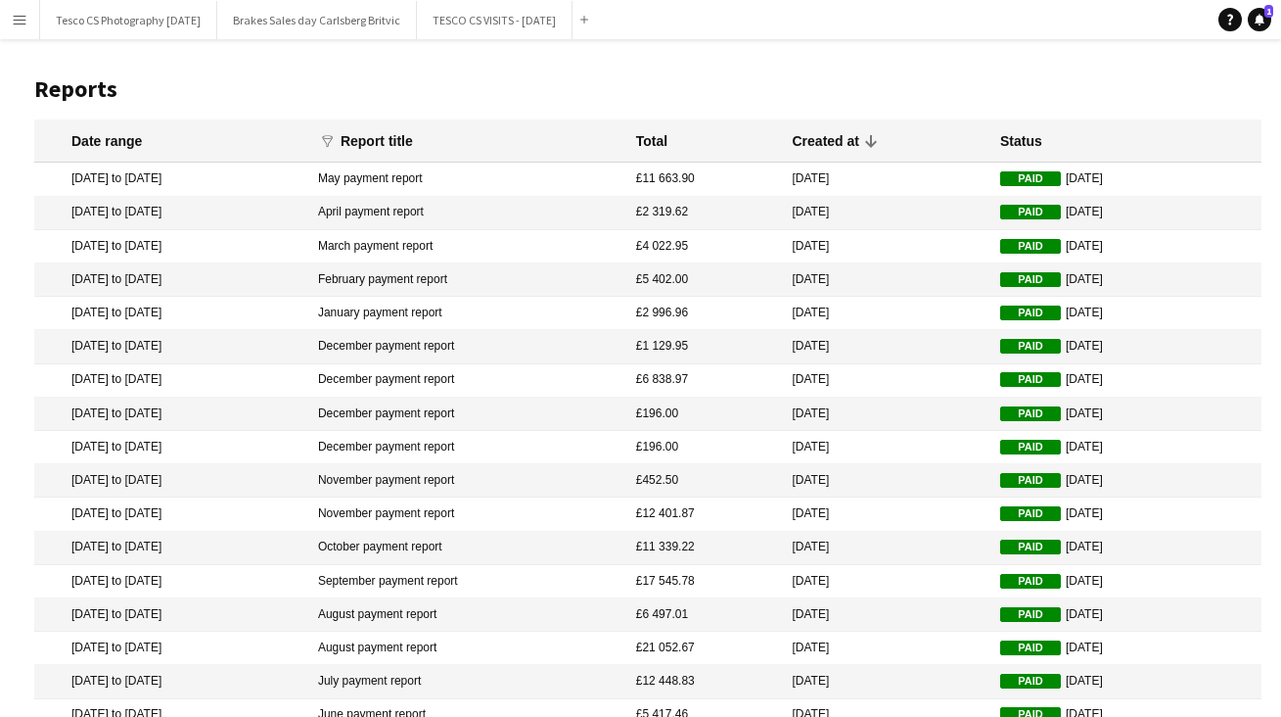
click at [453, 276] on mat-cell "February payment report" at bounding box center [467, 279] width 318 height 33
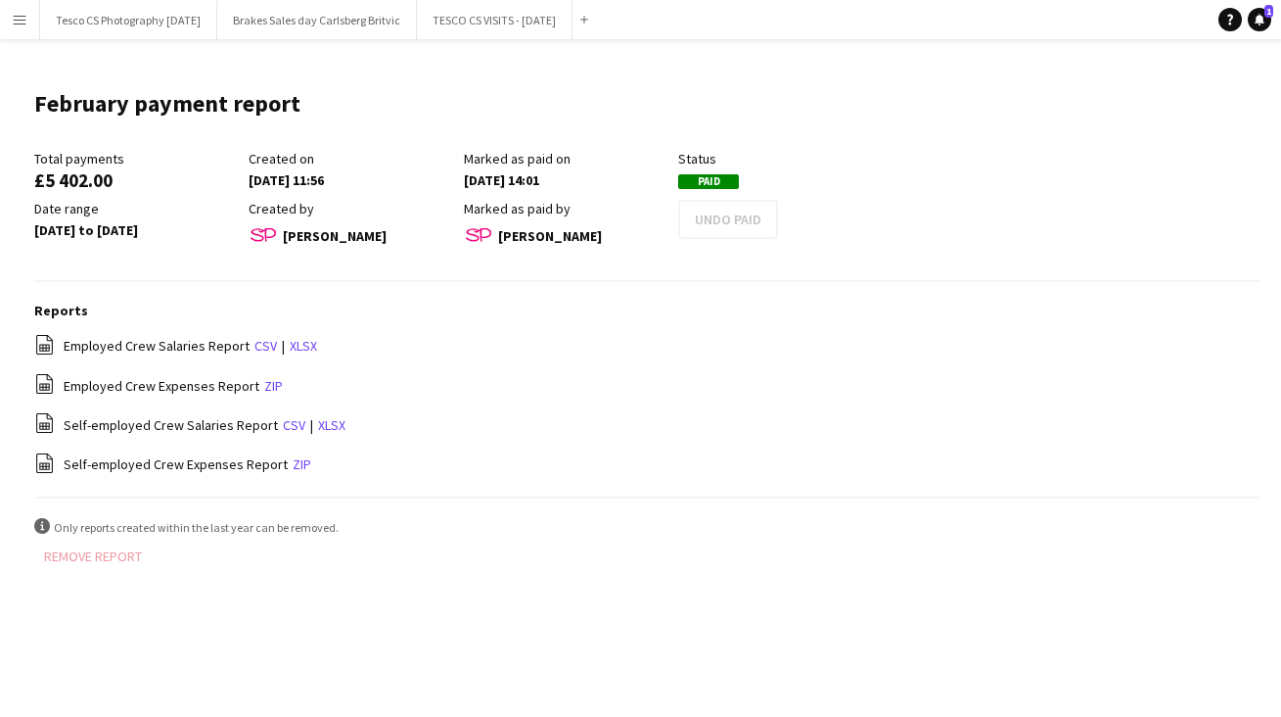
click at [266, 382] on link "zip" at bounding box center [273, 386] width 19 height 18
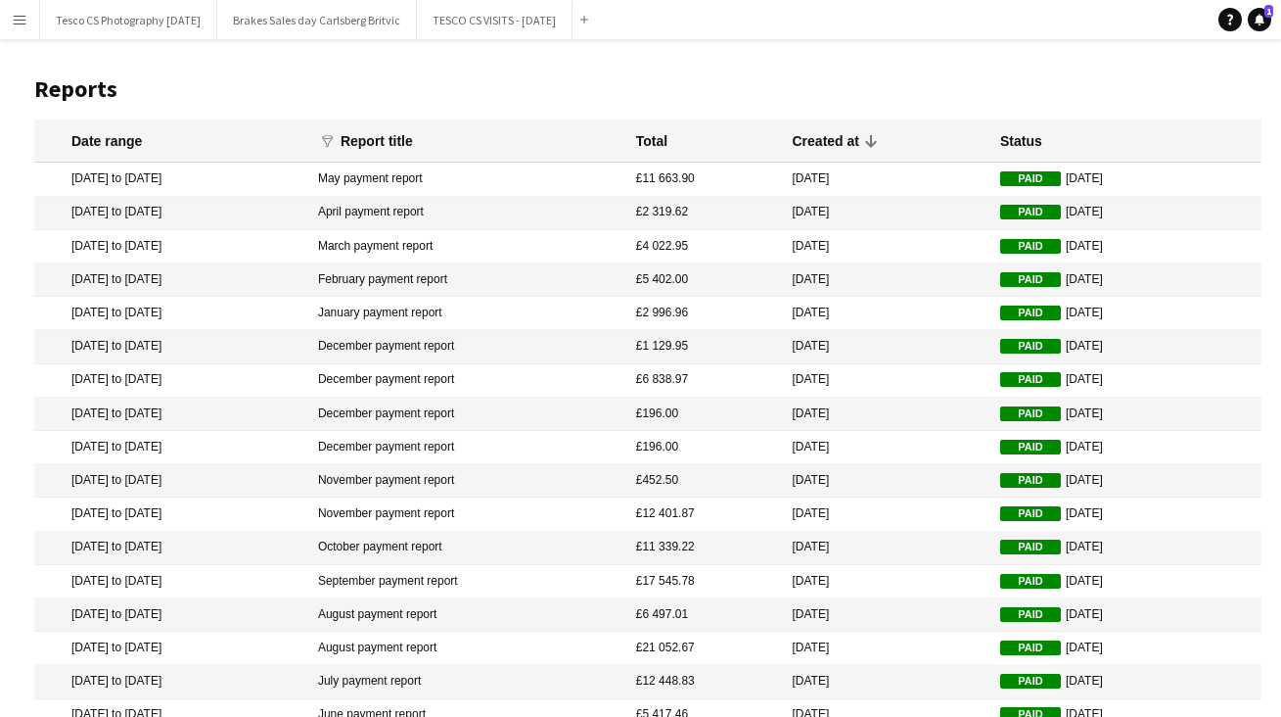
click at [470, 476] on mat-cell "November payment report" at bounding box center [467, 480] width 318 height 33
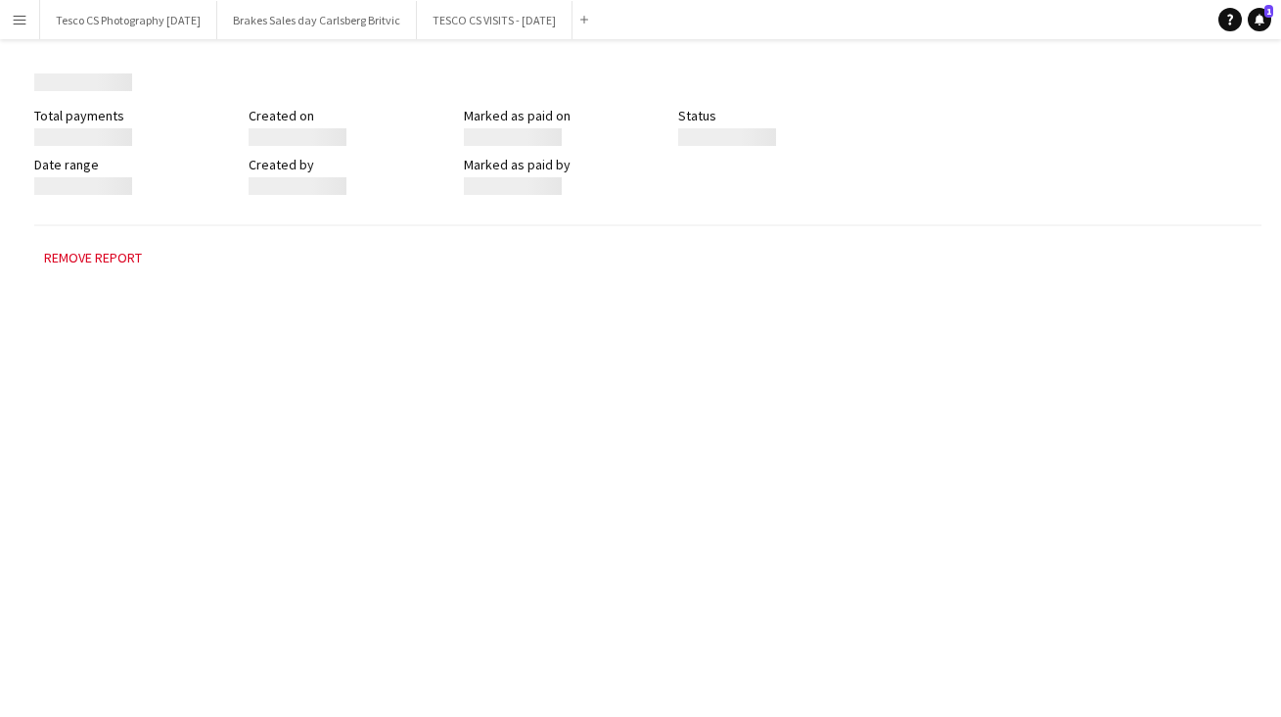
click at [470, 476] on div "Menu Boards Boards Boards All jobs Status Workforce Workforce My Workforce Recr…" at bounding box center [640, 358] width 1281 height 717
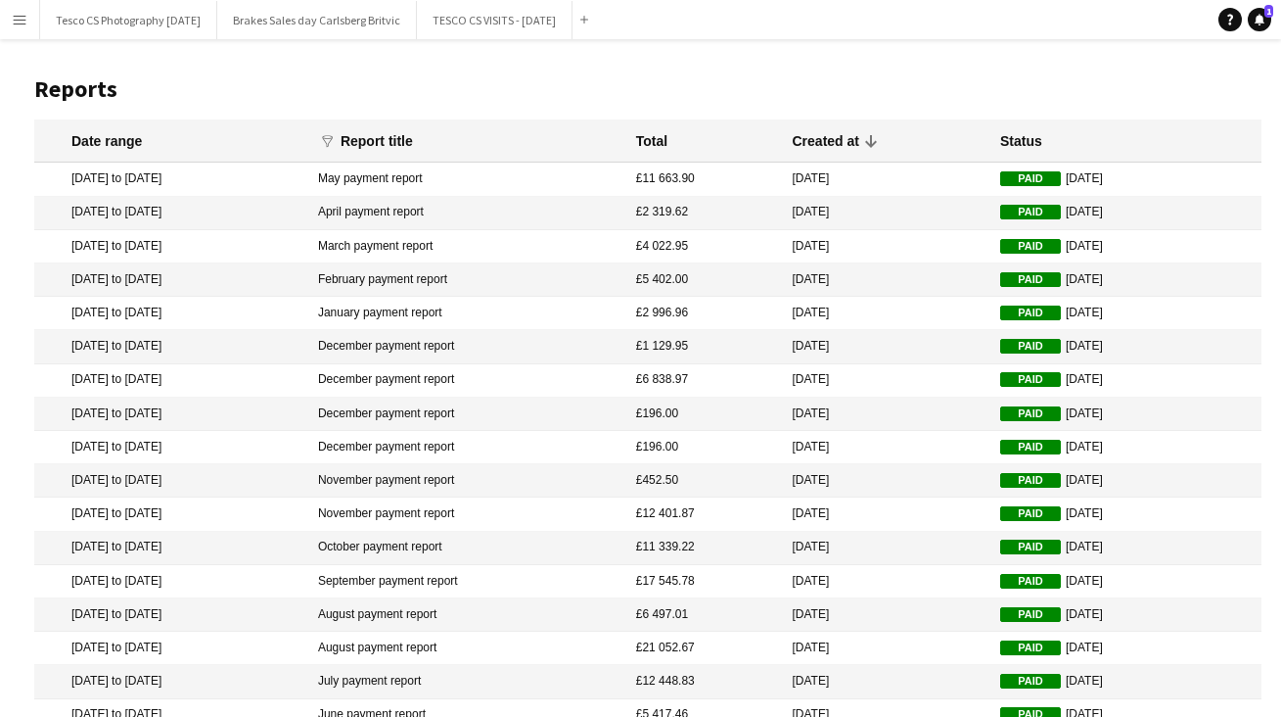
click at [482, 541] on mat-cell "October payment report" at bounding box center [467, 548] width 318 height 33
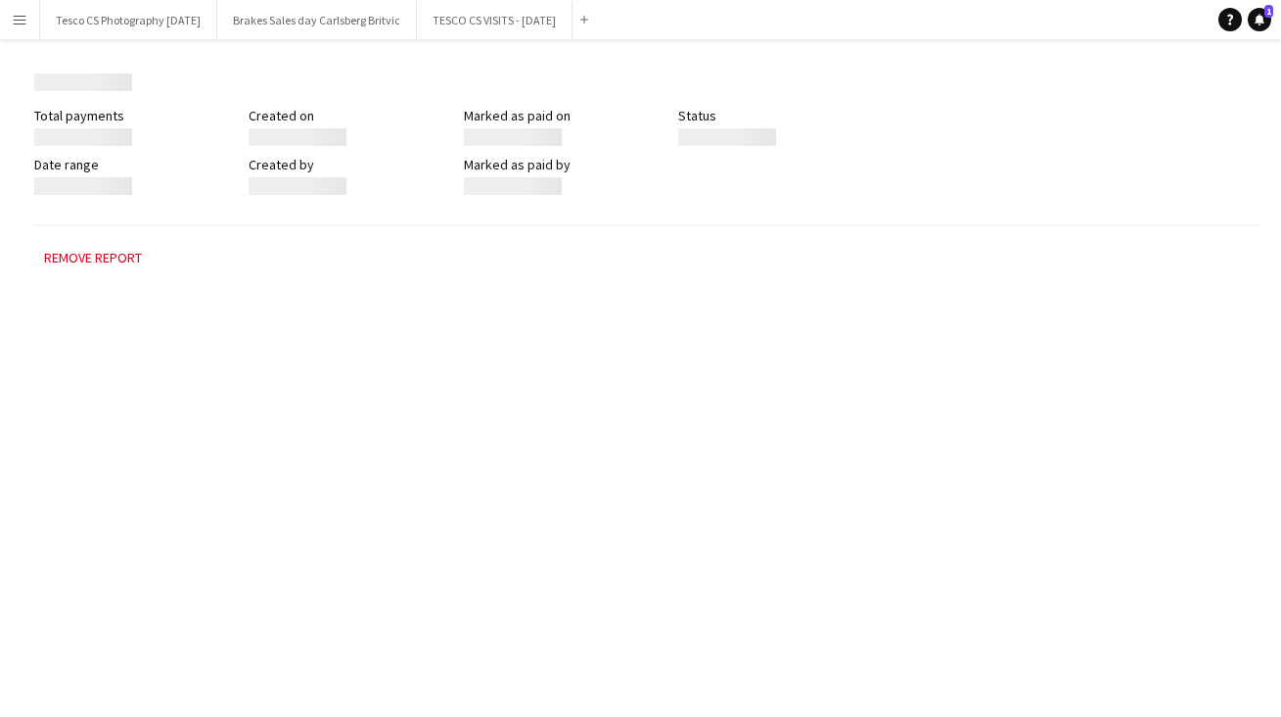
click at [482, 541] on div "Menu Boards Boards Boards All jobs Status Workforce Workforce My Workforce Recr…" at bounding box center [640, 358] width 1281 height 717
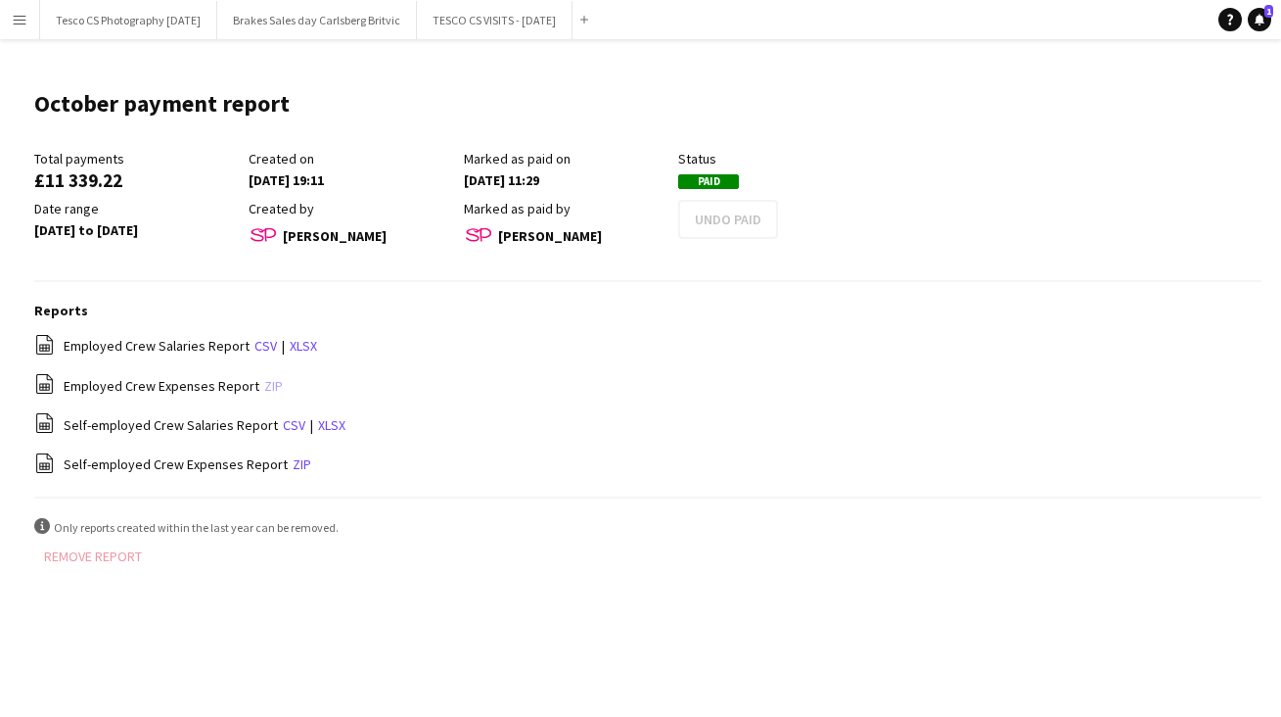
click at [264, 381] on link "zip" at bounding box center [273, 386] width 19 height 18
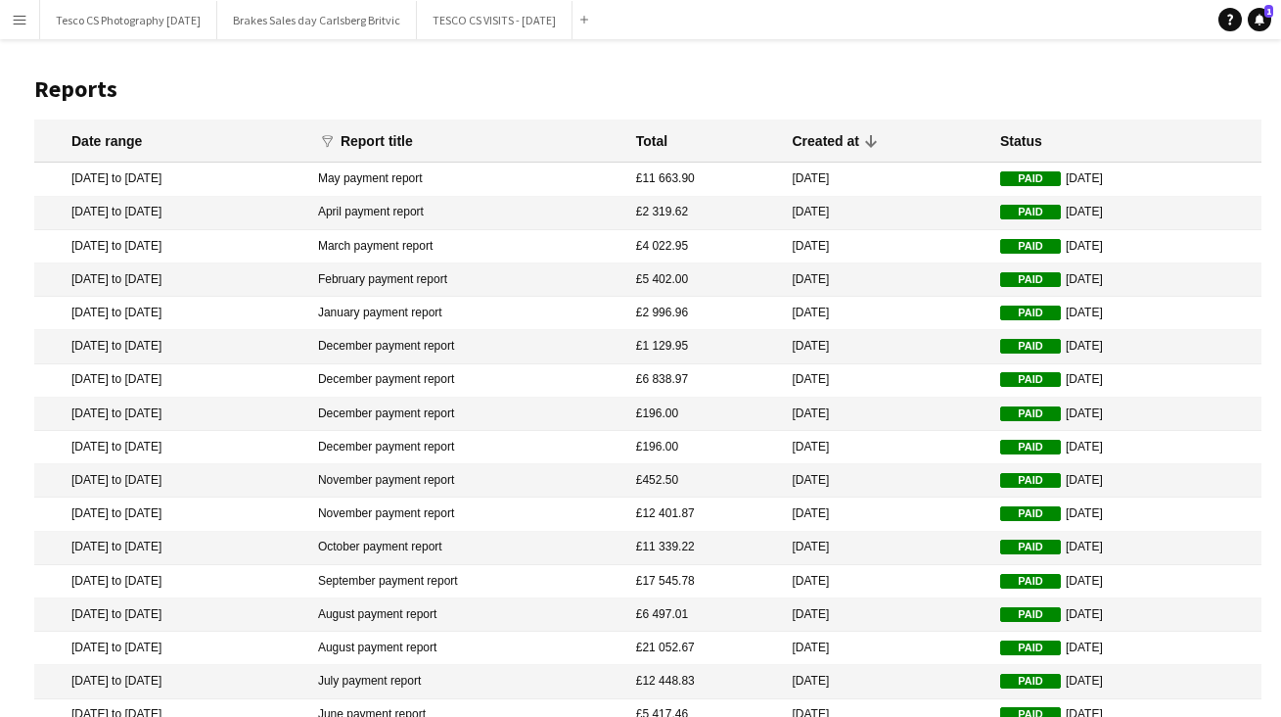
click at [452, 575] on mat-cell "September payment report" at bounding box center [467, 581] width 318 height 33
click at [452, 575] on div "Menu Boards Boards Boards All jobs Status Workforce Workforce My Workforce Recr…" at bounding box center [640, 447] width 1281 height 895
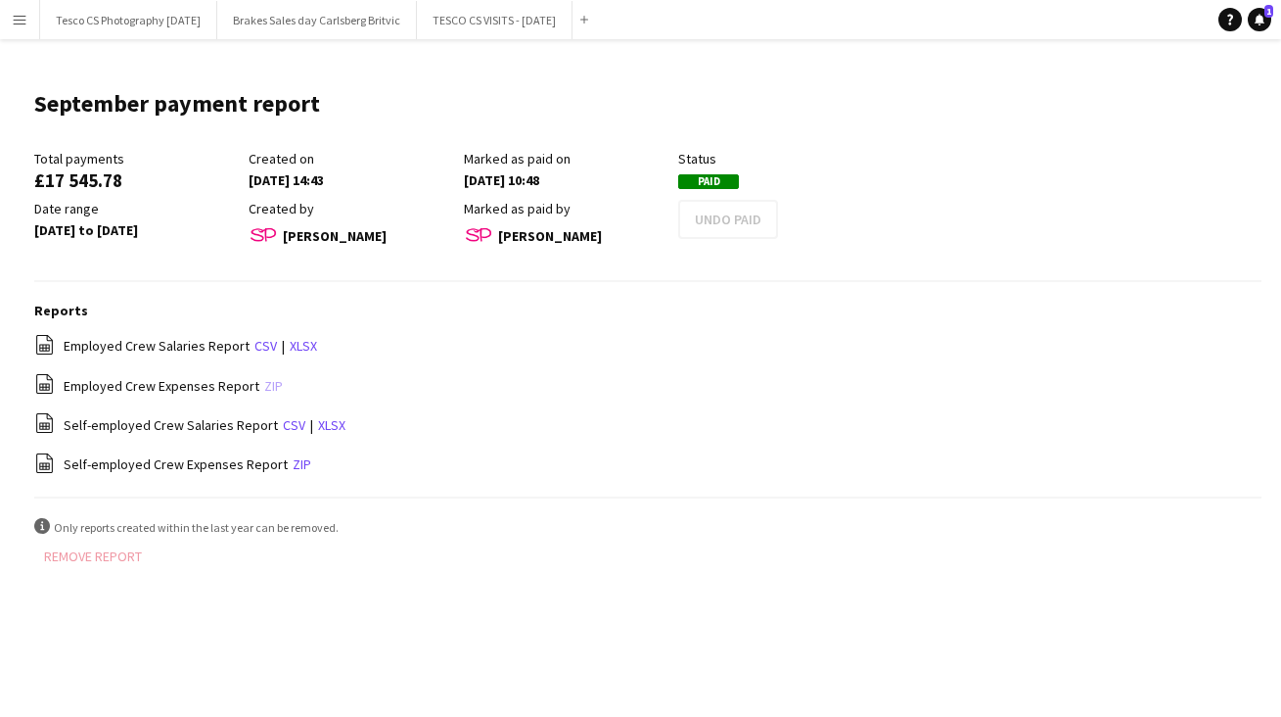
click at [264, 380] on link "zip" at bounding box center [273, 386] width 19 height 18
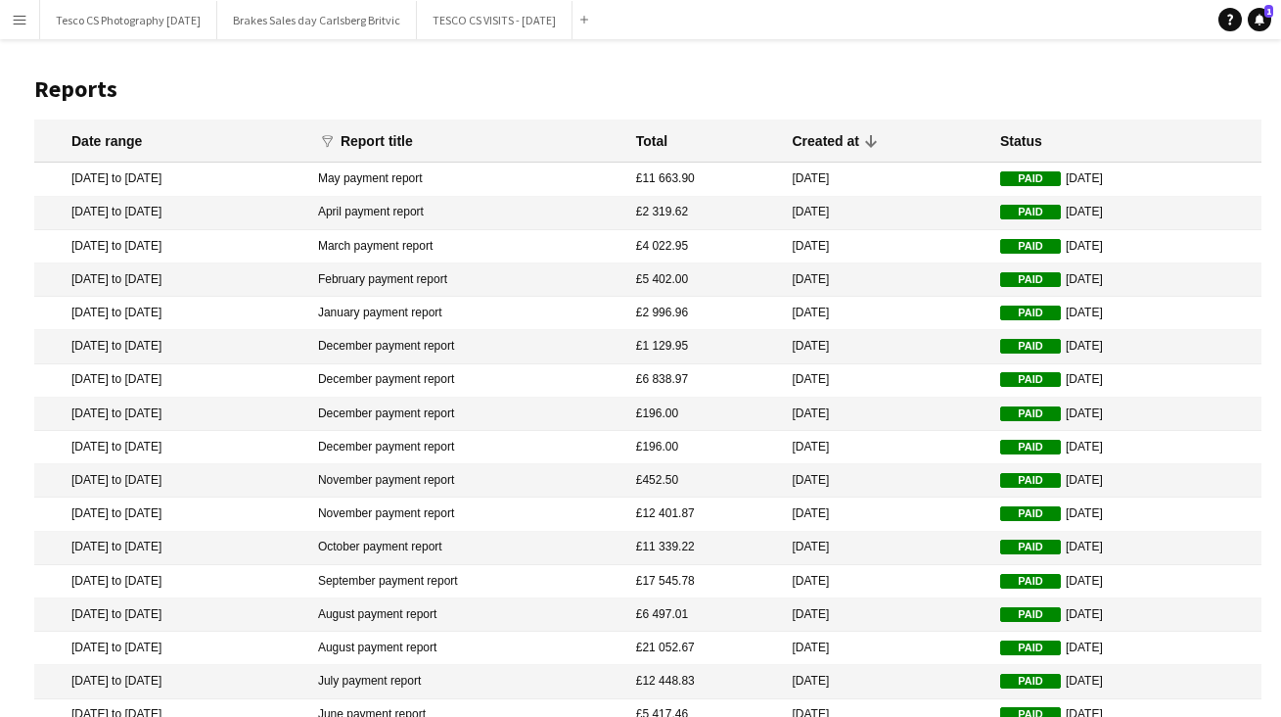
click at [444, 606] on mat-cell "August payment report" at bounding box center [467, 614] width 318 height 33
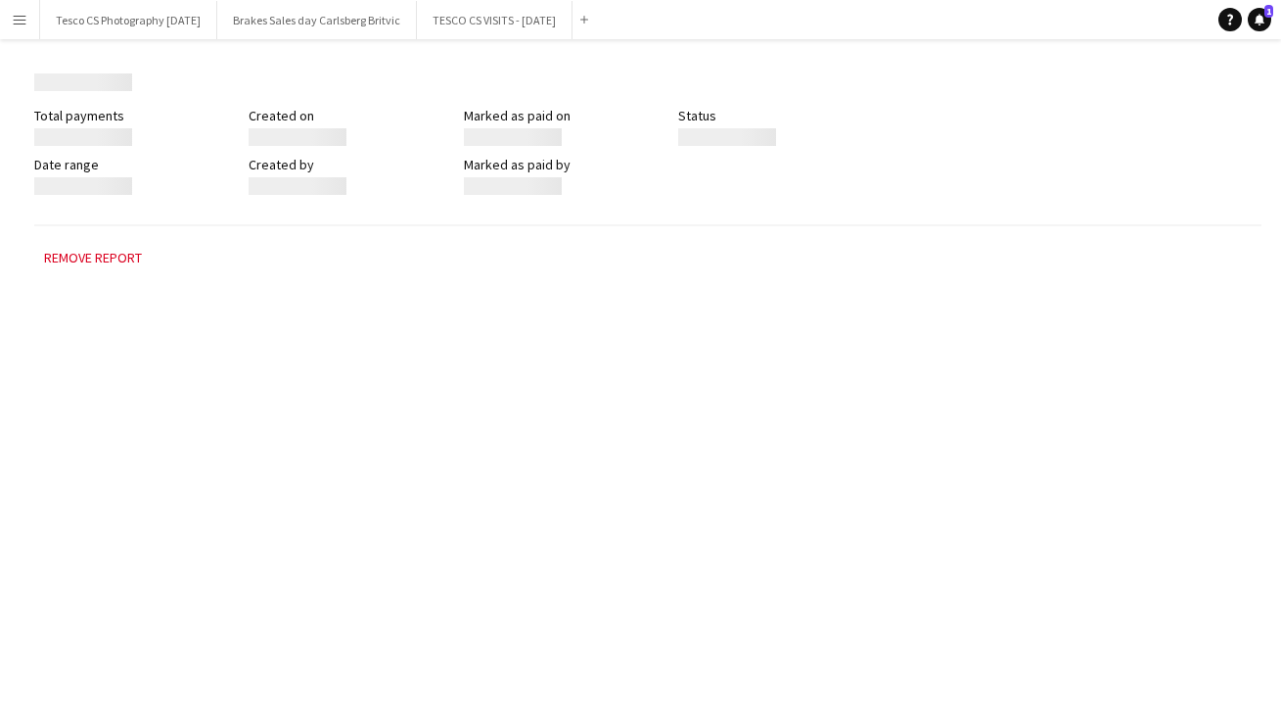
click at [444, 606] on div "Menu Boards Boards Boards All jobs Status Workforce Workforce My Workforce Recr…" at bounding box center [640, 358] width 1281 height 717
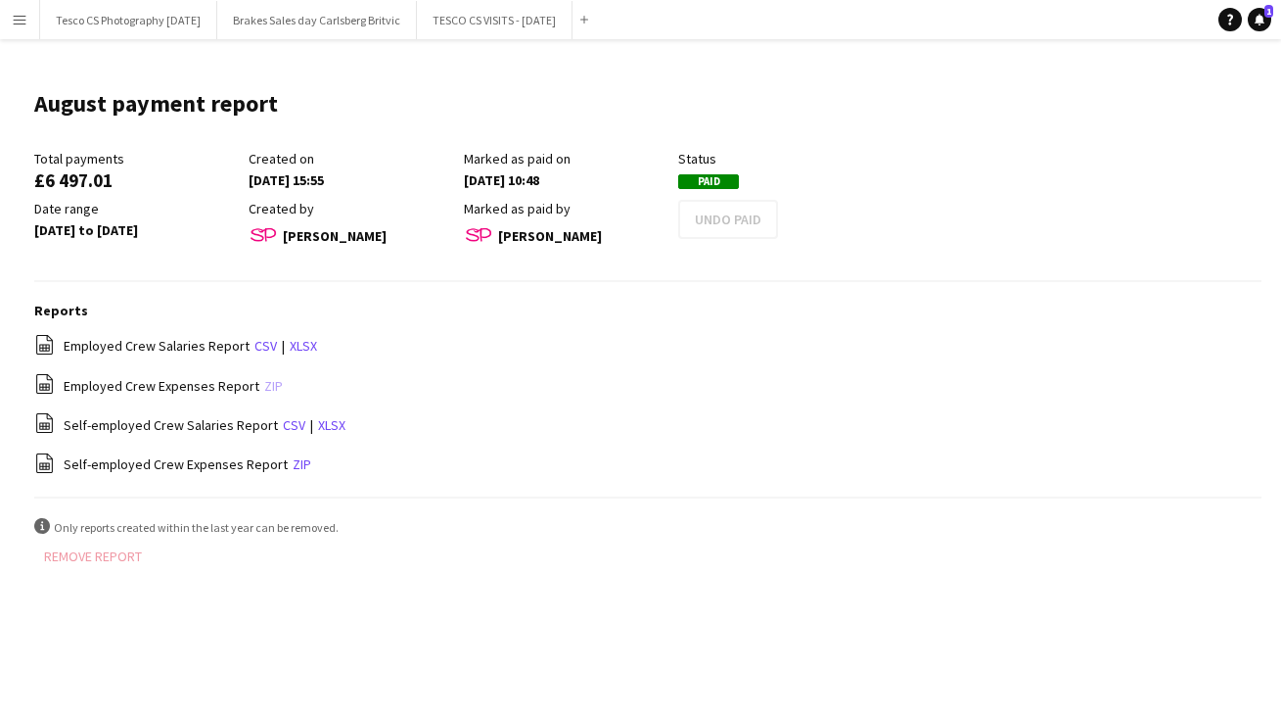
click at [264, 381] on link "zip" at bounding box center [273, 386] width 19 height 18
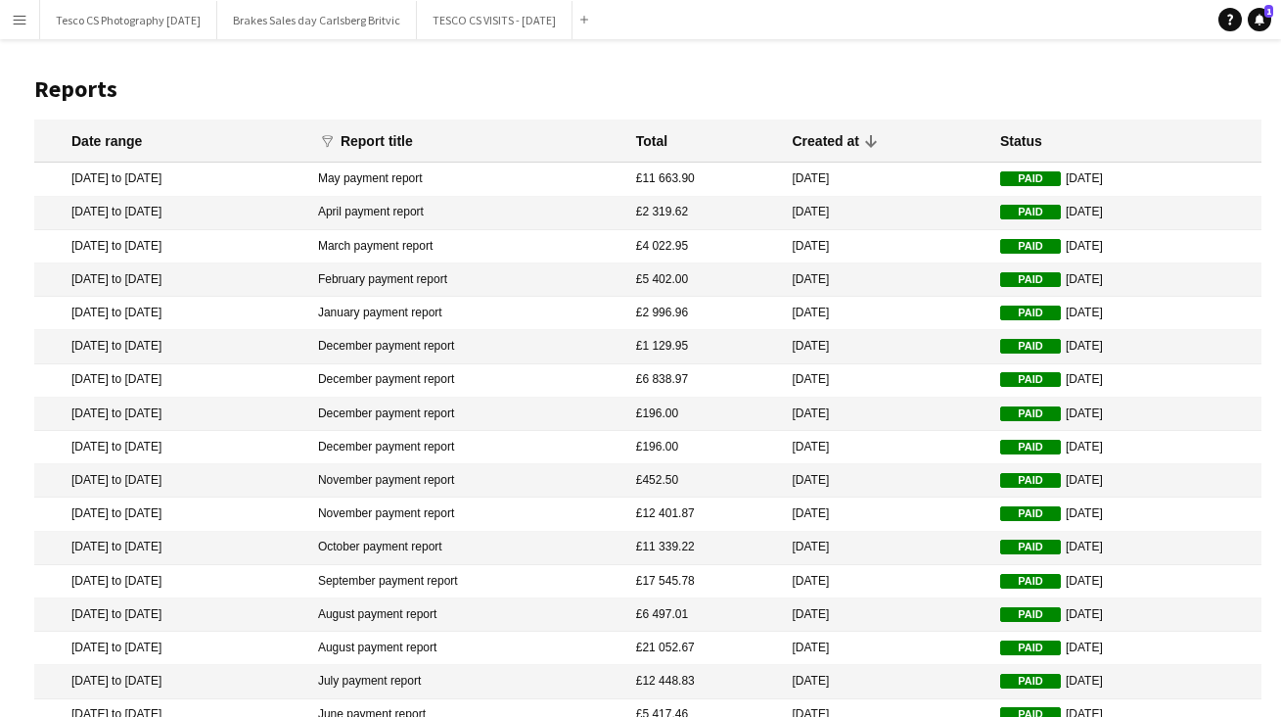
click at [449, 608] on mat-cell "August payment report" at bounding box center [467, 614] width 318 height 33
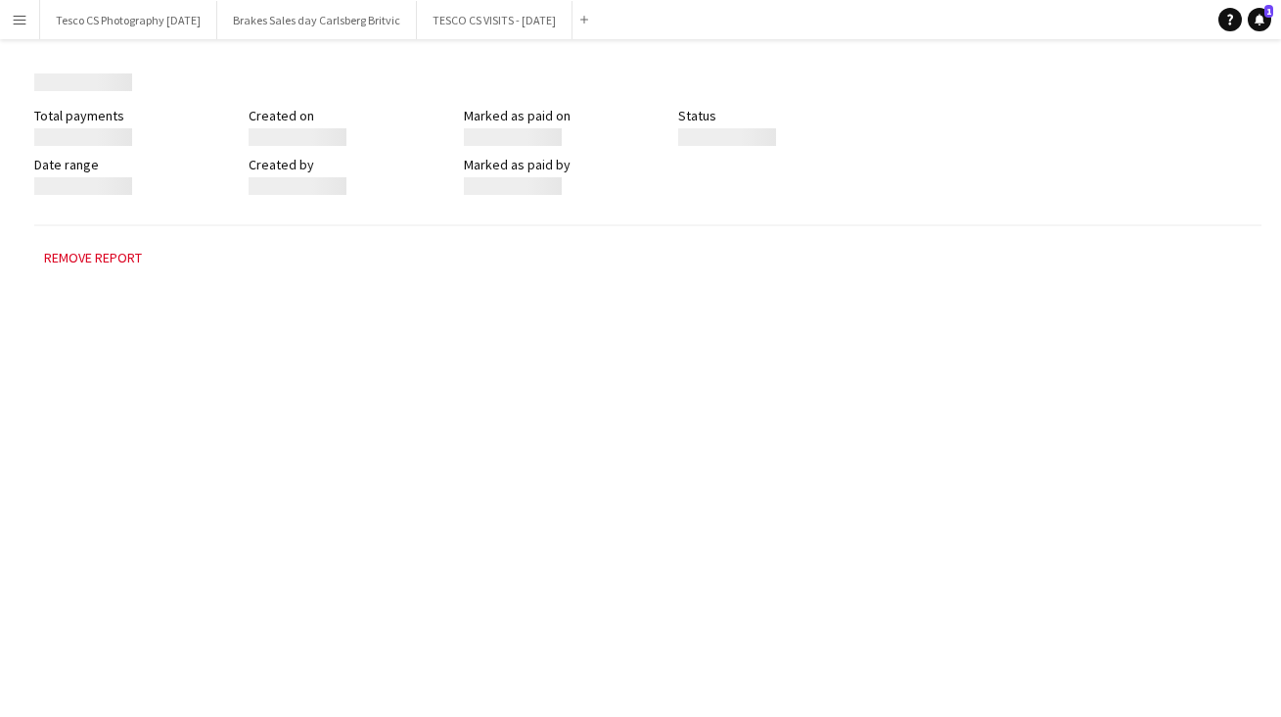
click at [449, 608] on div "Menu Boards Boards Boards All jobs Status Workforce Workforce My Workforce Recr…" at bounding box center [640, 358] width 1281 height 717
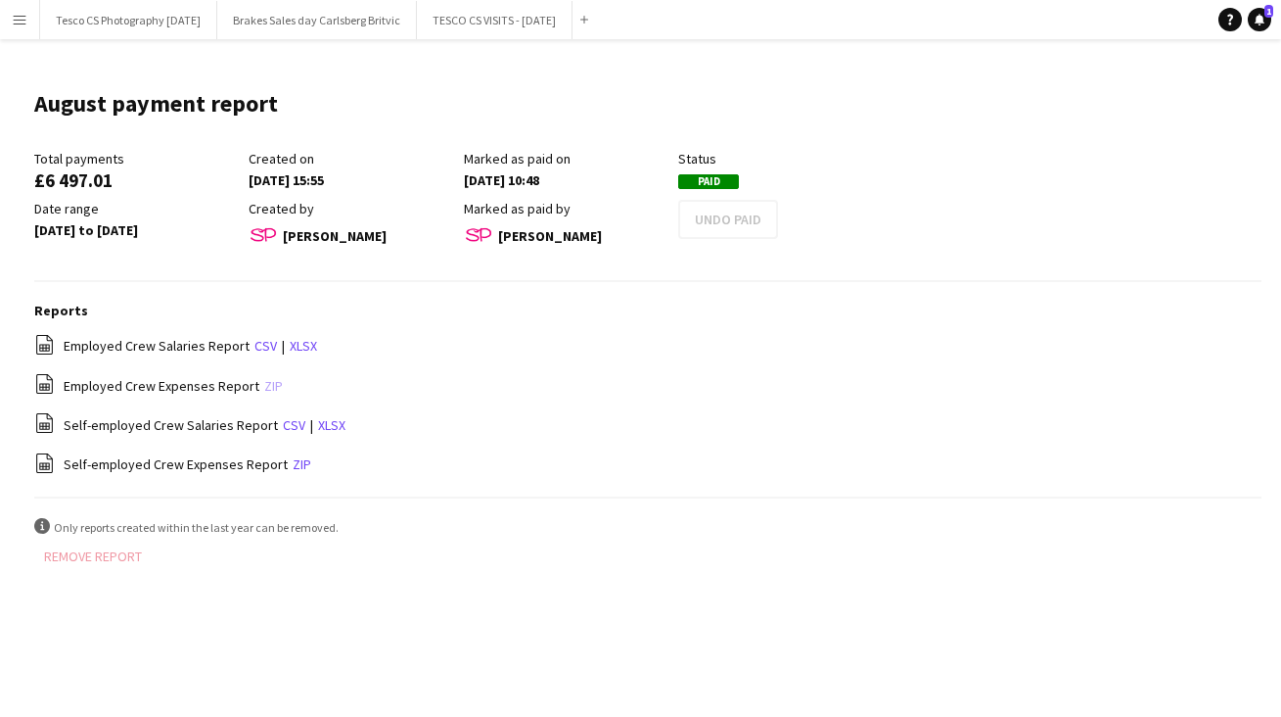
click at [264, 382] on link "zip" at bounding box center [273, 386] width 19 height 18
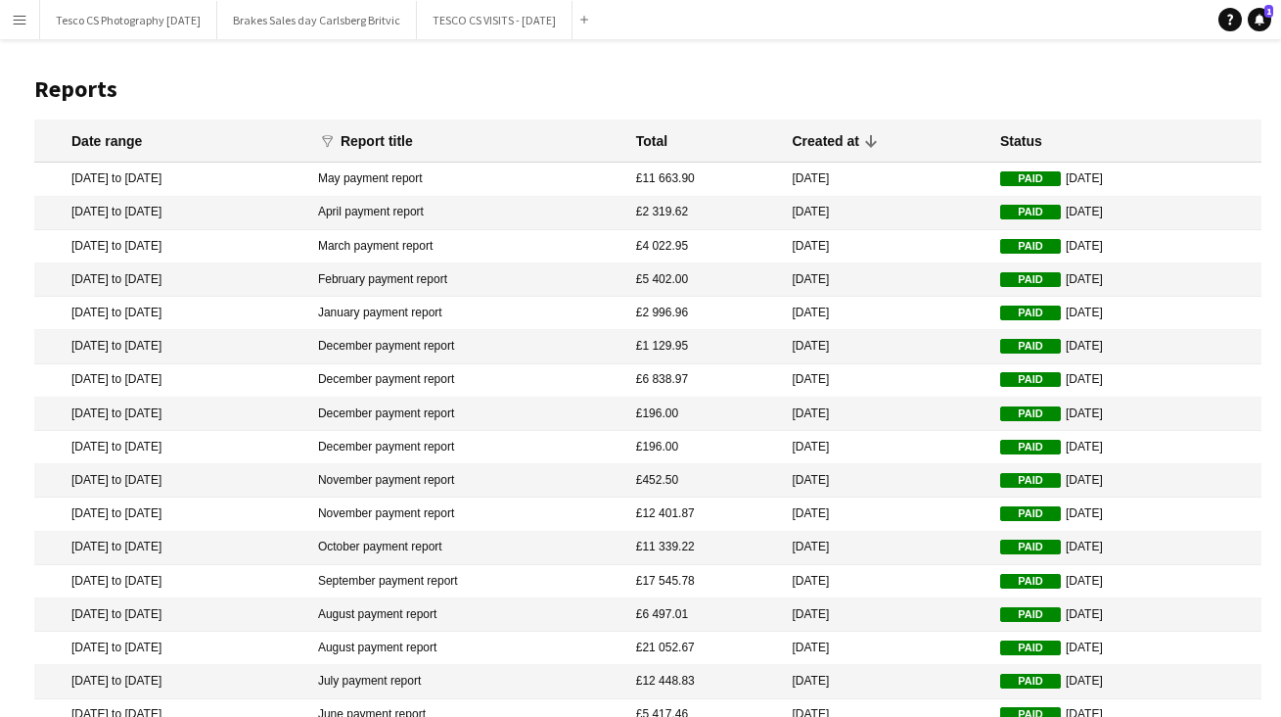
click at [469, 640] on mat-cell "August payment report" at bounding box center [467, 647] width 318 height 33
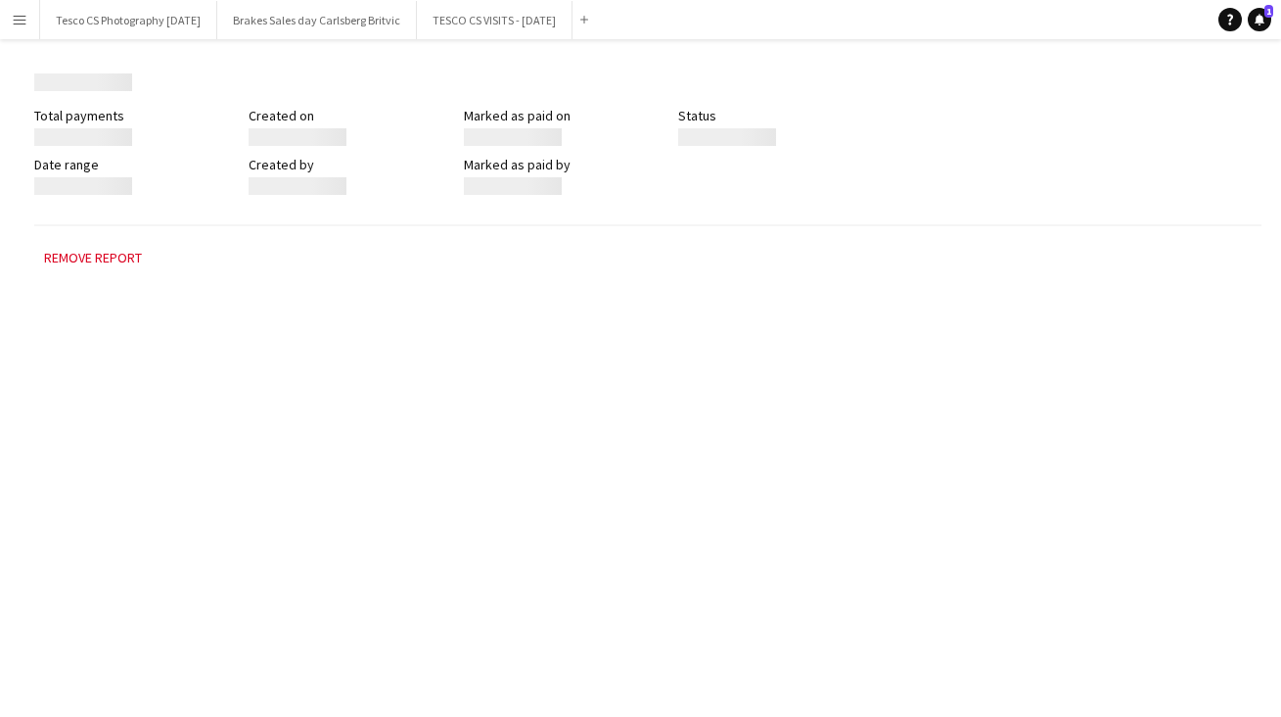
click at [469, 640] on div "Menu Boards Boards Boards All jobs Status Workforce Workforce My Workforce Recr…" at bounding box center [640, 358] width 1281 height 717
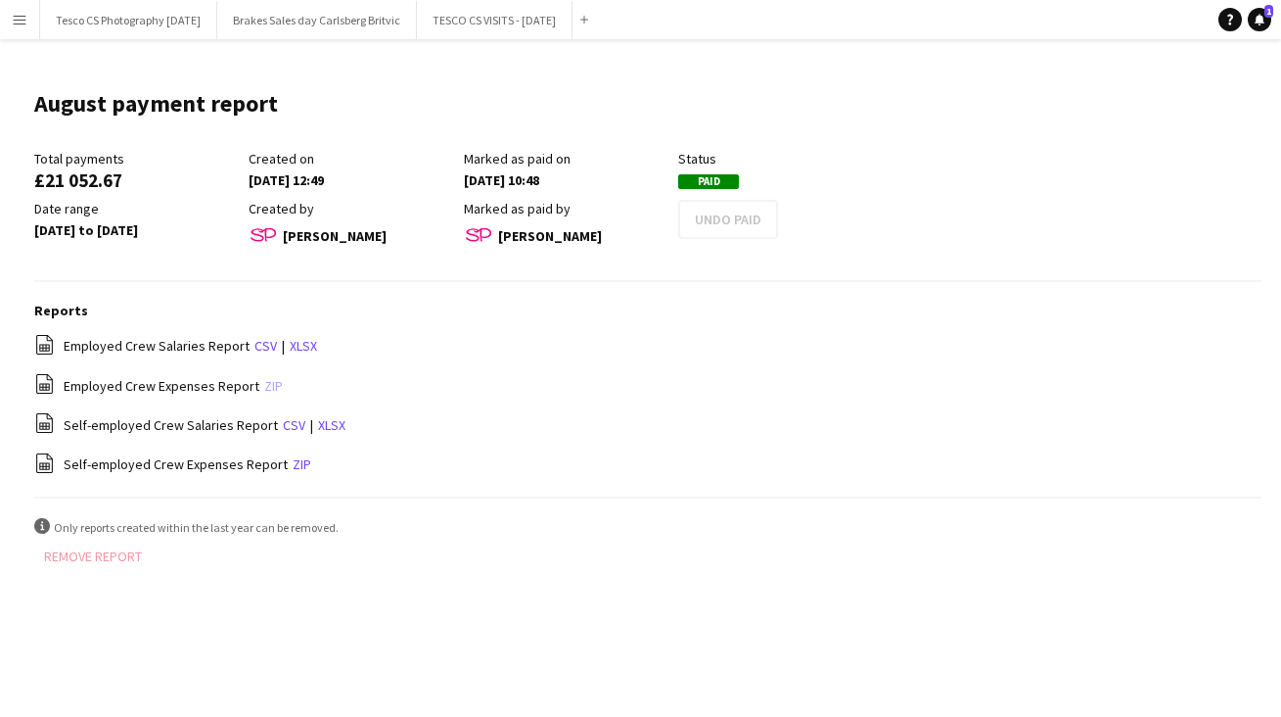
click at [269, 377] on link "zip" at bounding box center [273, 386] width 19 height 18
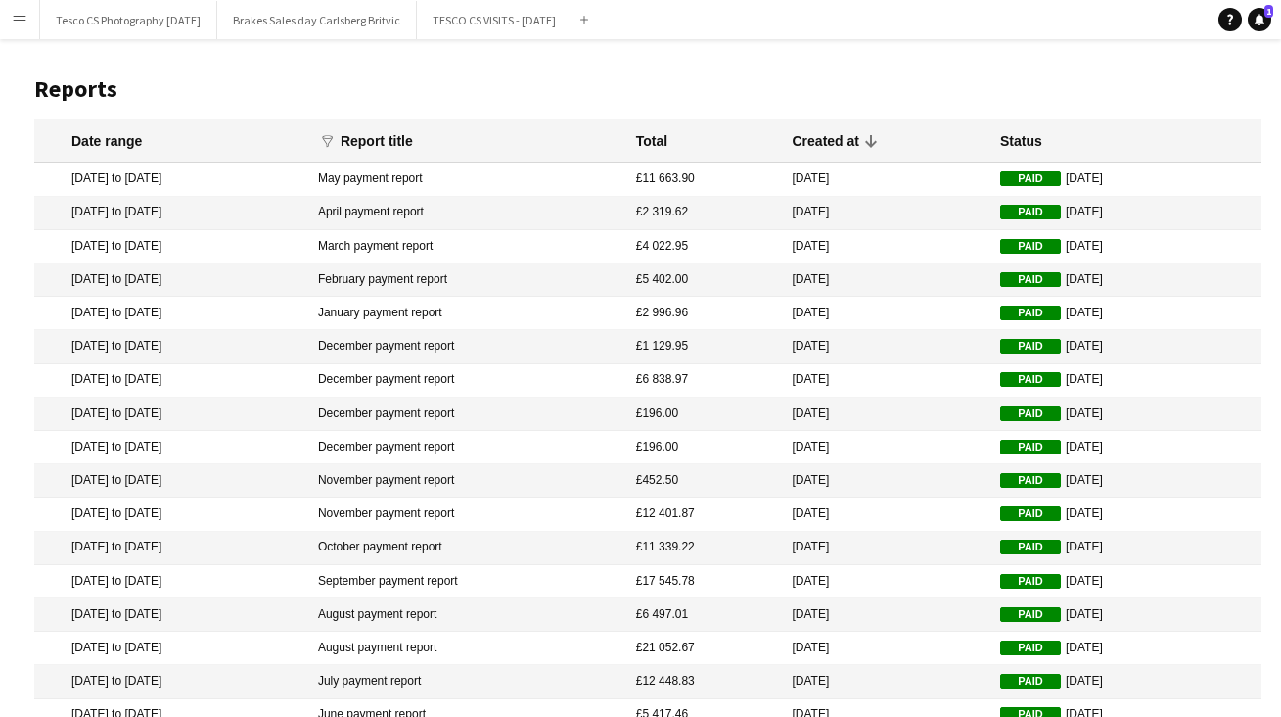
click at [476, 674] on mat-cell "July payment report" at bounding box center [467, 681] width 318 height 33
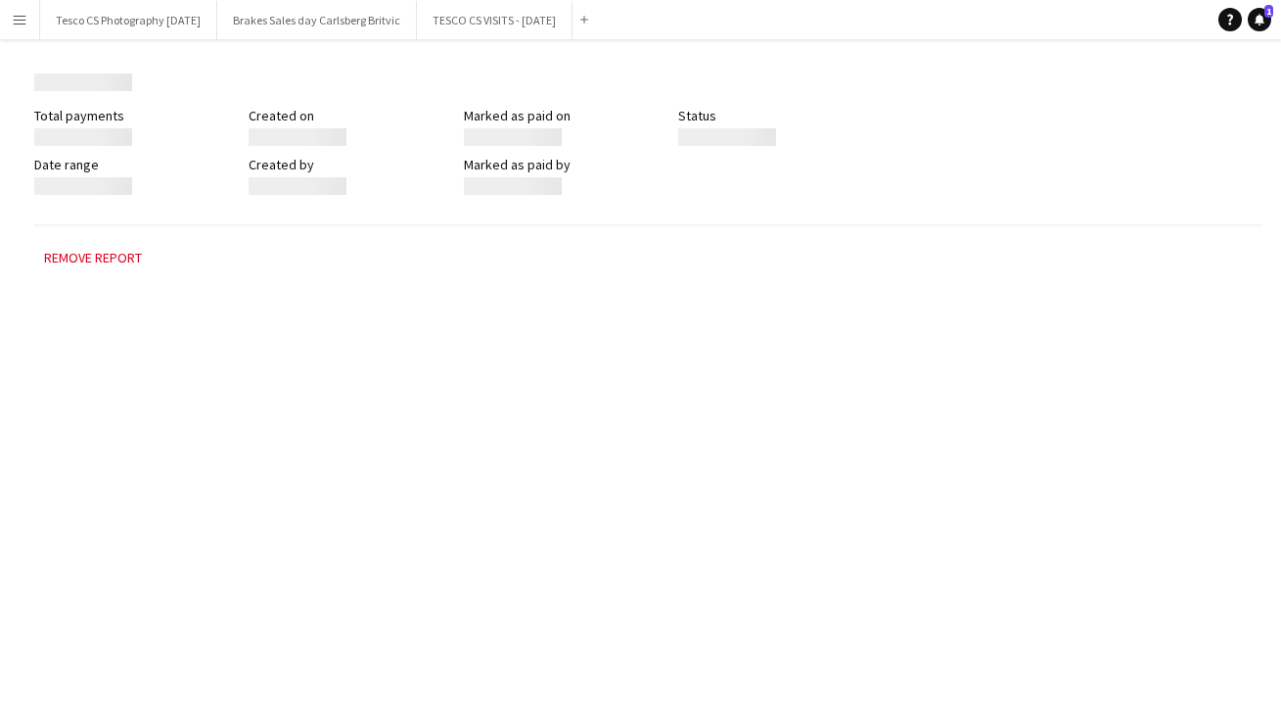
click at [476, 674] on div "Menu Boards Boards Boards All jobs Status Workforce Workforce My Workforce Recr…" at bounding box center [640, 358] width 1281 height 717
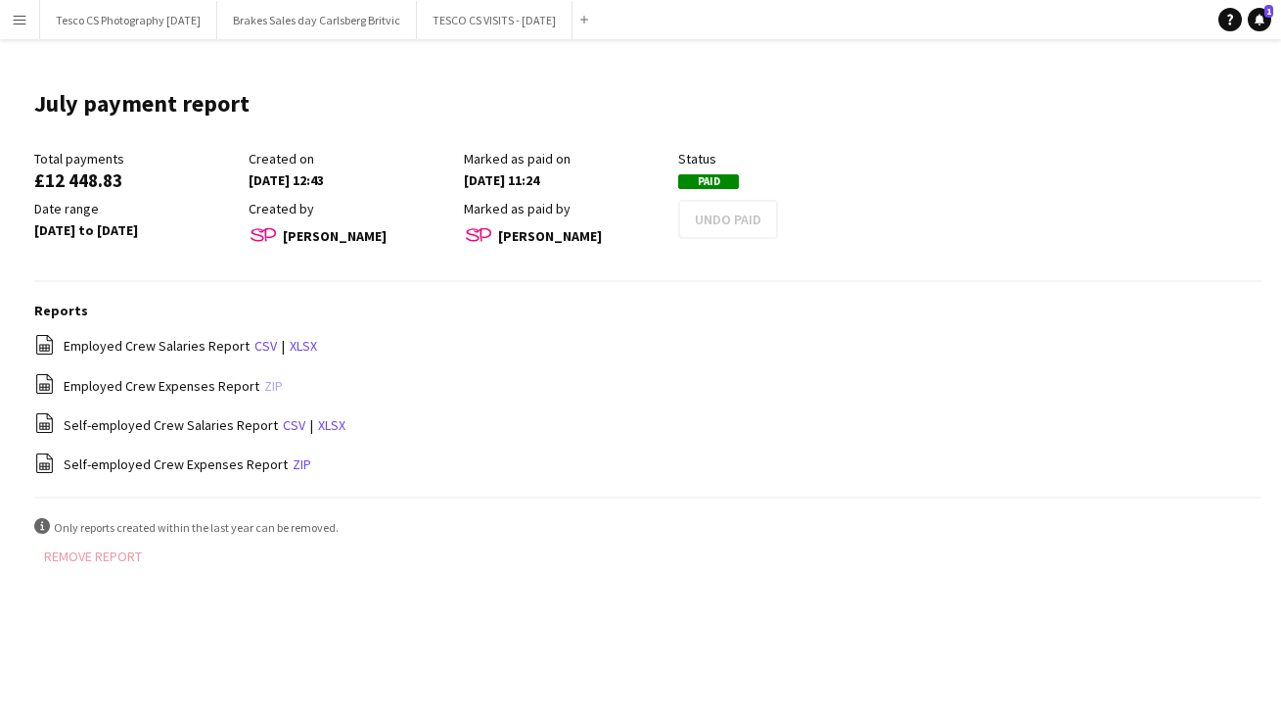
click at [264, 379] on link "zip" at bounding box center [273, 386] width 19 height 18
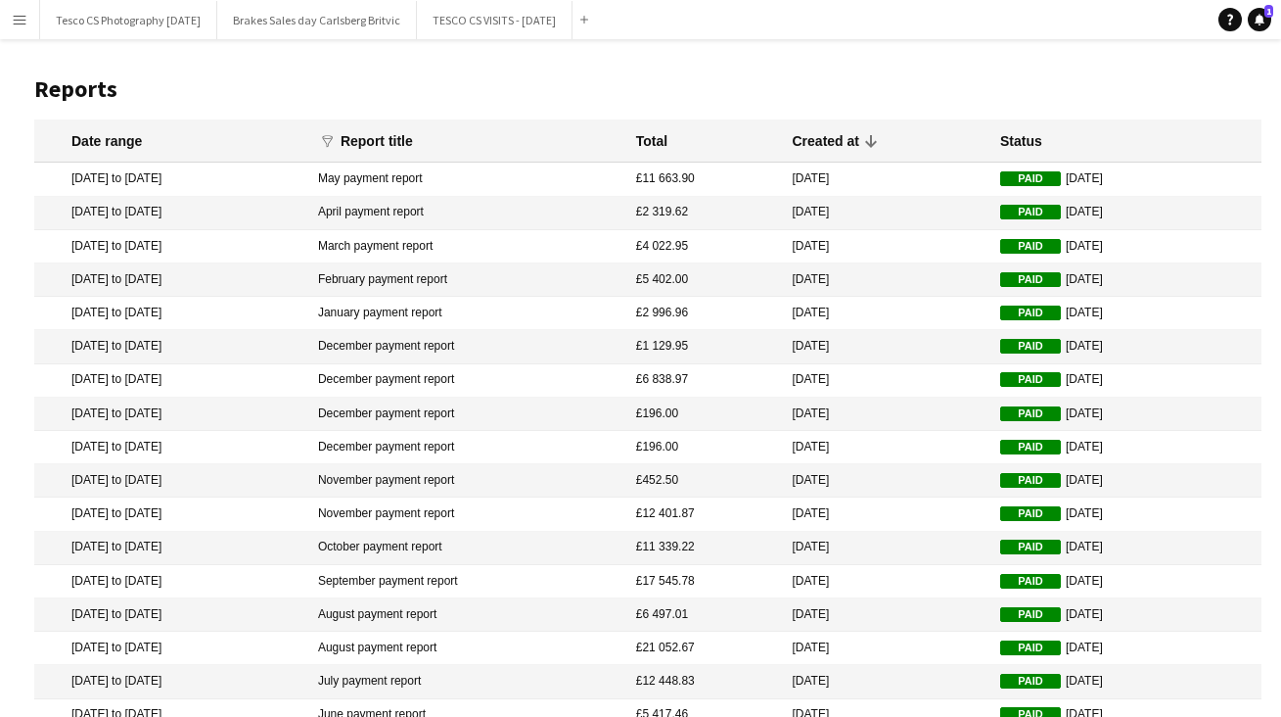
click at [460, 674] on mat-cell "July payment report" at bounding box center [467, 681] width 318 height 33
click at [460, 674] on div "Menu Boards Boards Boards All jobs Status Workforce Workforce My Workforce Recr…" at bounding box center [640, 447] width 1281 height 895
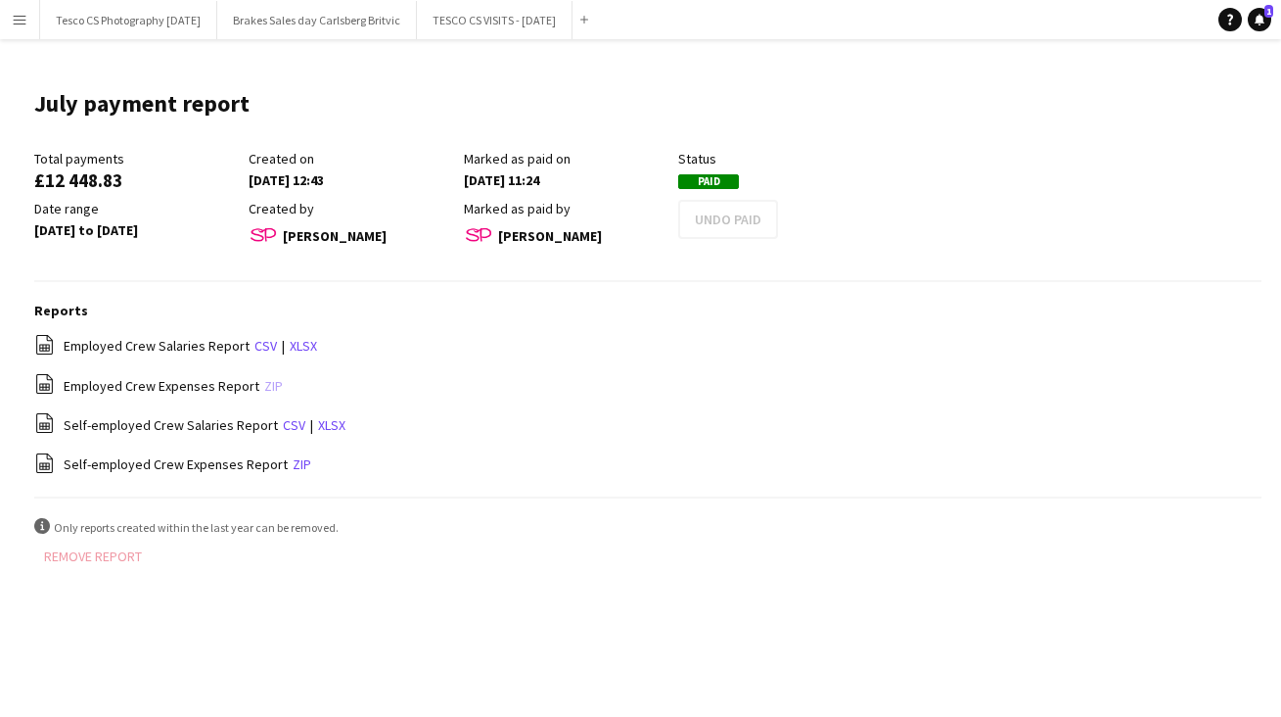
click at [268, 378] on link "zip" at bounding box center [273, 386] width 19 height 18
click at [268, 378] on div "file-spreadsheet Employed Crew Expenses Report zip" at bounding box center [647, 385] width 1227 height 24
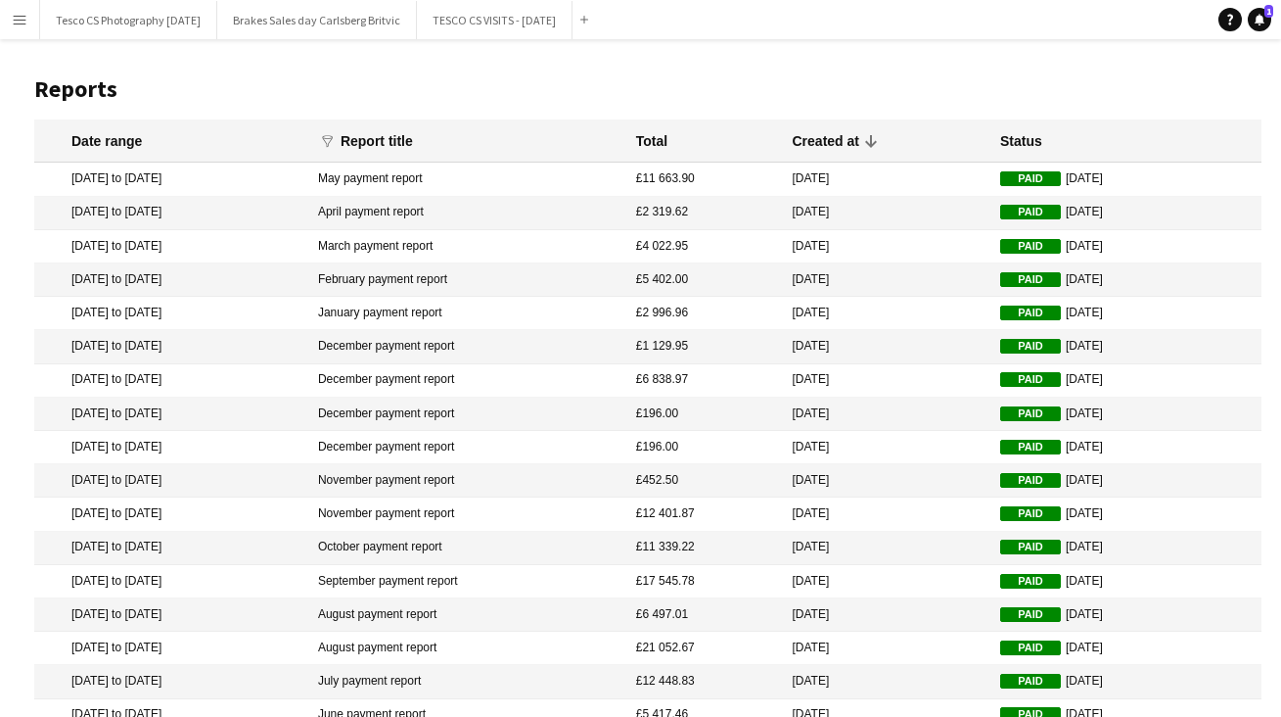
click at [454, 709] on mat-cell "June payment report" at bounding box center [467, 715] width 318 height 33
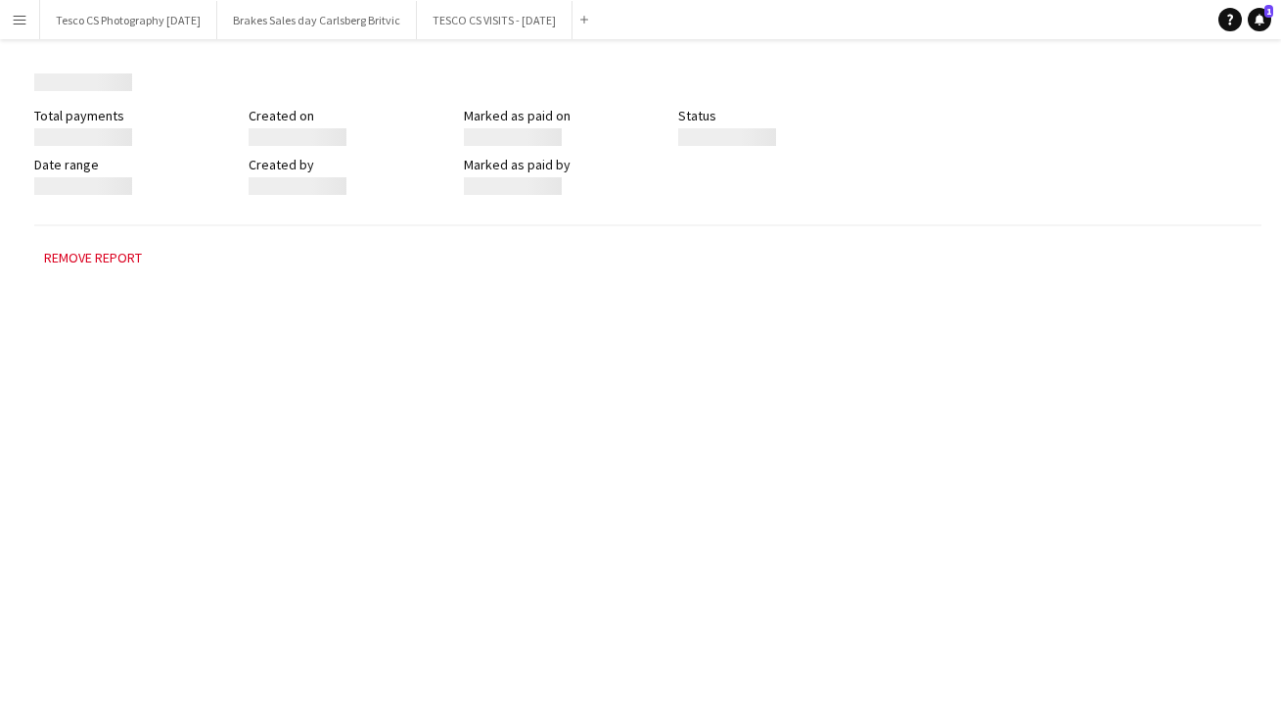
click at [454, 709] on div "Menu Boards Boards Boards All jobs Status Workforce Workforce My Workforce Recr…" at bounding box center [640, 358] width 1281 height 717
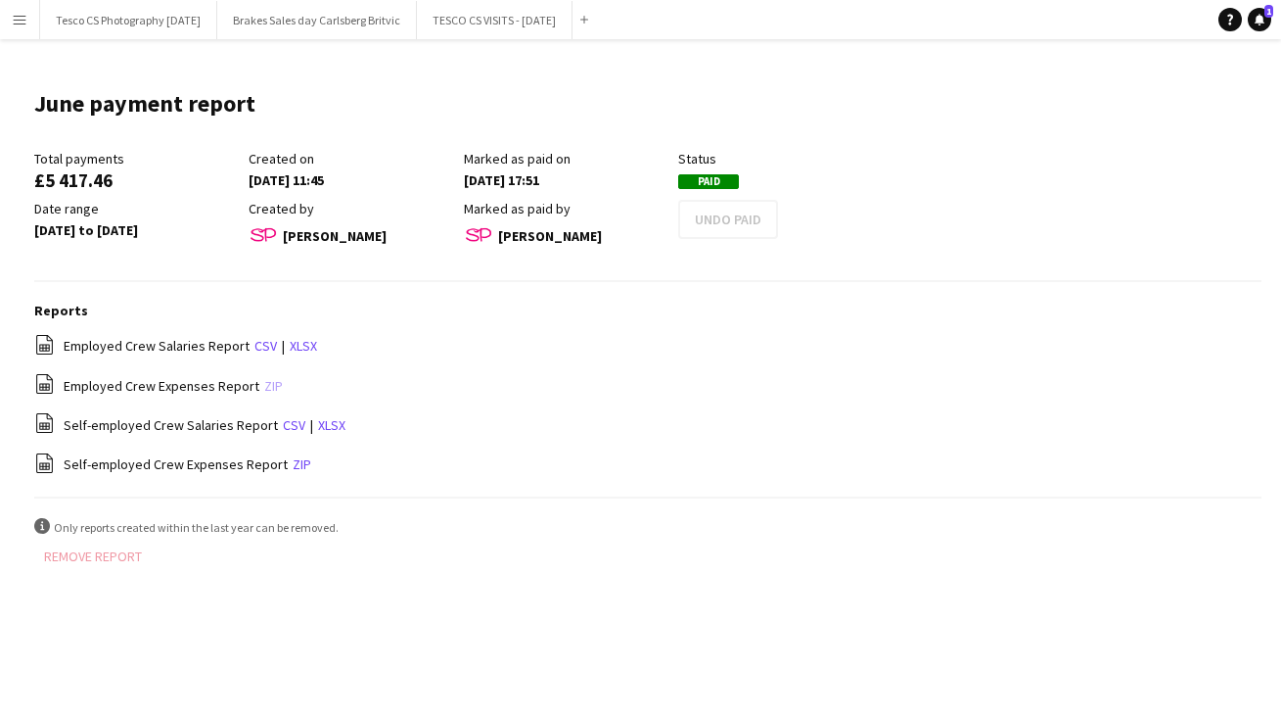
click at [264, 378] on link "zip" at bounding box center [273, 386] width 19 height 18
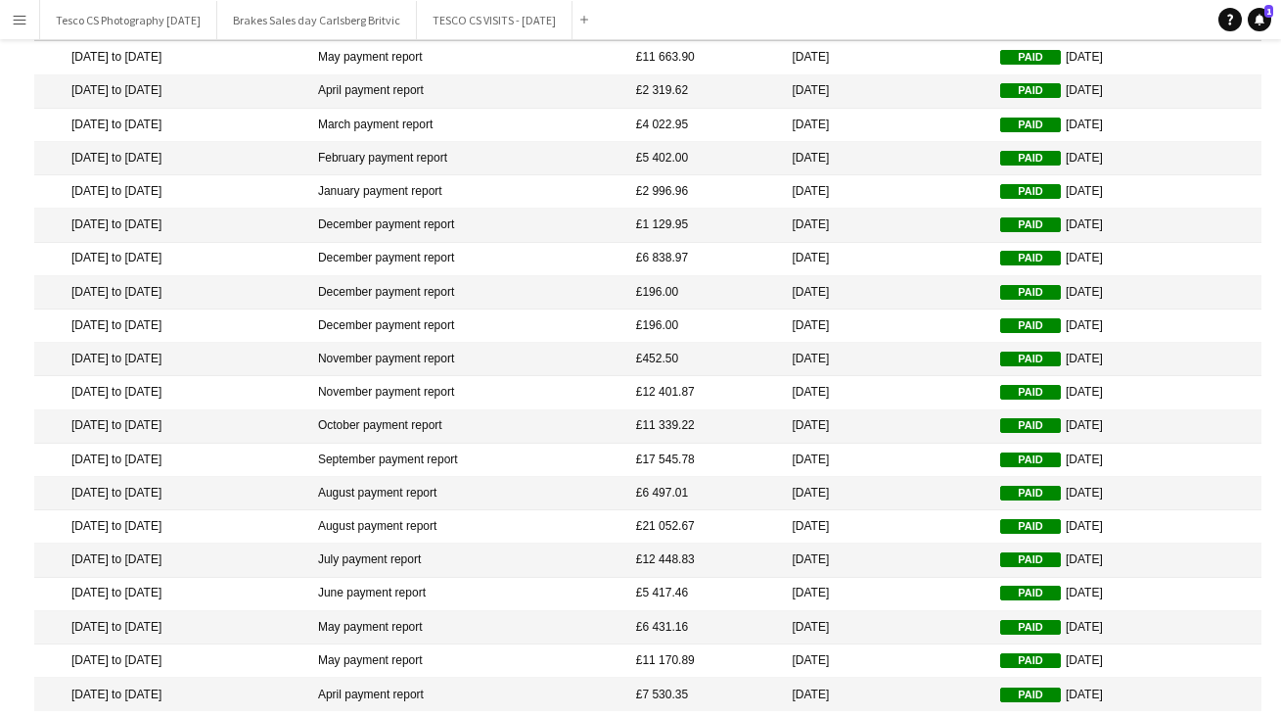
scroll to position [174, 0]
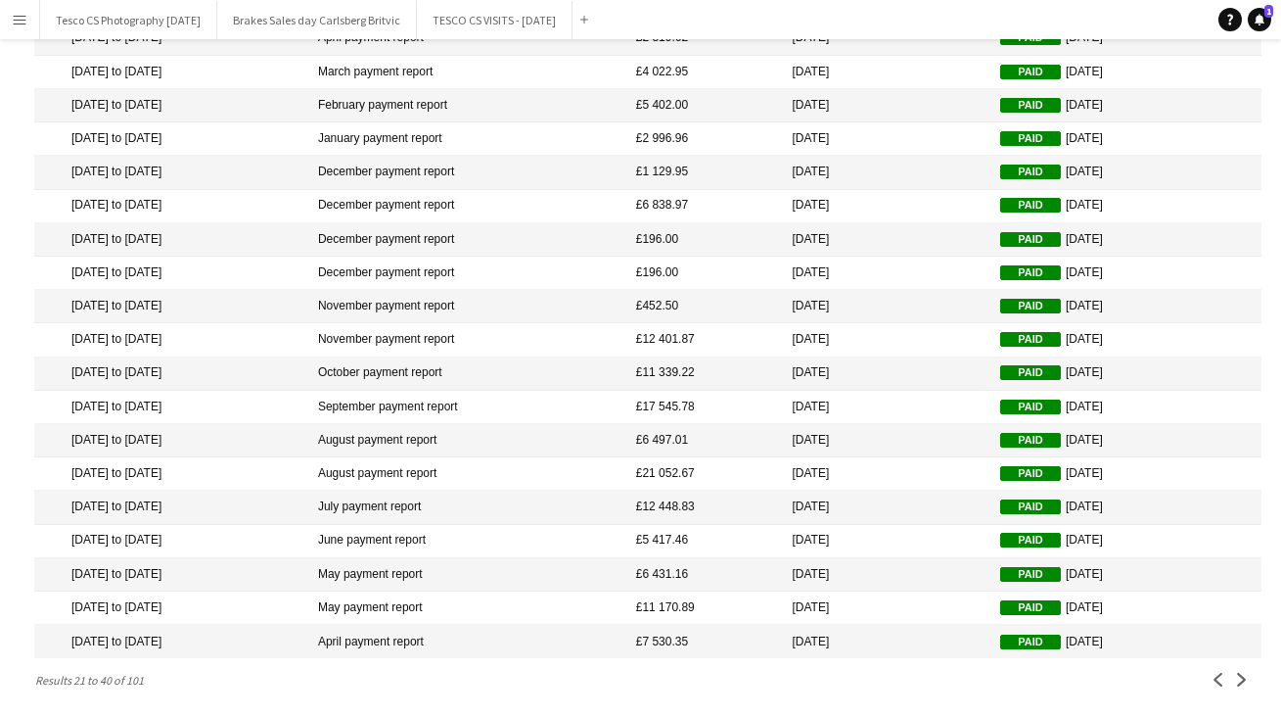
drag, startPoint x: 1274, startPoint y: 512, endPoint x: 1276, endPoint y: 728, distance: 216.3
click at [1276, 716] on html "Menu Boards Boards Boards All jobs Status Workforce Workforce My Workforce Recr…" at bounding box center [640, 273] width 1281 height 895
click at [457, 571] on mat-cell "May payment report" at bounding box center [467, 574] width 318 height 33
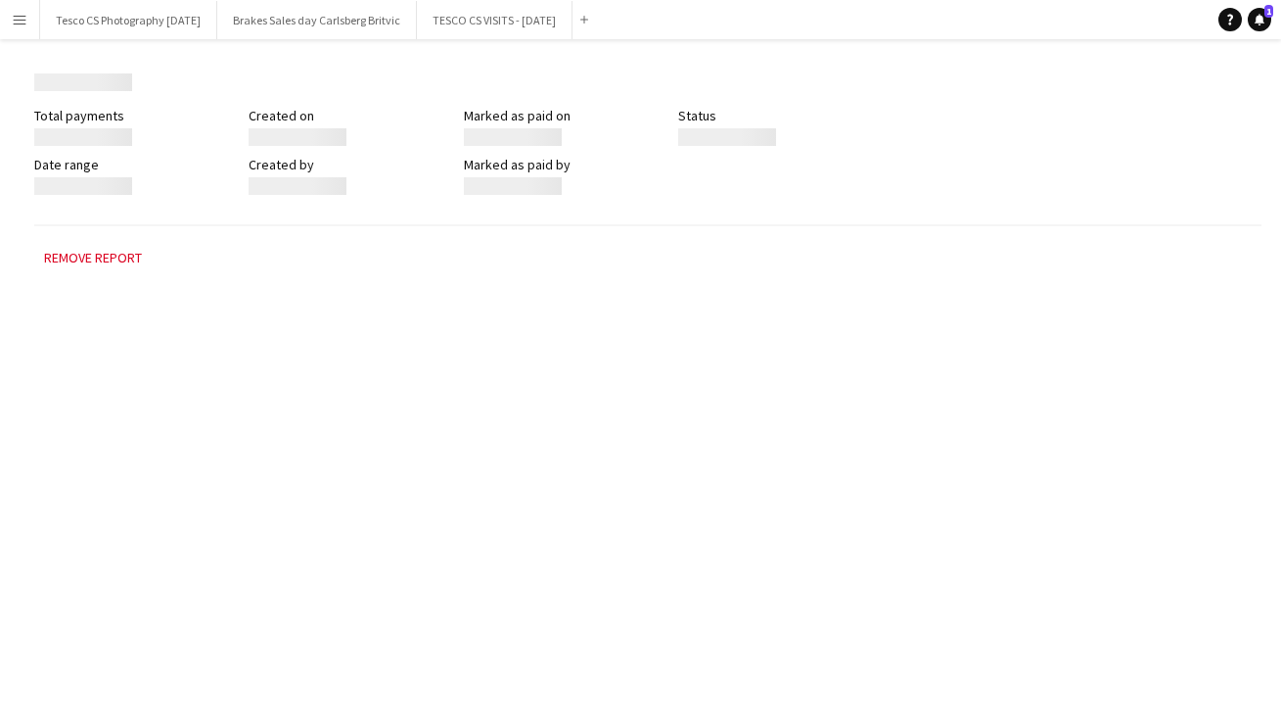
click at [457, 571] on div "Menu Boards Boards Boards All jobs Status Workforce Workforce My Workforce Recr…" at bounding box center [640, 358] width 1281 height 717
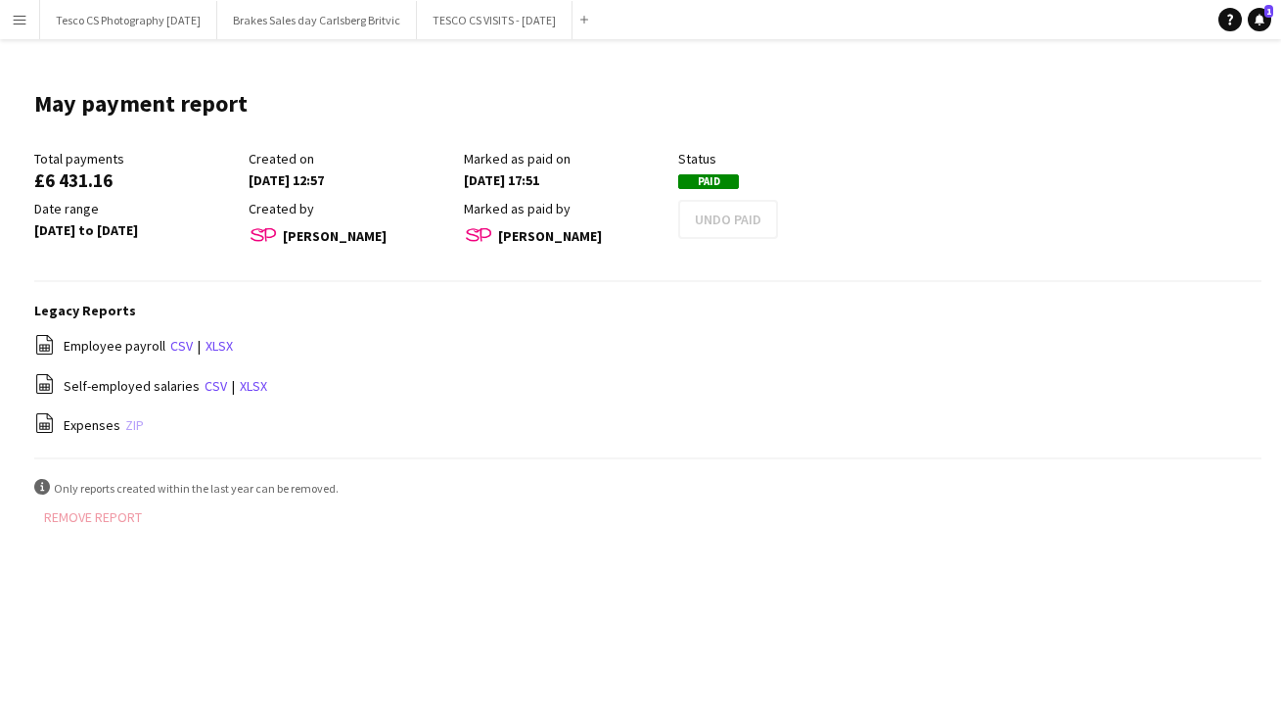
click at [129, 422] on link "zip" at bounding box center [134, 425] width 19 height 18
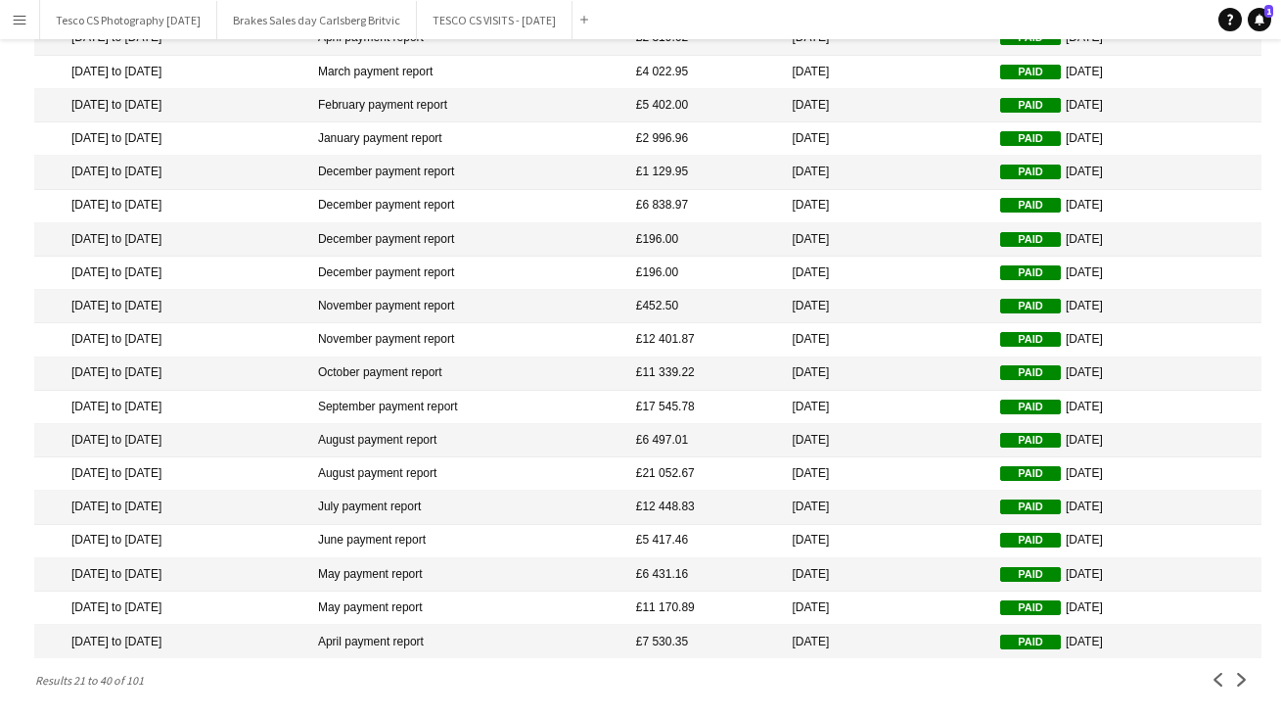
click at [461, 600] on mat-cell "May payment report" at bounding box center [467, 607] width 318 height 33
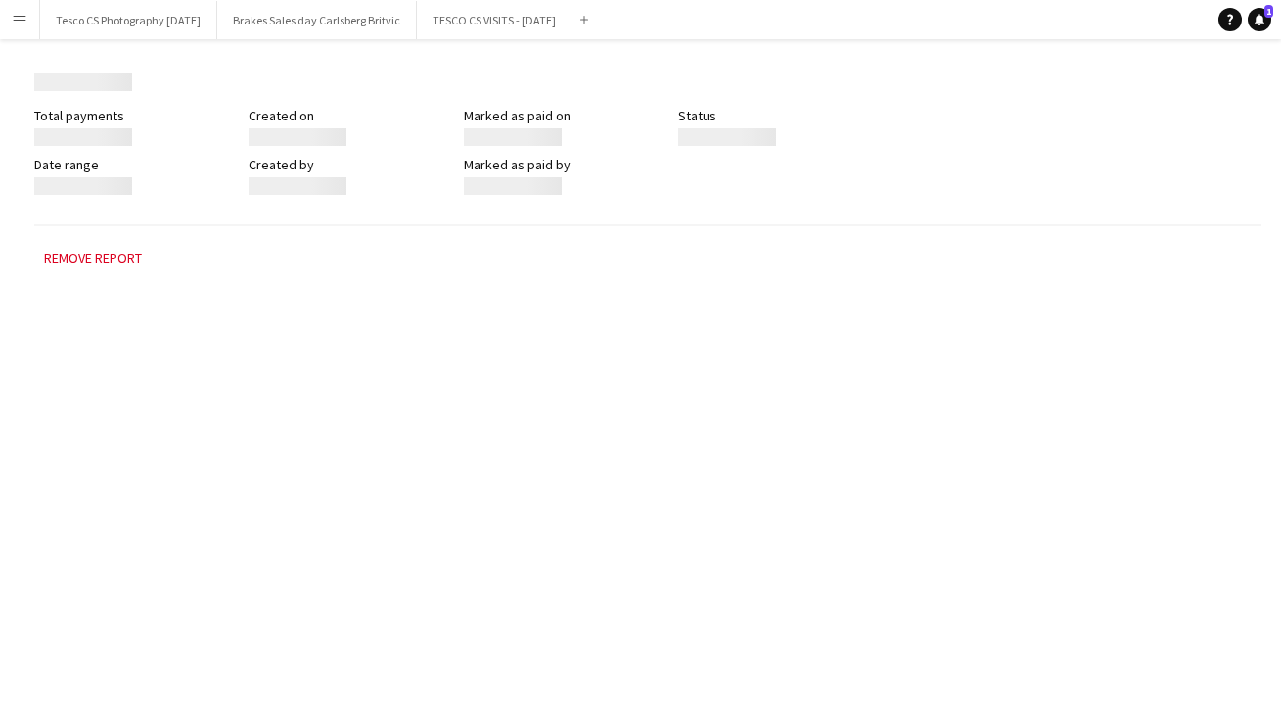
click at [461, 600] on div "Menu Boards Boards Boards All jobs Status Workforce Workforce My Workforce Recr…" at bounding box center [640, 358] width 1281 height 717
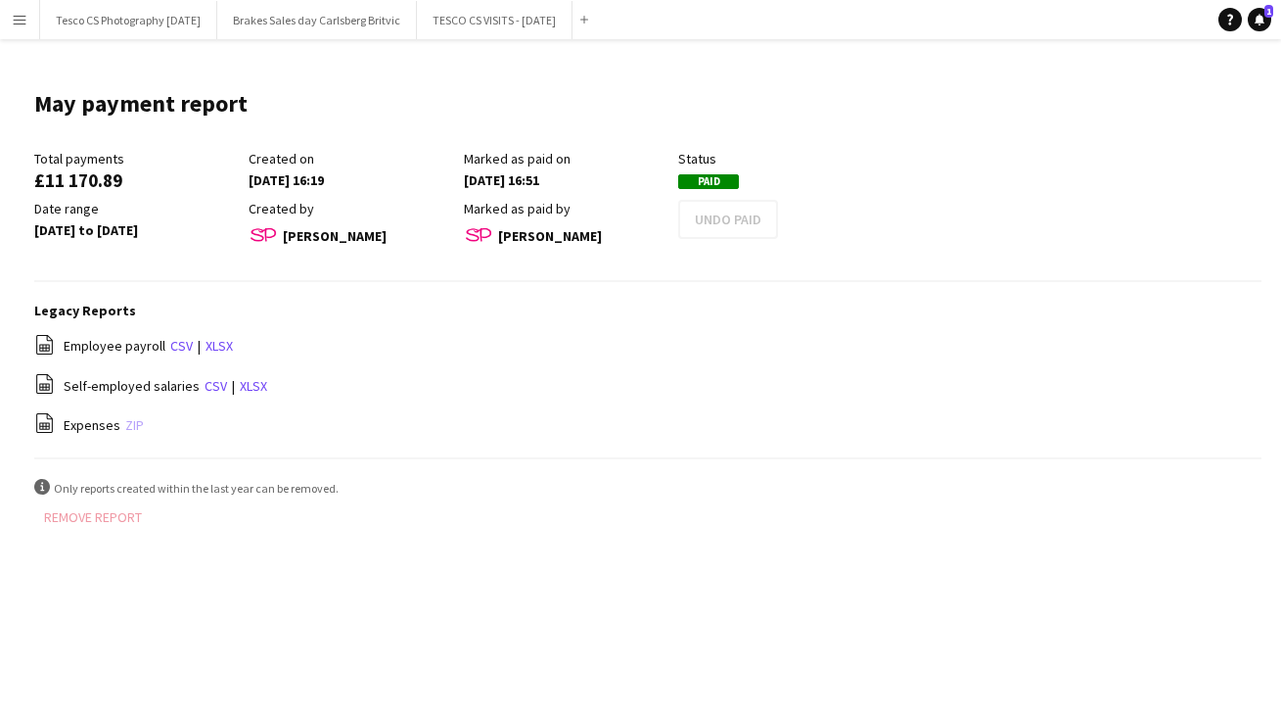
click at [130, 424] on link "zip" at bounding box center [134, 425] width 19 height 18
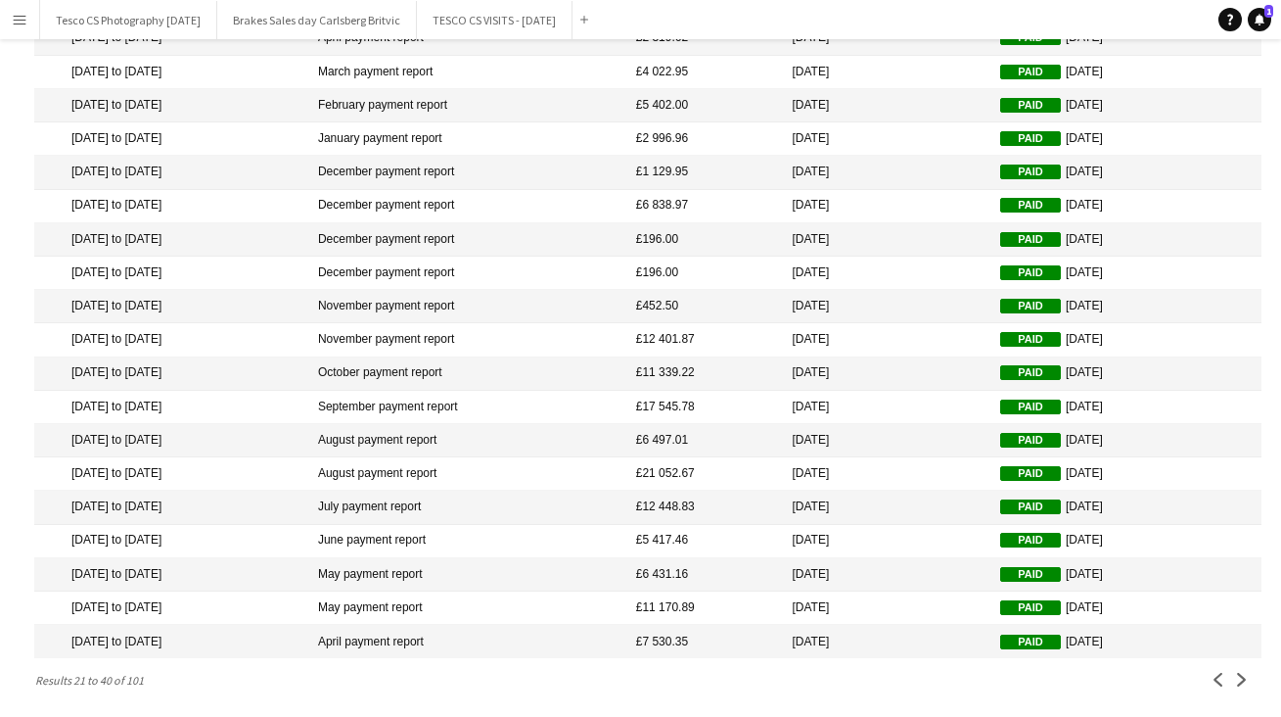
click at [453, 636] on mat-cell "April payment report" at bounding box center [467, 641] width 318 height 33
click at [453, 636] on div "Menu Boards Boards Boards All jobs Status Workforce Workforce My Workforce Recr…" at bounding box center [640, 273] width 1281 height 895
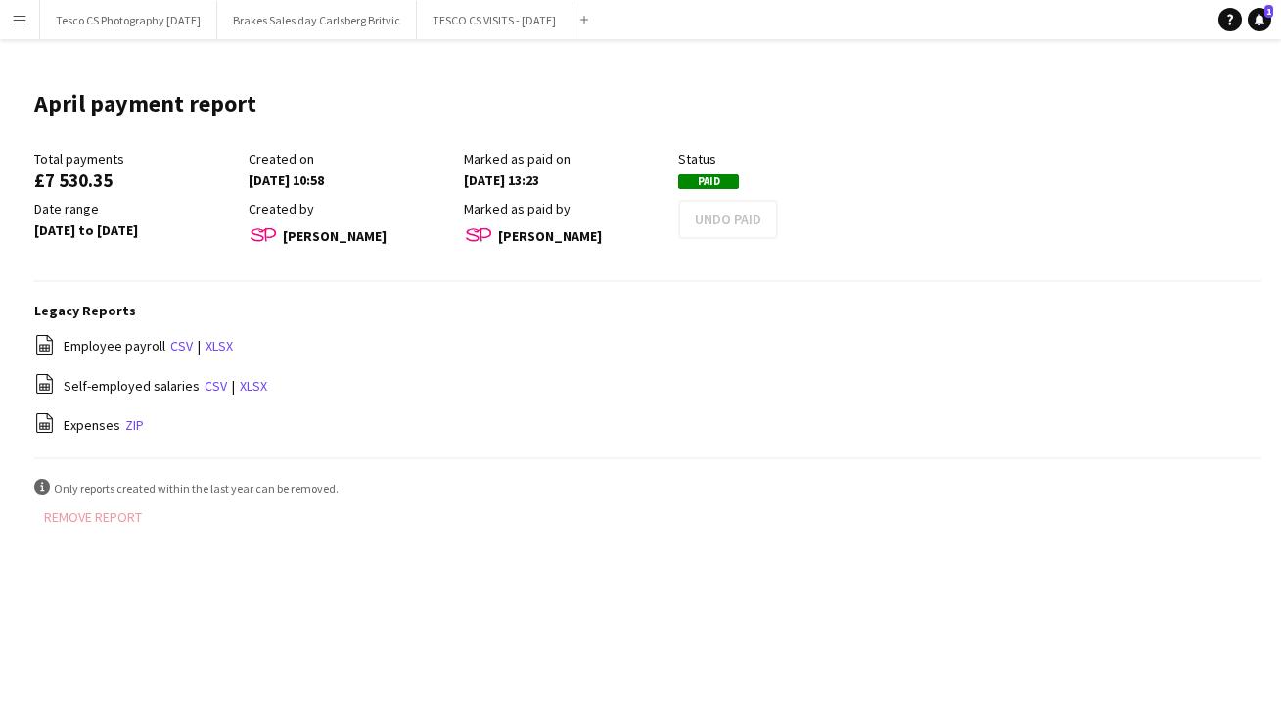
click at [119, 423] on div "file-spreadsheet Expenses zip" at bounding box center [647, 424] width 1227 height 24
click at [133, 420] on link "zip" at bounding box center [134, 425] width 19 height 18
